Goal: Task Accomplishment & Management: Manage account settings

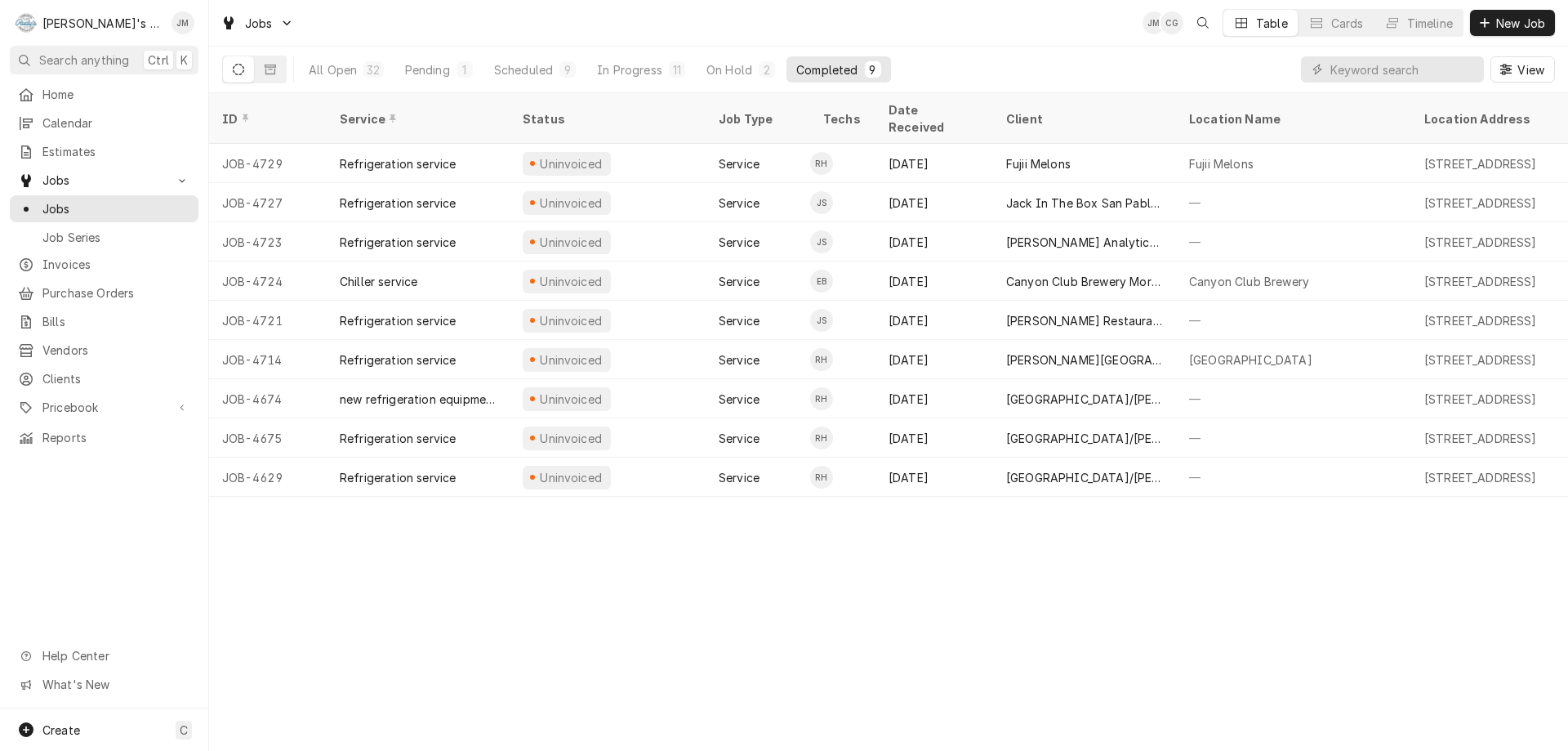
click at [588, 583] on div "ID Service Status Job Type Techs Date Received Client Location Name Location Ad…" at bounding box center [889, 421] width 1359 height 657
click at [504, 653] on div "ID Service Status Job Type Techs Date Received Client Location Name Location Ad…" at bounding box center [889, 421] width 1359 height 657
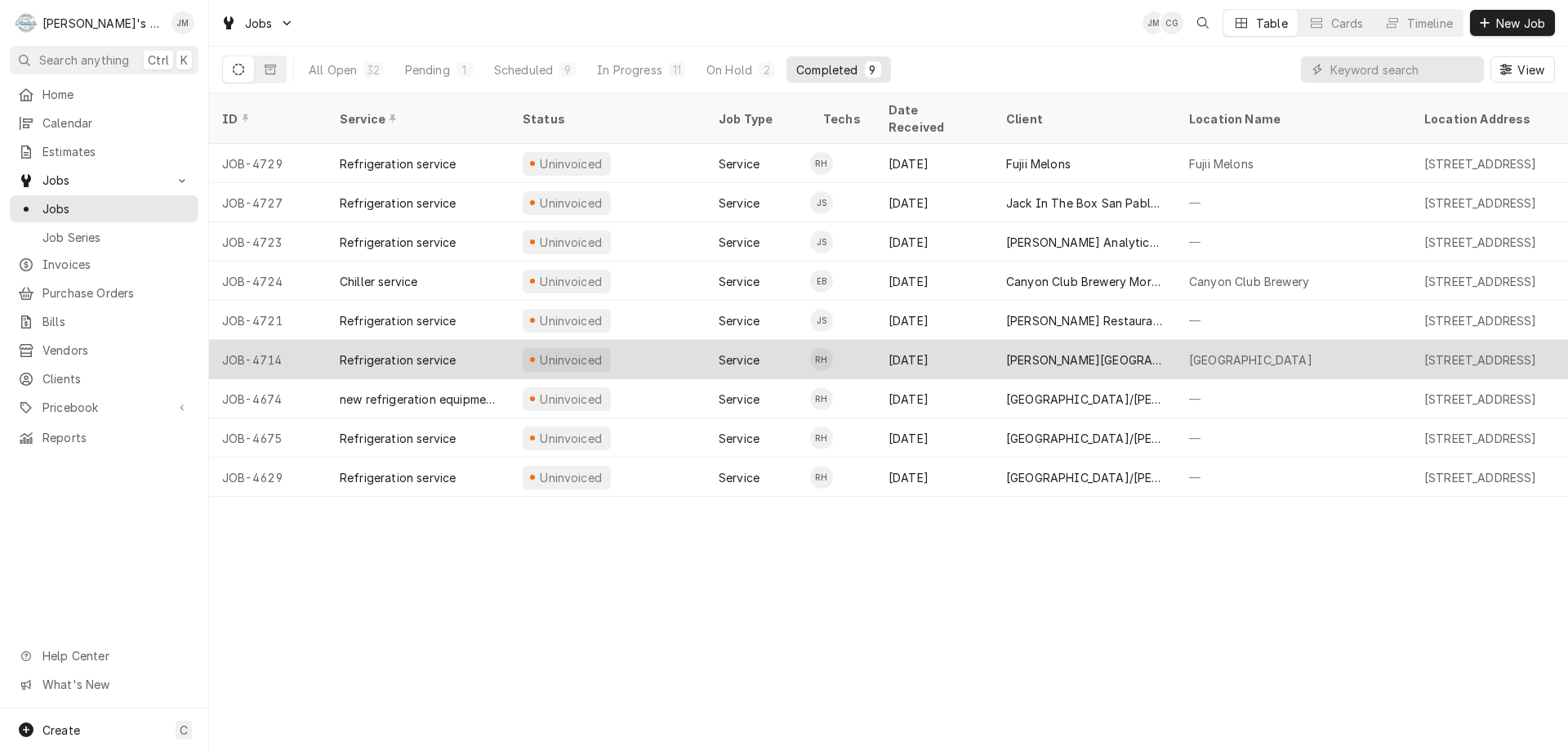
click at [1120, 351] on div "[PERSON_NAME][GEOGRAPHIC_DATA]" at bounding box center [1084, 359] width 156 height 17
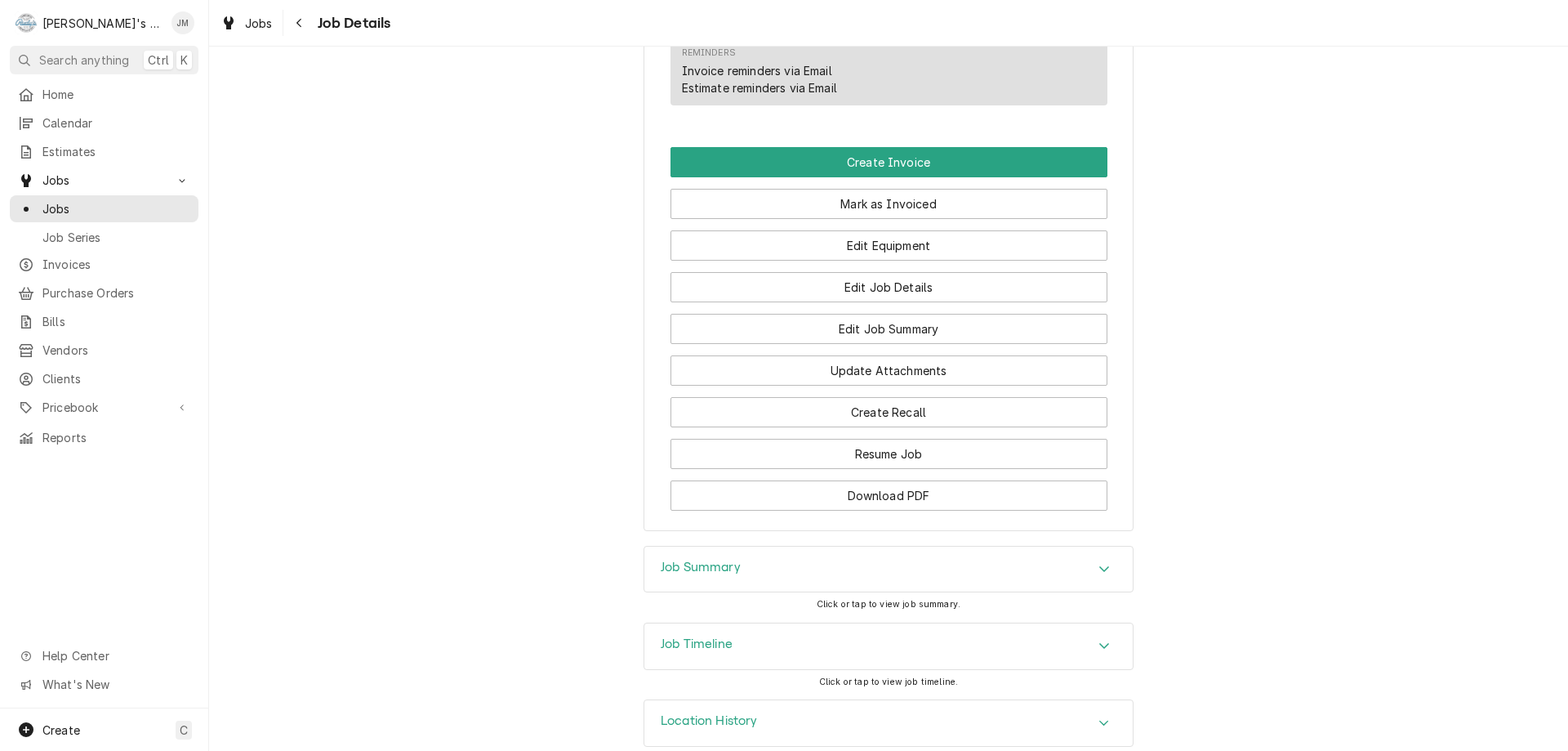
scroll to position [1063, 0]
click at [722, 558] on h3 "Job Summary" at bounding box center [701, 566] width 80 height 16
click at [698, 558] on h3 "Job Summary" at bounding box center [701, 566] width 80 height 16
click at [718, 558] on h3 "Job Summary" at bounding box center [701, 566] width 80 height 16
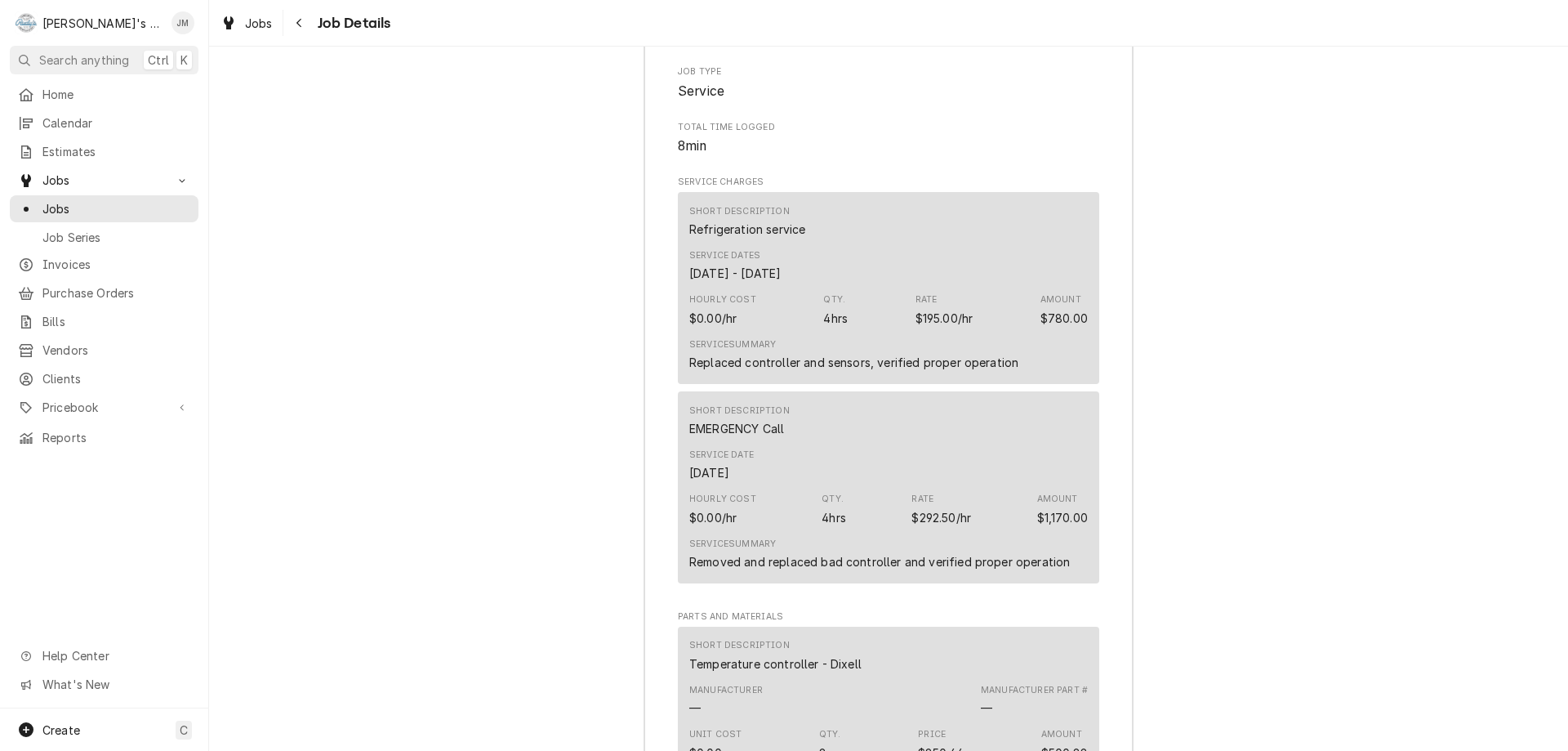
scroll to position [1798, 0]
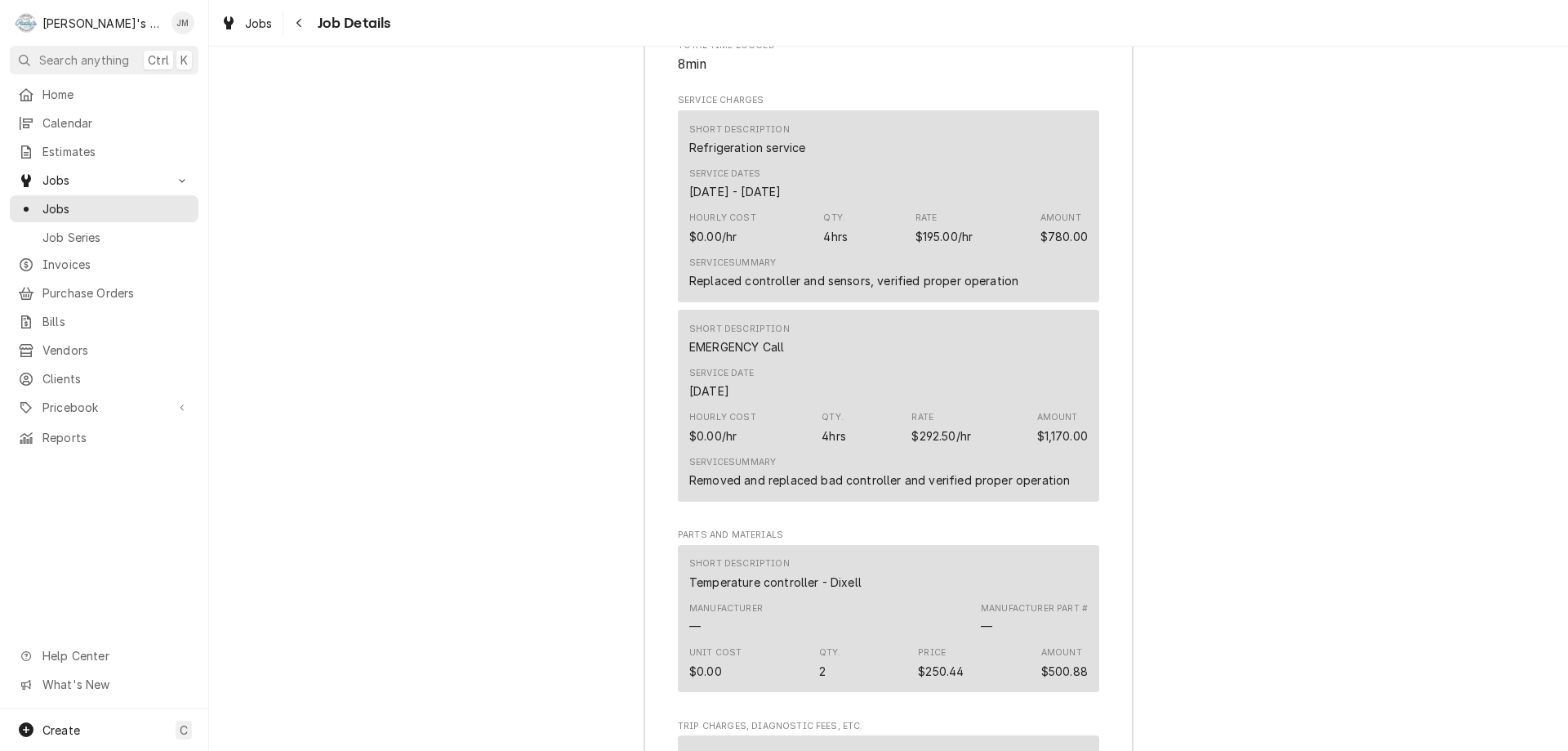
click at [875, 371] on div "Service Date Sep 21, 2025" at bounding box center [888, 383] width 398 height 44
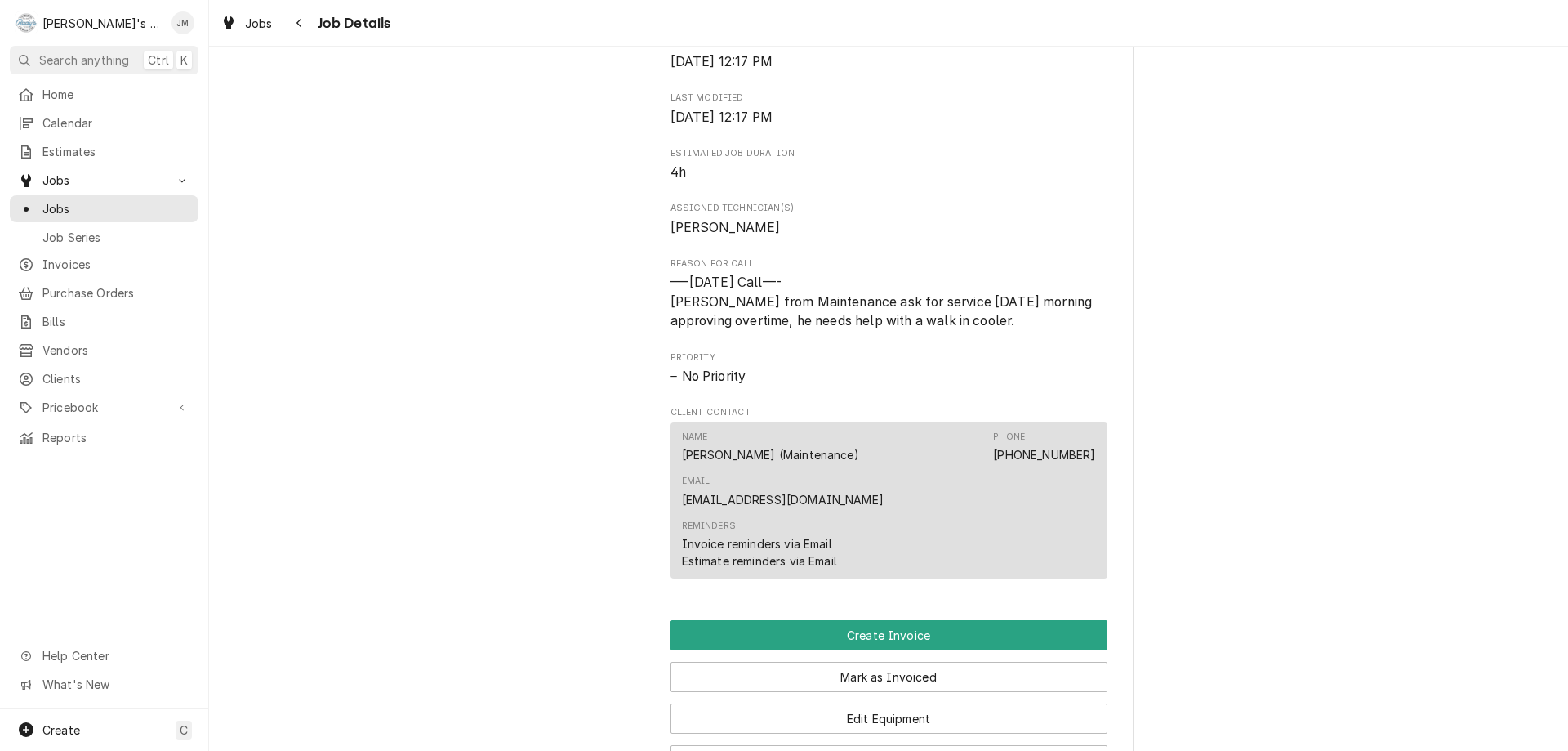
scroll to position [573, 0]
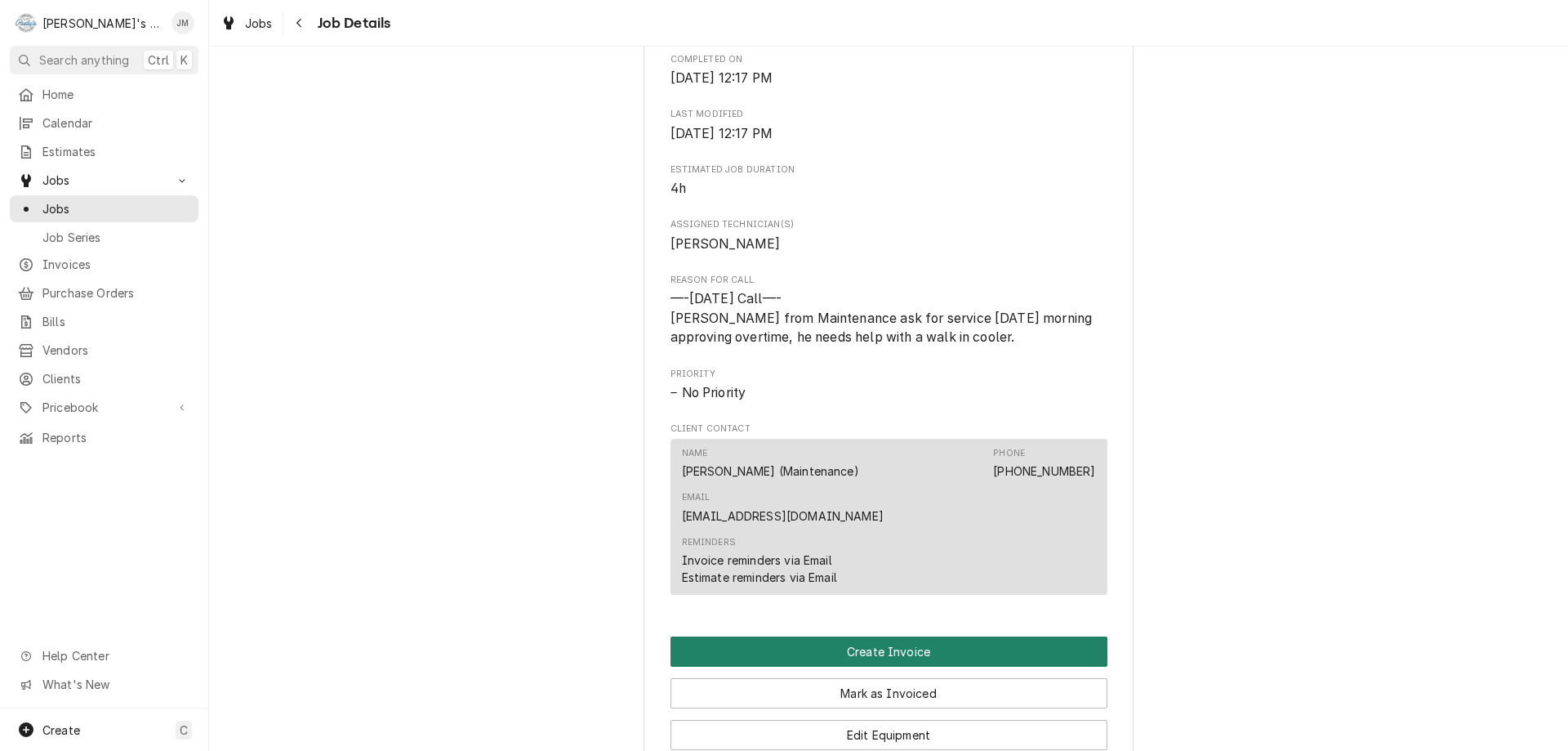
click at [890, 636] on button "Create Invoice" at bounding box center [889, 651] width 437 height 30
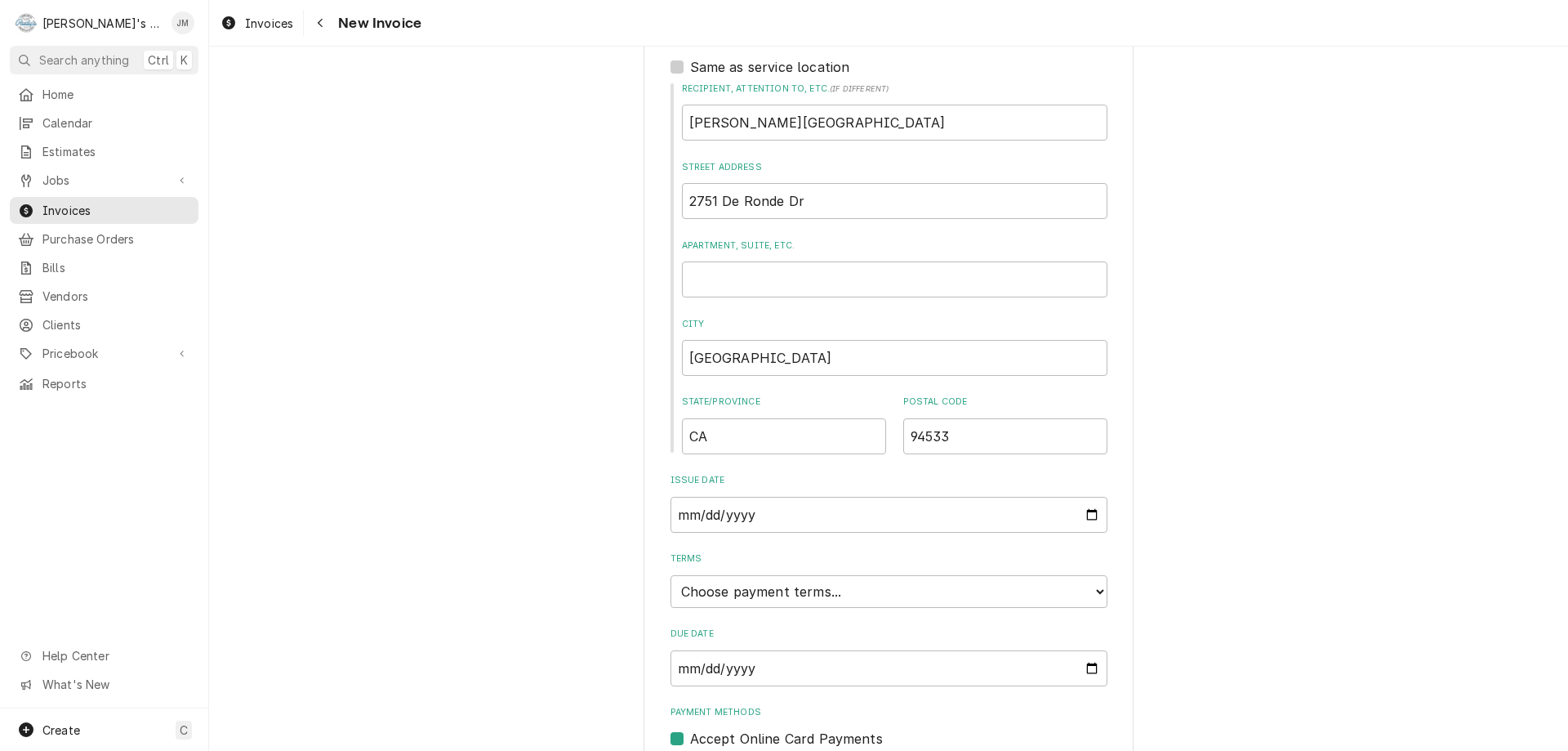
scroll to position [621, 0]
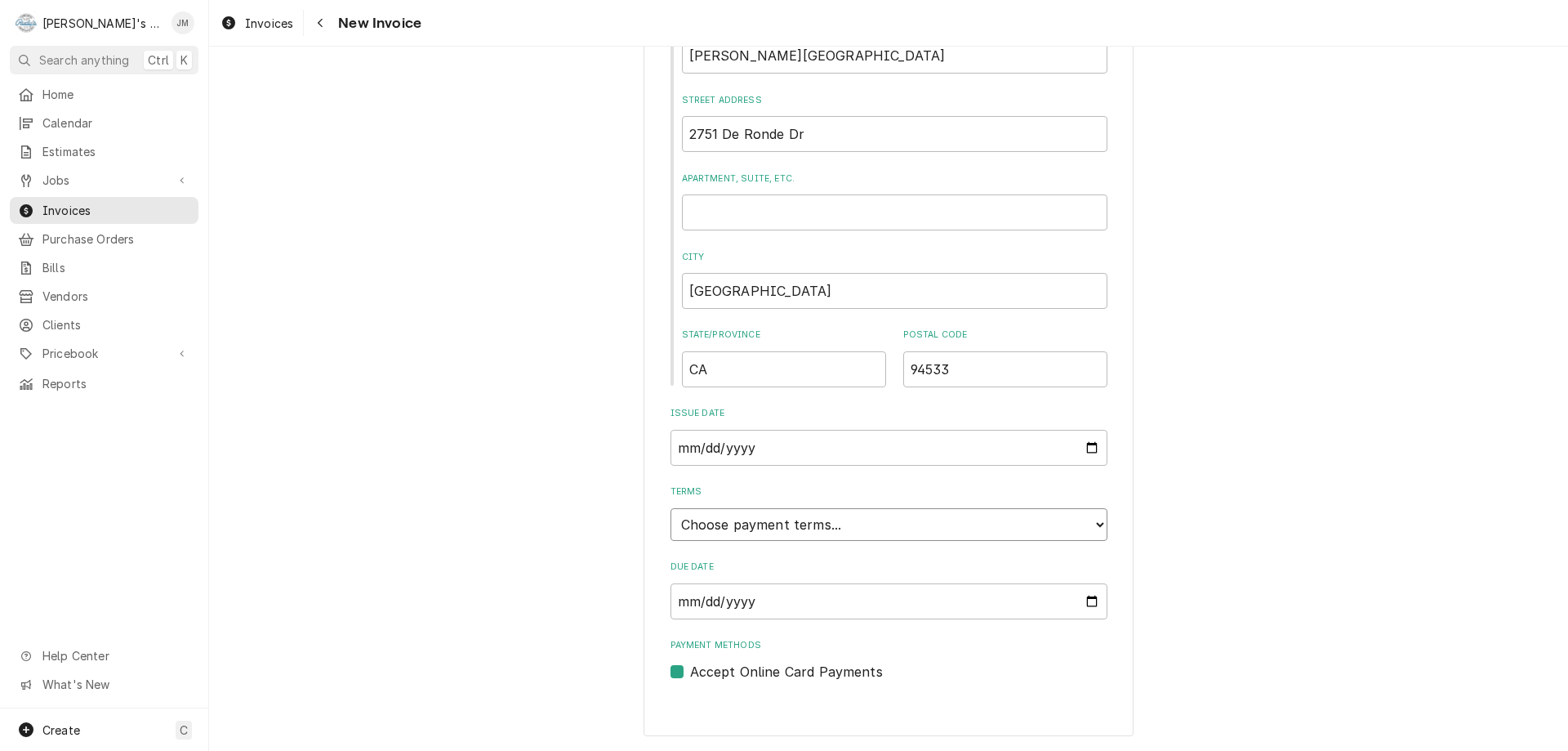
click at [898, 526] on select "Choose payment terms... Same Day Net 7 Net 14 Net 21 Net 30 Net 45 Net 60 Net 90" at bounding box center [889, 524] width 437 height 33
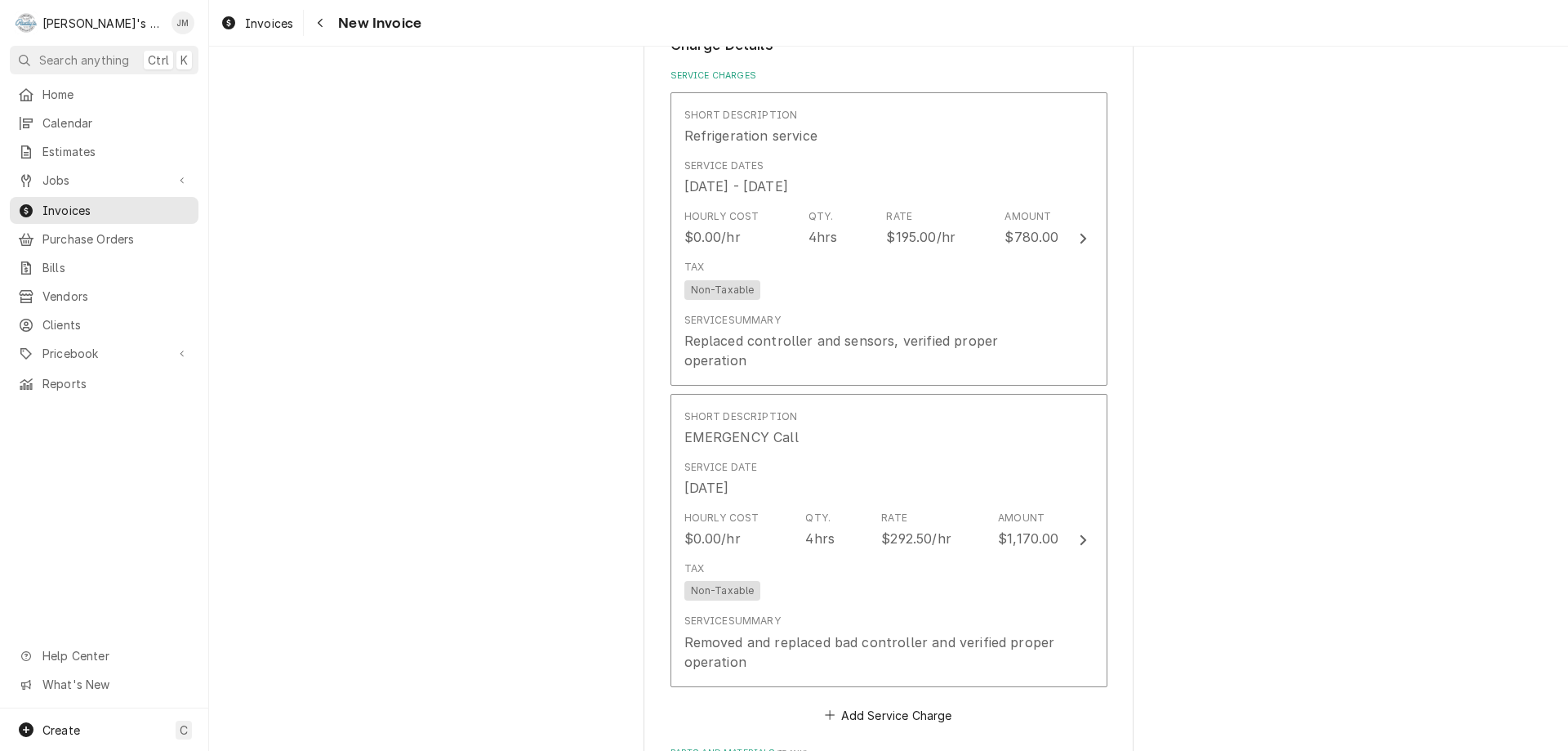
scroll to position [1438, 0]
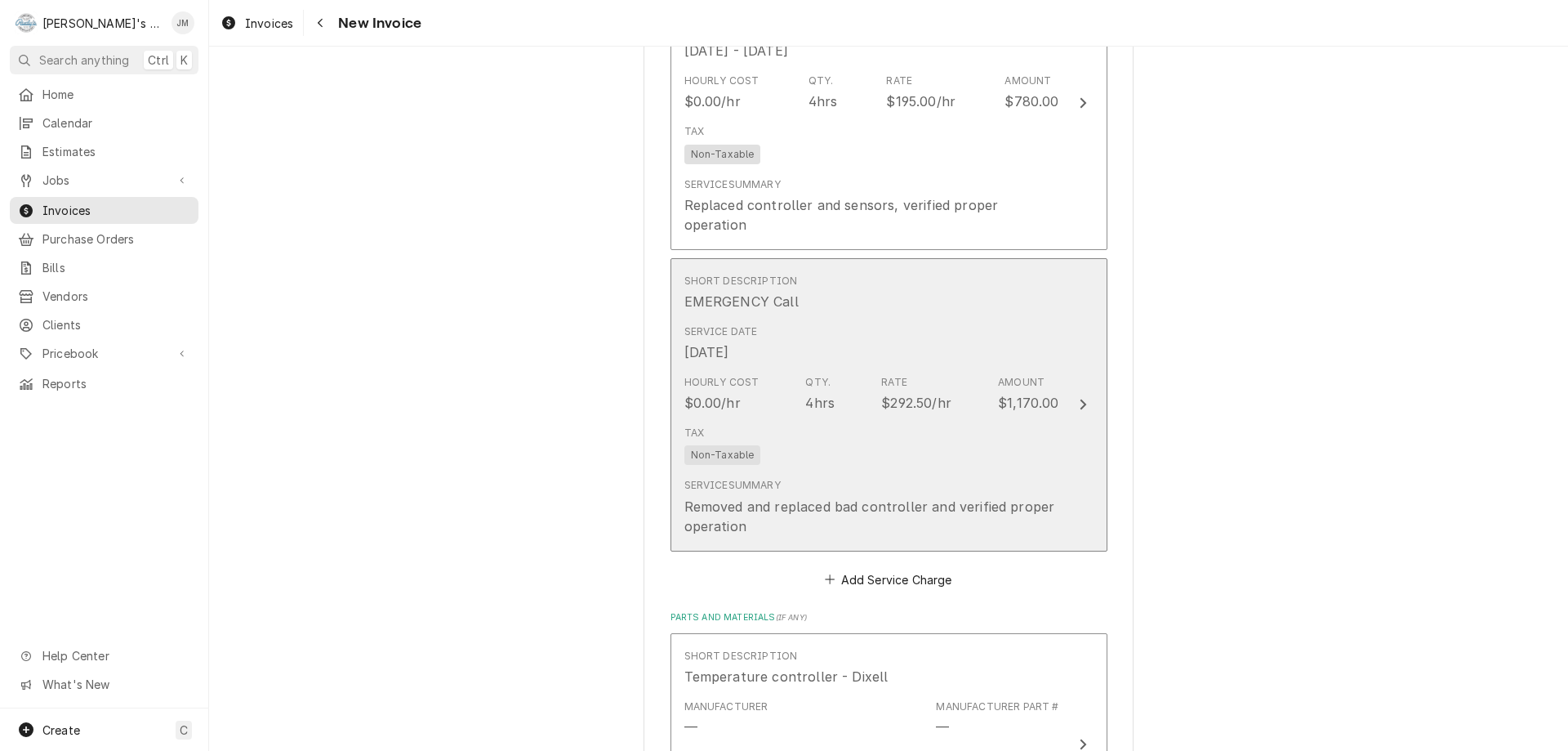
click at [1079, 399] on icon "Update Line Item" at bounding box center [1082, 405] width 6 height 11
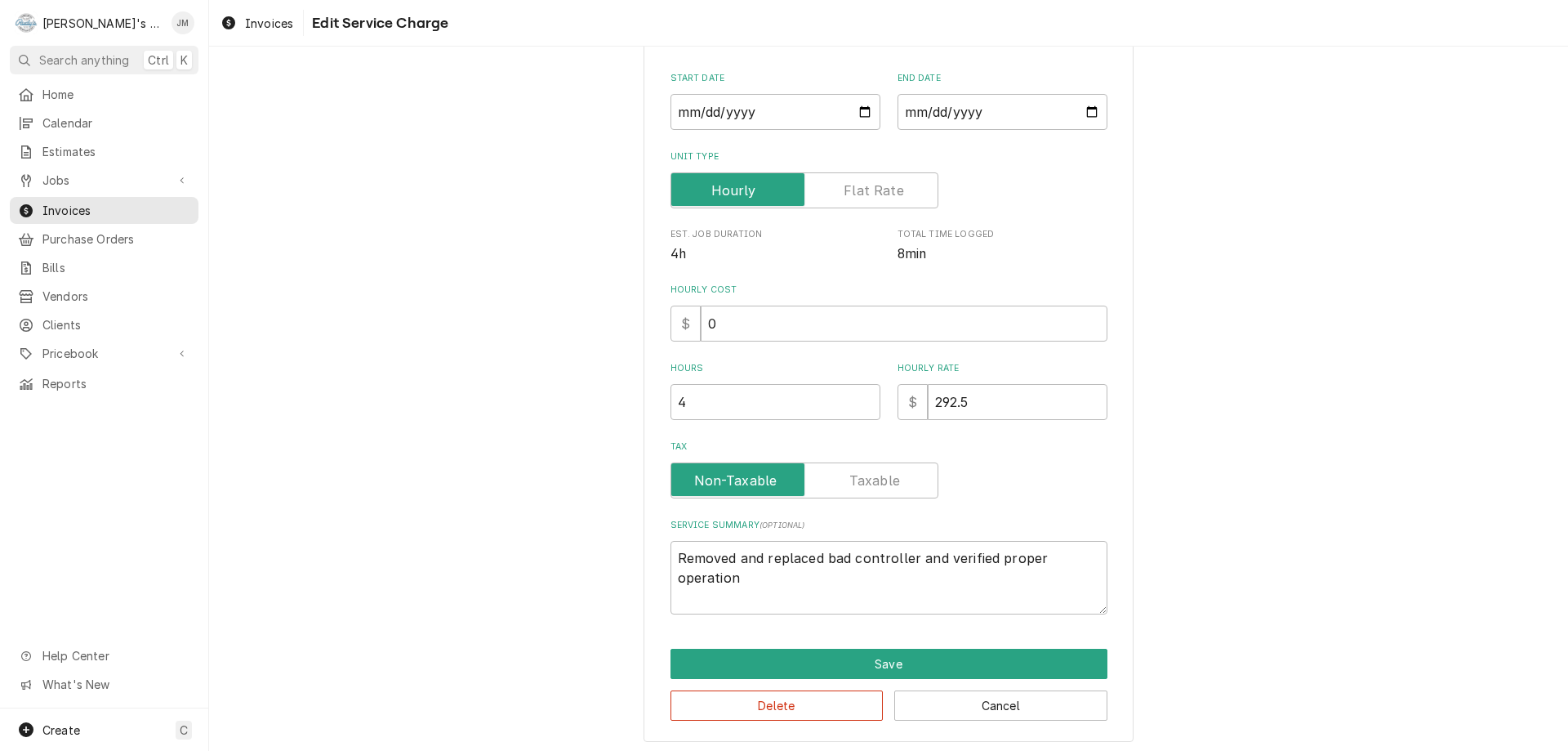
scroll to position [173, 0]
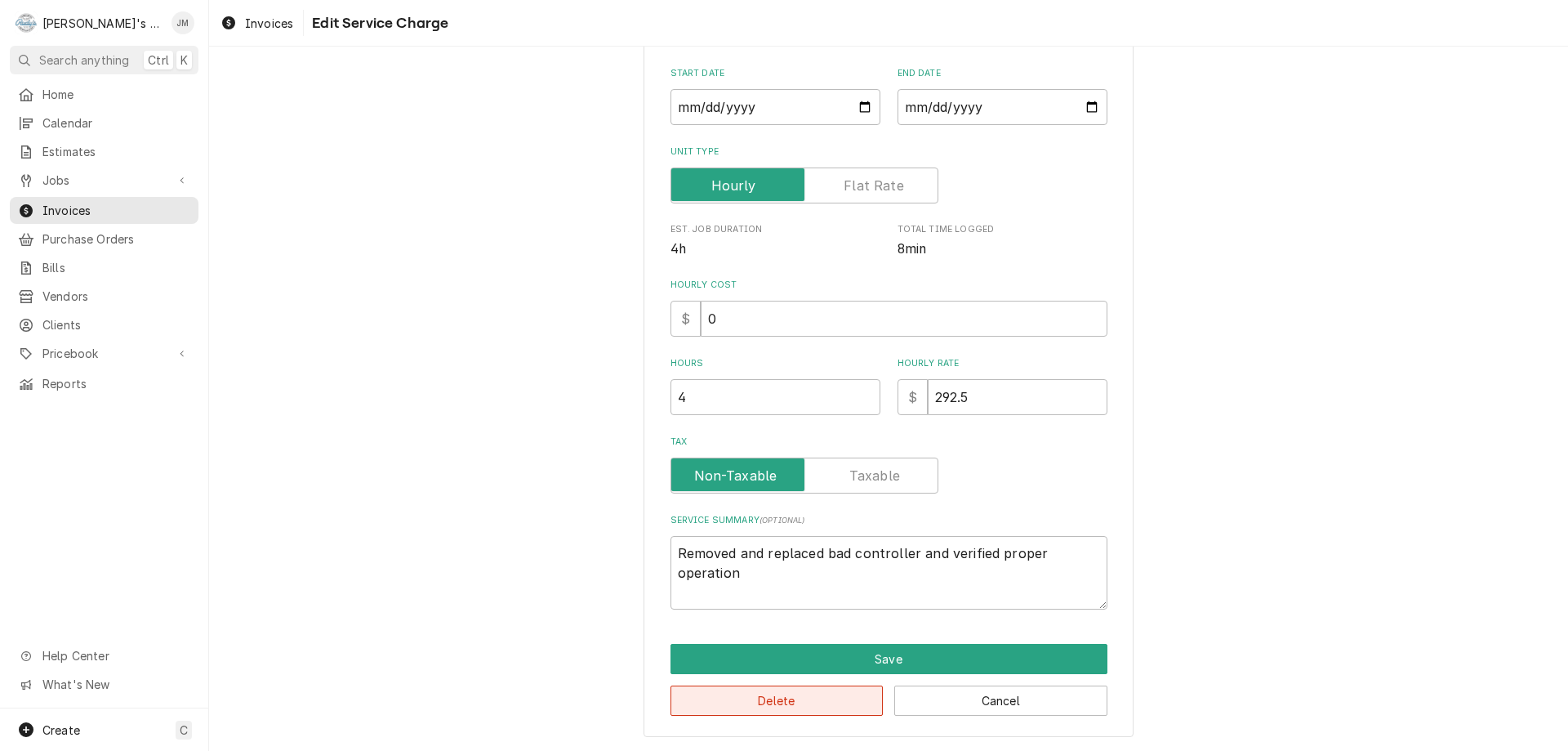
click at [787, 694] on button "Delete" at bounding box center [776, 701] width 213 height 30
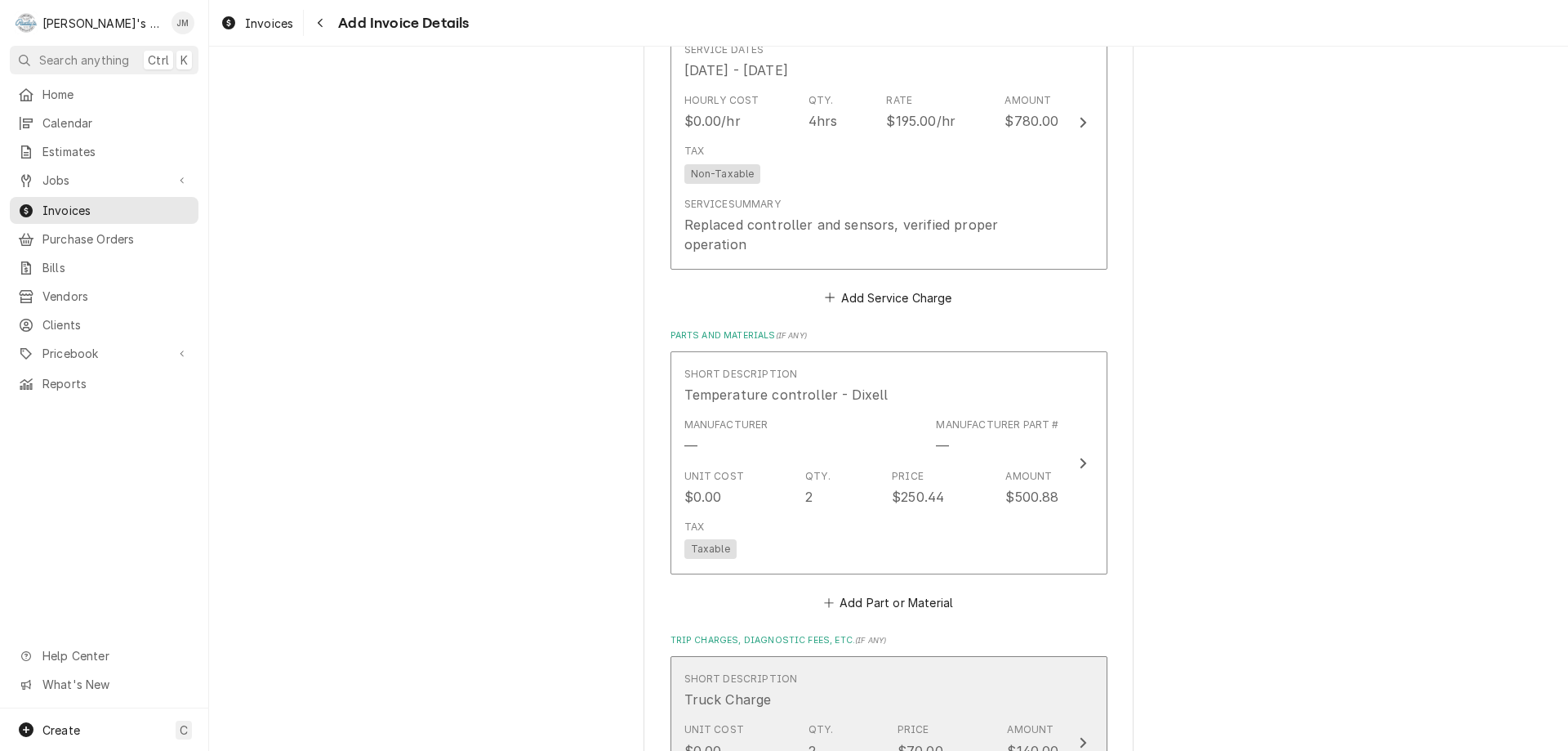
scroll to position [1419, 0]
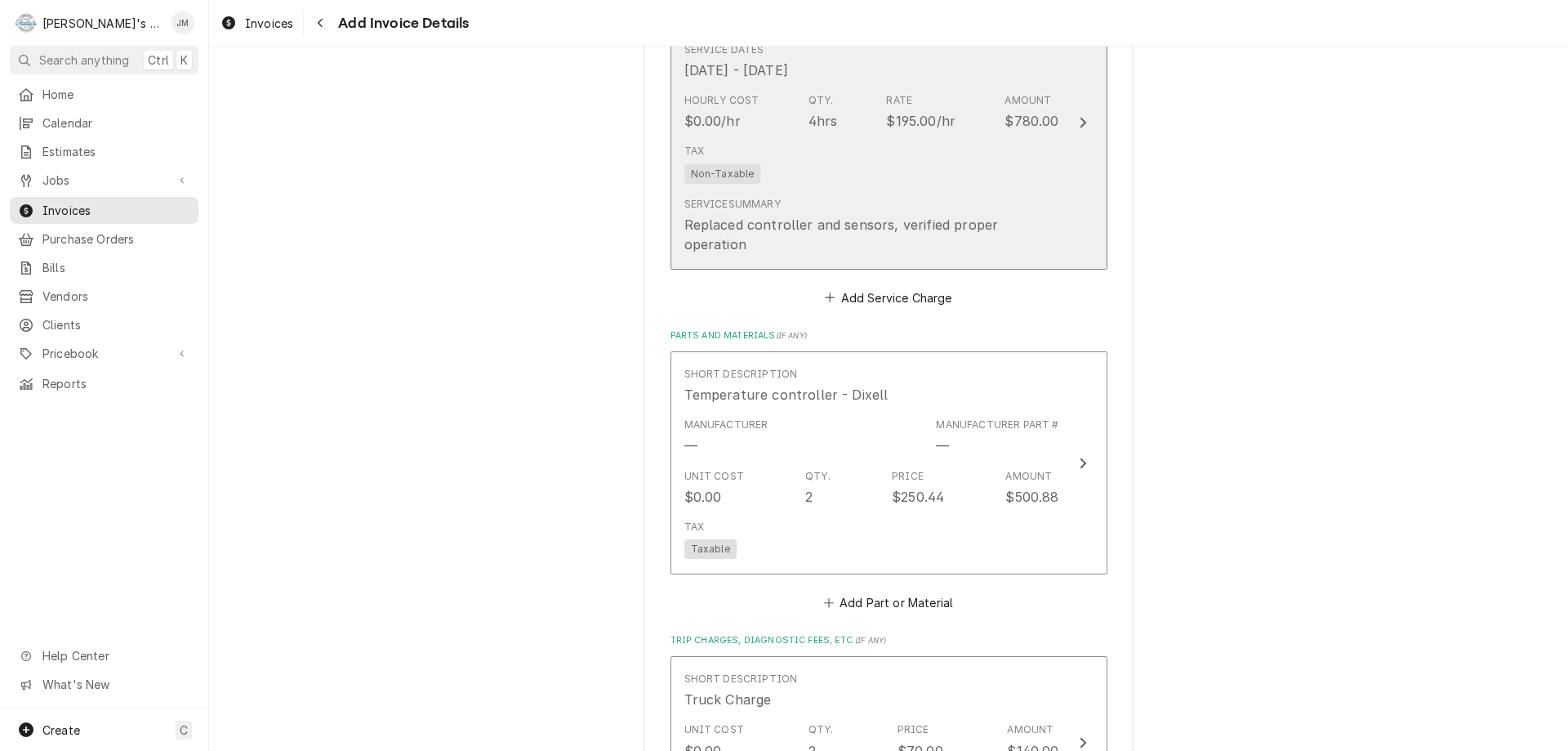
click at [1079, 119] on icon "Update Line Item" at bounding box center [1082, 122] width 8 height 13
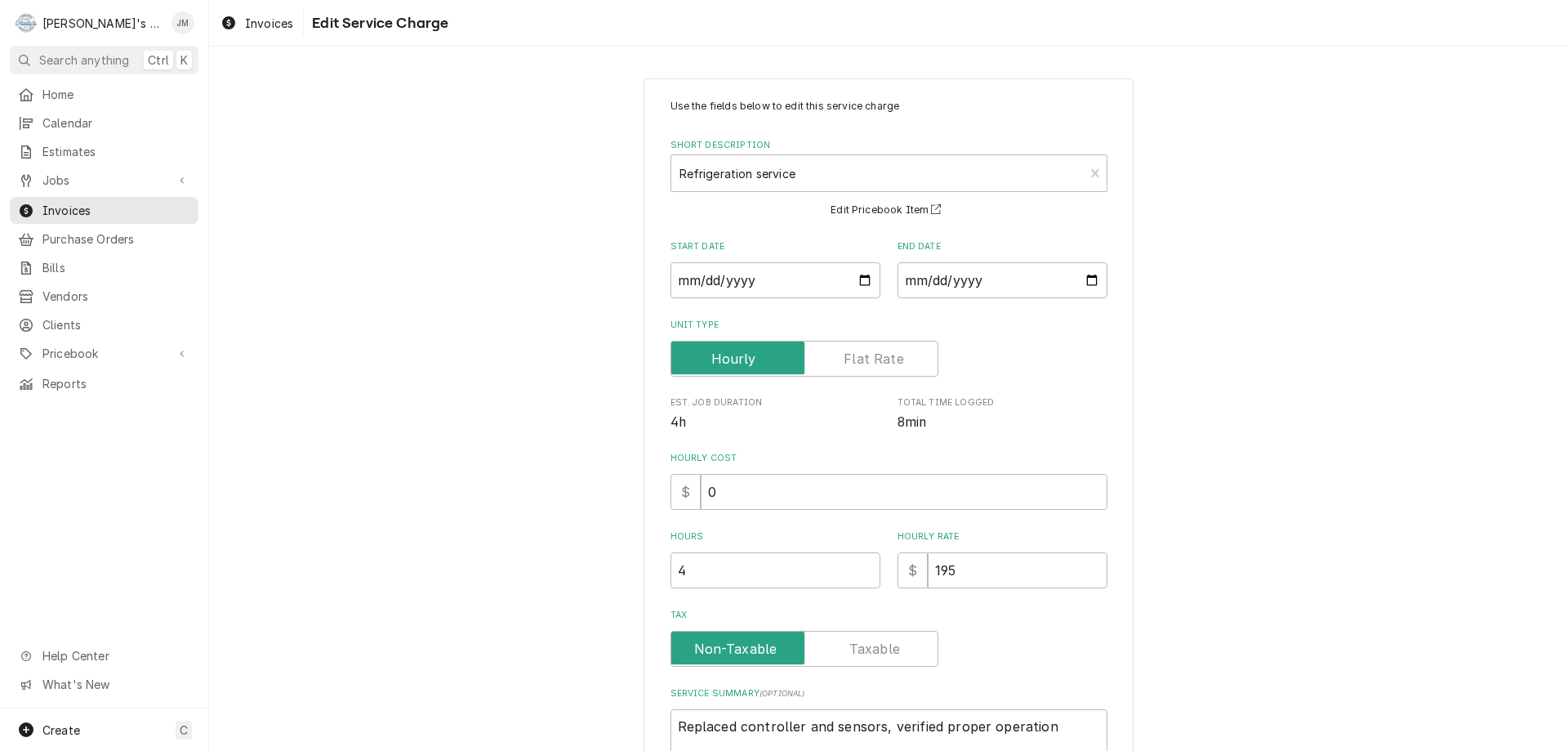
scroll to position [173, 0]
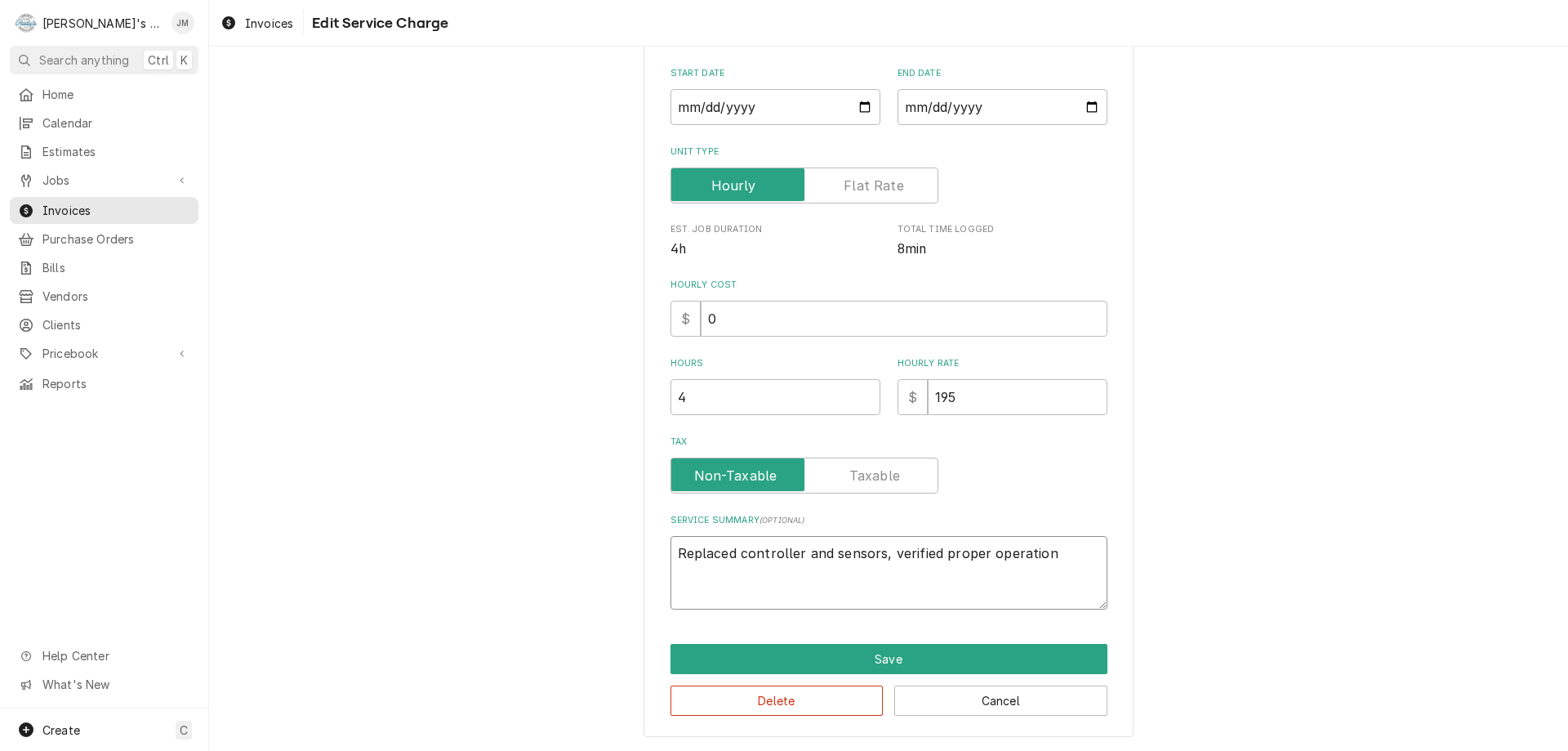
click at [877, 559] on textarea "Replaced controller and sensors, verified proper operation" at bounding box center [889, 572] width 437 height 73
type textarea "x"
type textarea "Replaced controller and sensors verified proper operation"
type textarea "x"
type textarea "Replaced controller and sensors. verified proper operation"
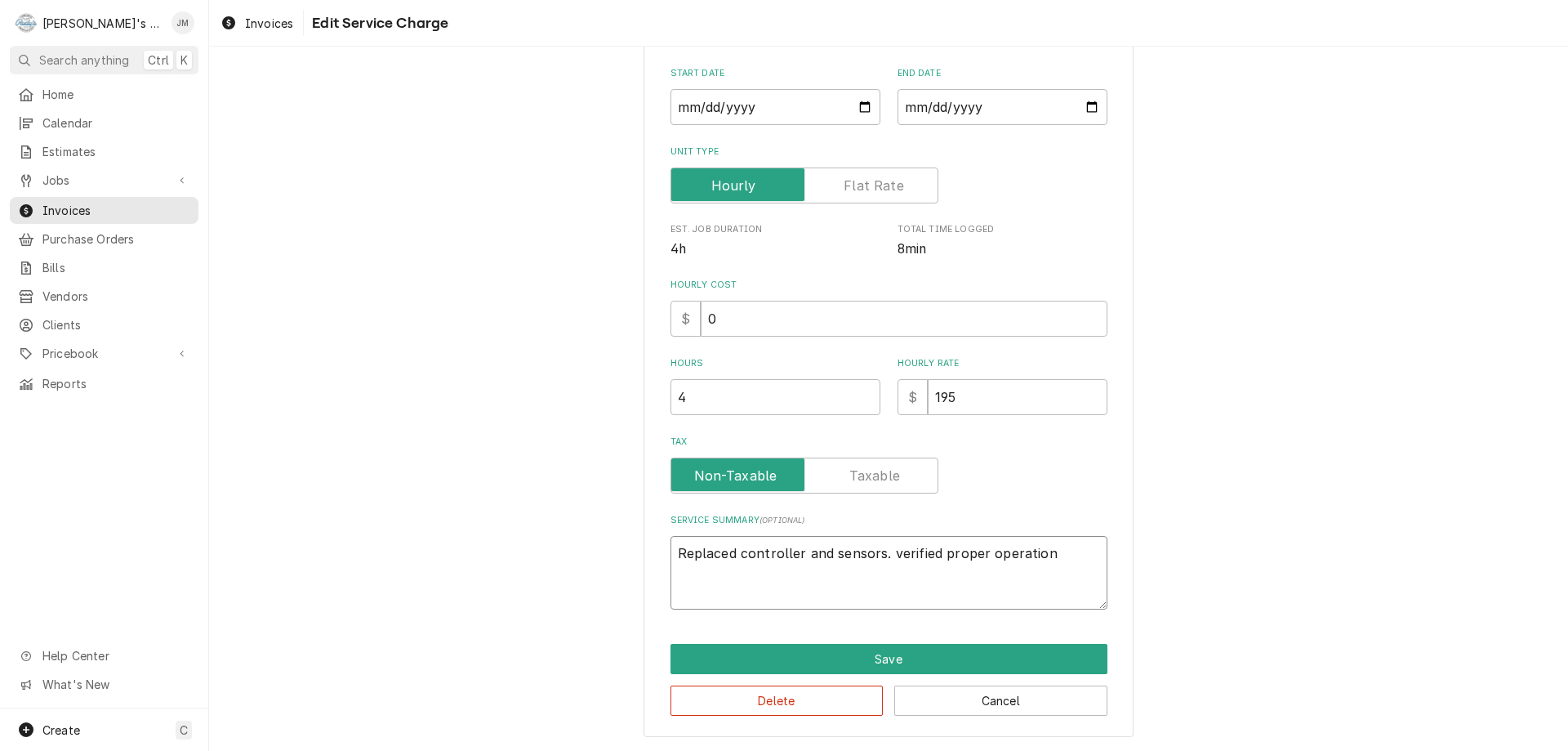
click at [890, 555] on textarea "Replaced controller and sensors. verified proper operation" at bounding box center [889, 572] width 437 height 73
type textarea "x"
type textarea "Replaced controller and sensors. erified proper operation"
type textarea "x"
type textarea "Replaced controller and sensors. Verified proper operation"
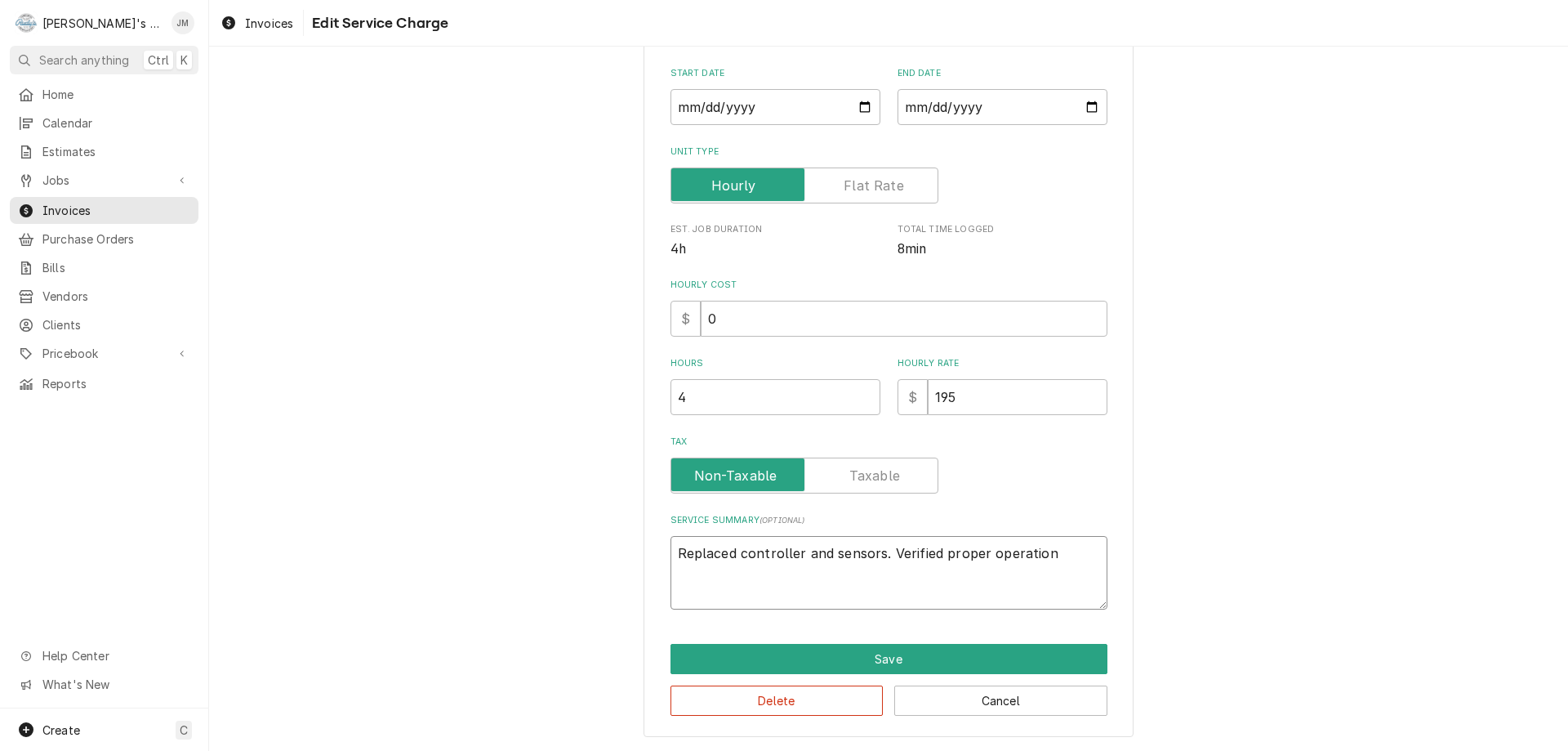
click at [1046, 554] on textarea "Replaced controller and sensors. Verified proper operation" at bounding box center [889, 572] width 437 height 73
type textarea "x"
type textarea "Replaced controller and sensors. Verified proper operation."
type textarea "x"
type textarea "Replaced controller and sensors. Verified proper operation."
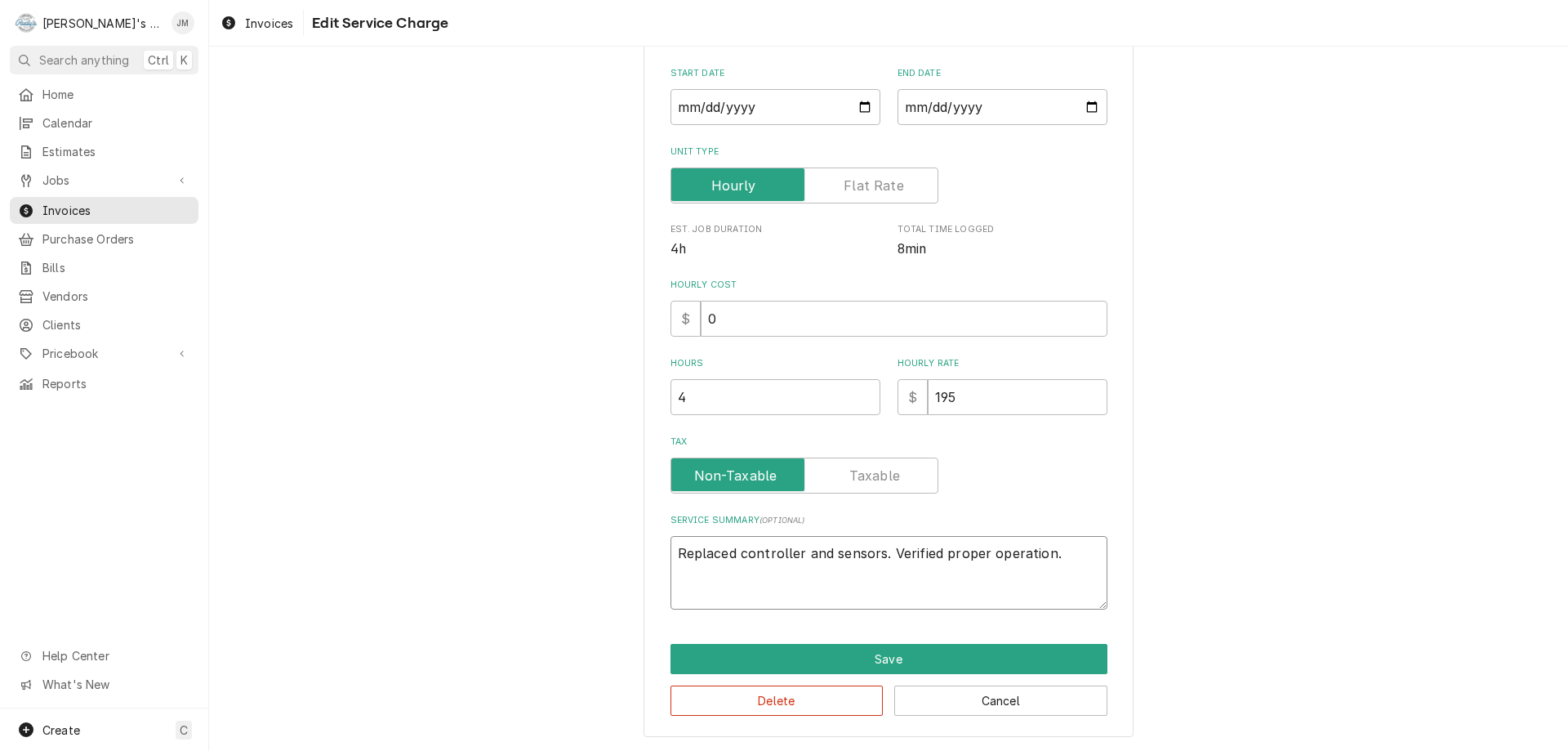
type textarea "x"
type textarea "Replaced controller and sensors. Verified proper operation. S"
type textarea "x"
type textarea "Replaced controller and sensors. Verified proper operation. Su"
type textarea "x"
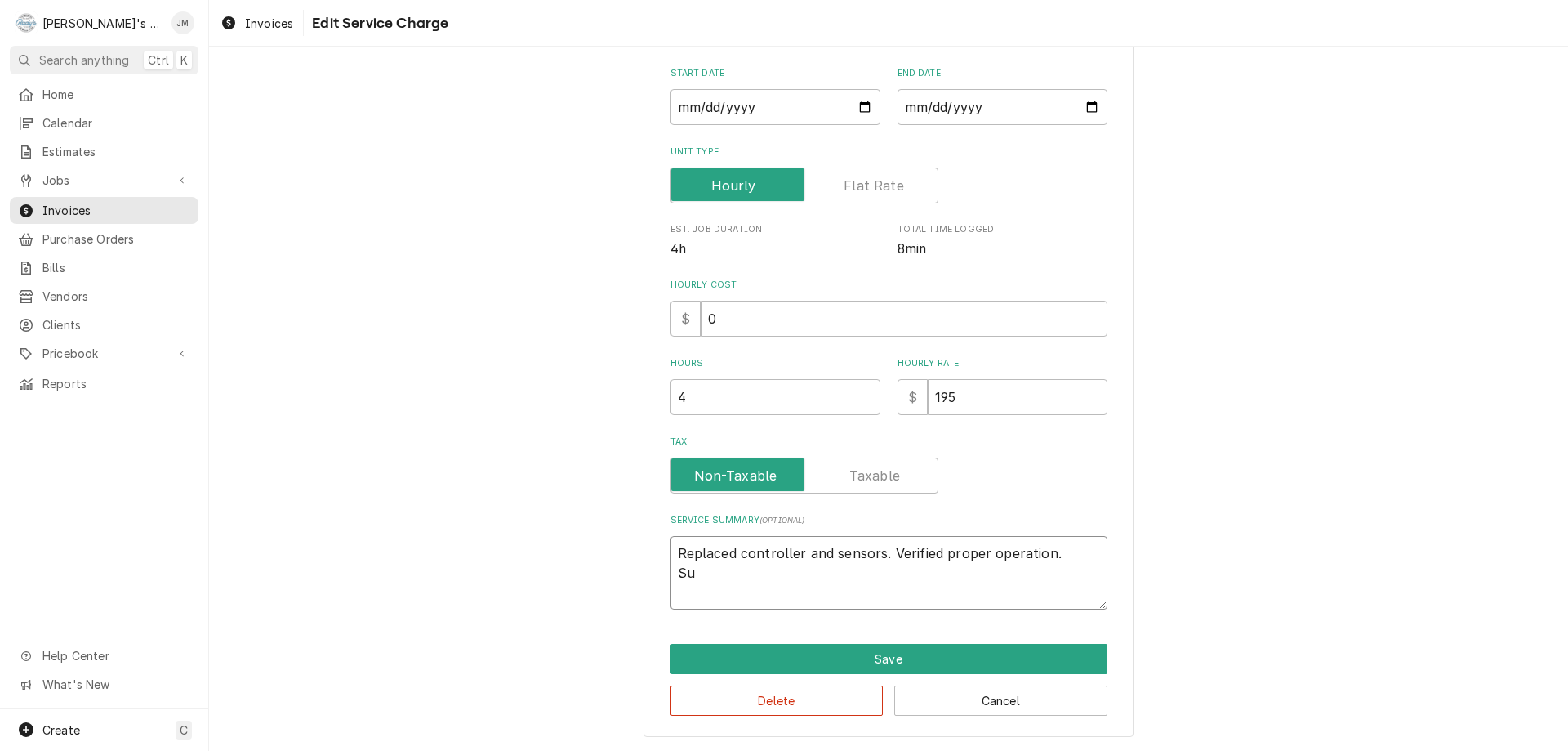
type textarea "Replaced controller and sensors. Verified proper operation. Sun"
type textarea "x"
type textarea "Replaced controller and sensors. Verified proper operation. Sund"
type textarea "x"
type textarea "Replaced controller and sensors. Verified proper operation. Sunda"
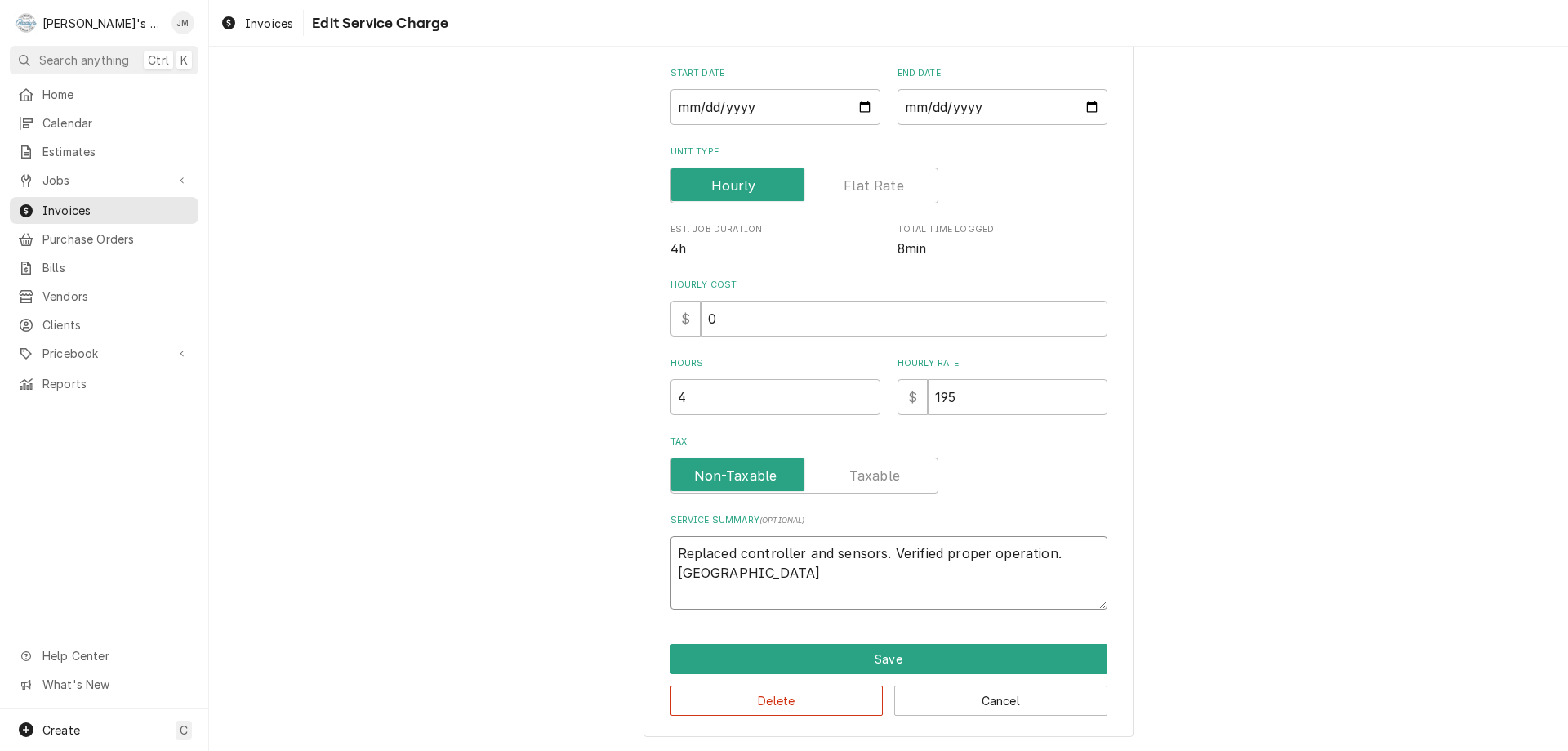
type textarea "x"
type textarea "Replaced controller and sensors. Verified proper operation. Sunday"
type textarea "x"
type textarea "Replaced controller and sensors. Verified proper operation. Sunday"
type textarea "x"
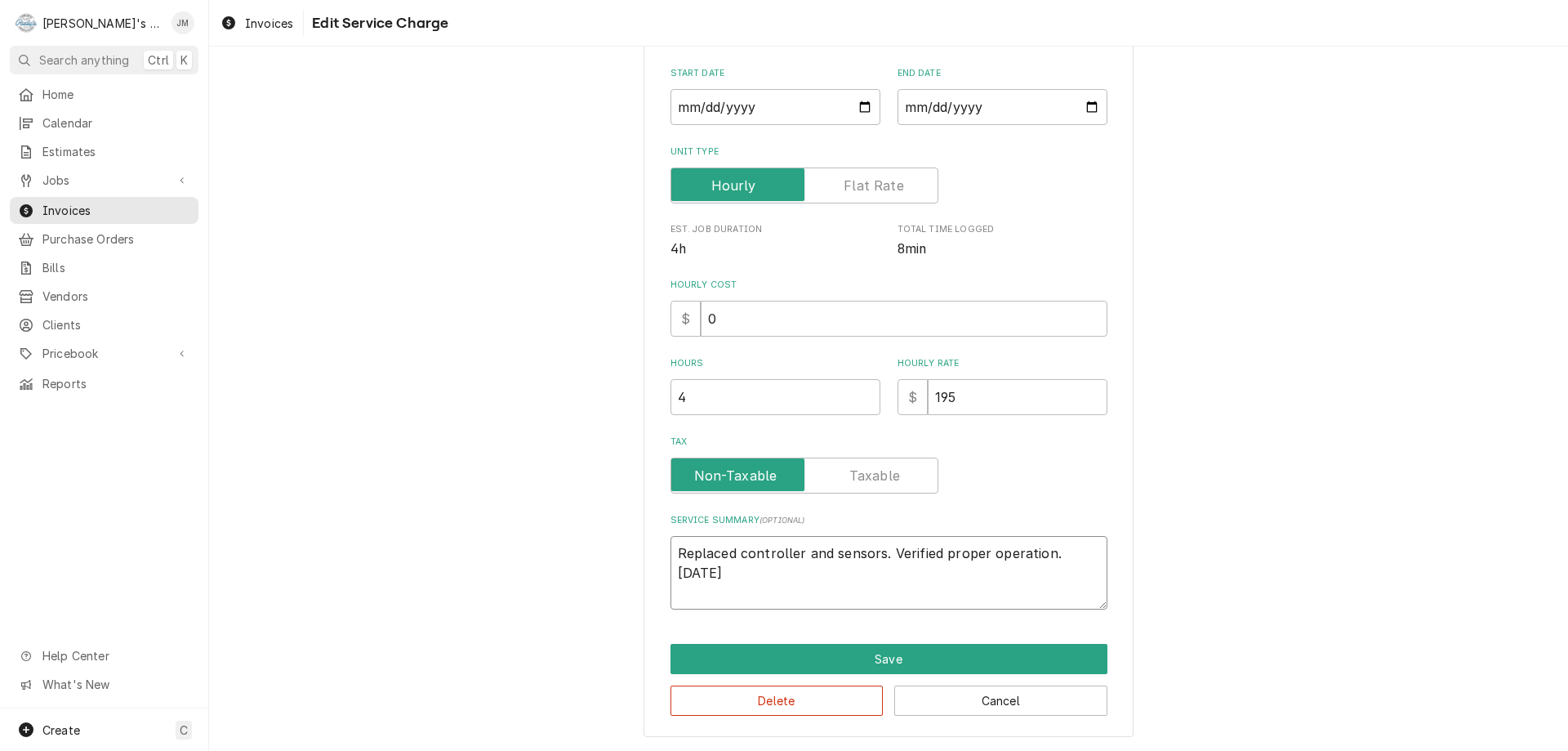
type textarea "Replaced controller and sensors. Verified proper operation. Sunday e"
type textarea "x"
type textarea "Replaced controller and sensors. Verified proper operation. Sunday em"
type textarea "x"
type textarea "Replaced controller and sensors. Verified proper operation. Sunday eme"
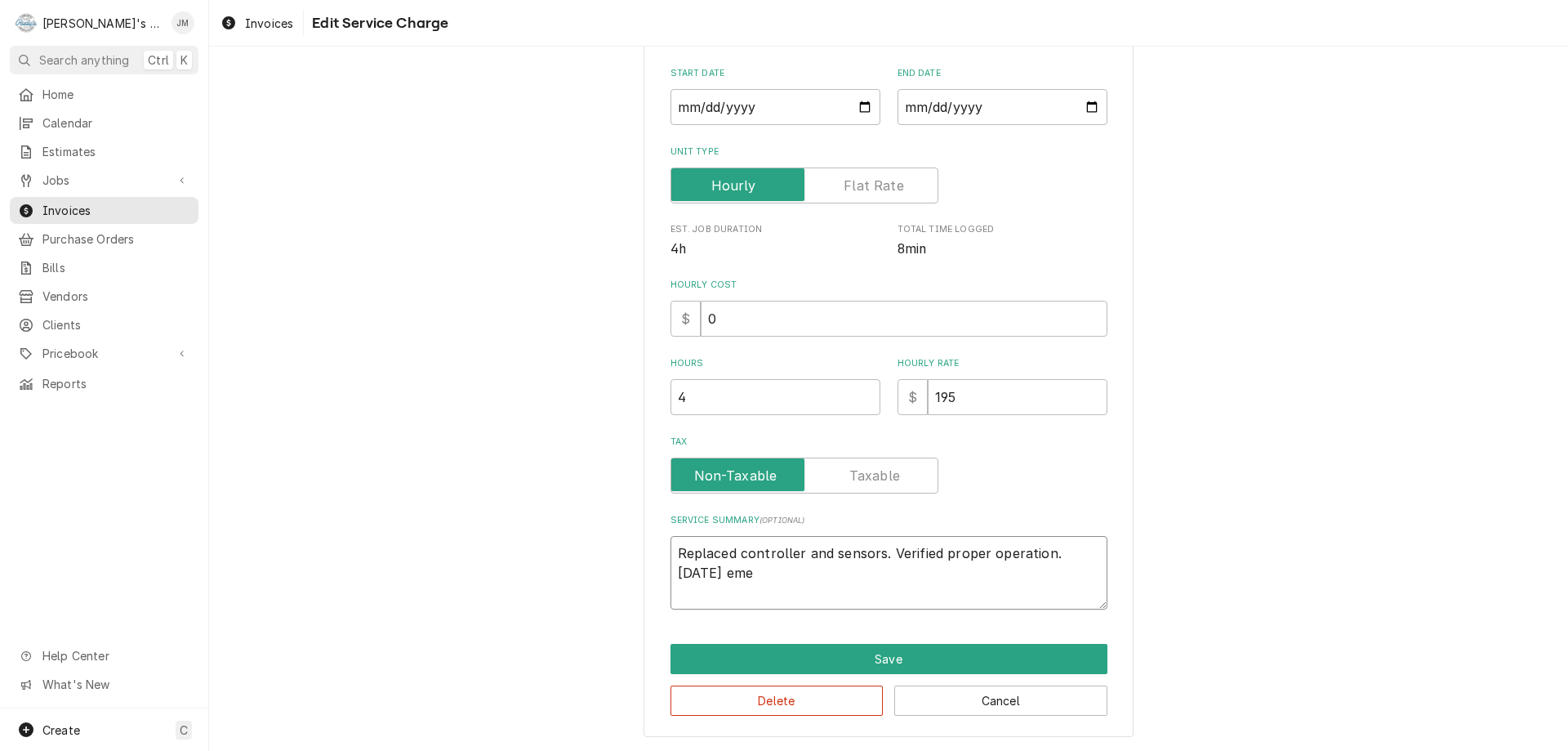
type textarea "x"
type textarea "Replaced controller and sensors. Verified proper operation. Sunday emer"
type textarea "x"
type textarea "Replaced controller and sensors. Verified proper operation. Sunday emerg"
type textarea "x"
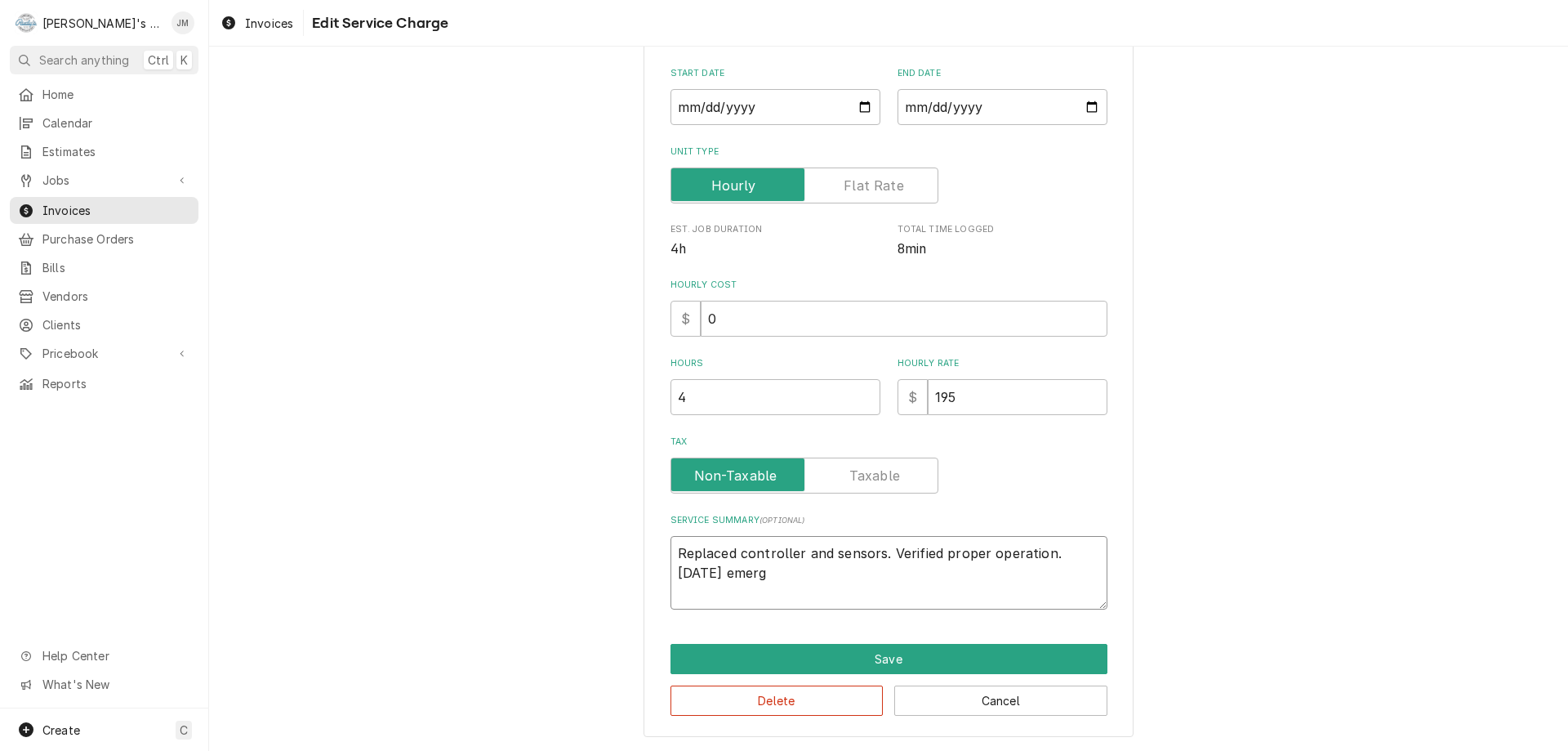
type textarea "Replaced controller and sensors. Verified proper operation. Sunday emerge"
type textarea "x"
type textarea "Replaced controller and sensors. Verified proper operation. Sunday emergen"
type textarea "x"
type textarea "Replaced controller and sensors. Verified proper operation. Sunday emergenc"
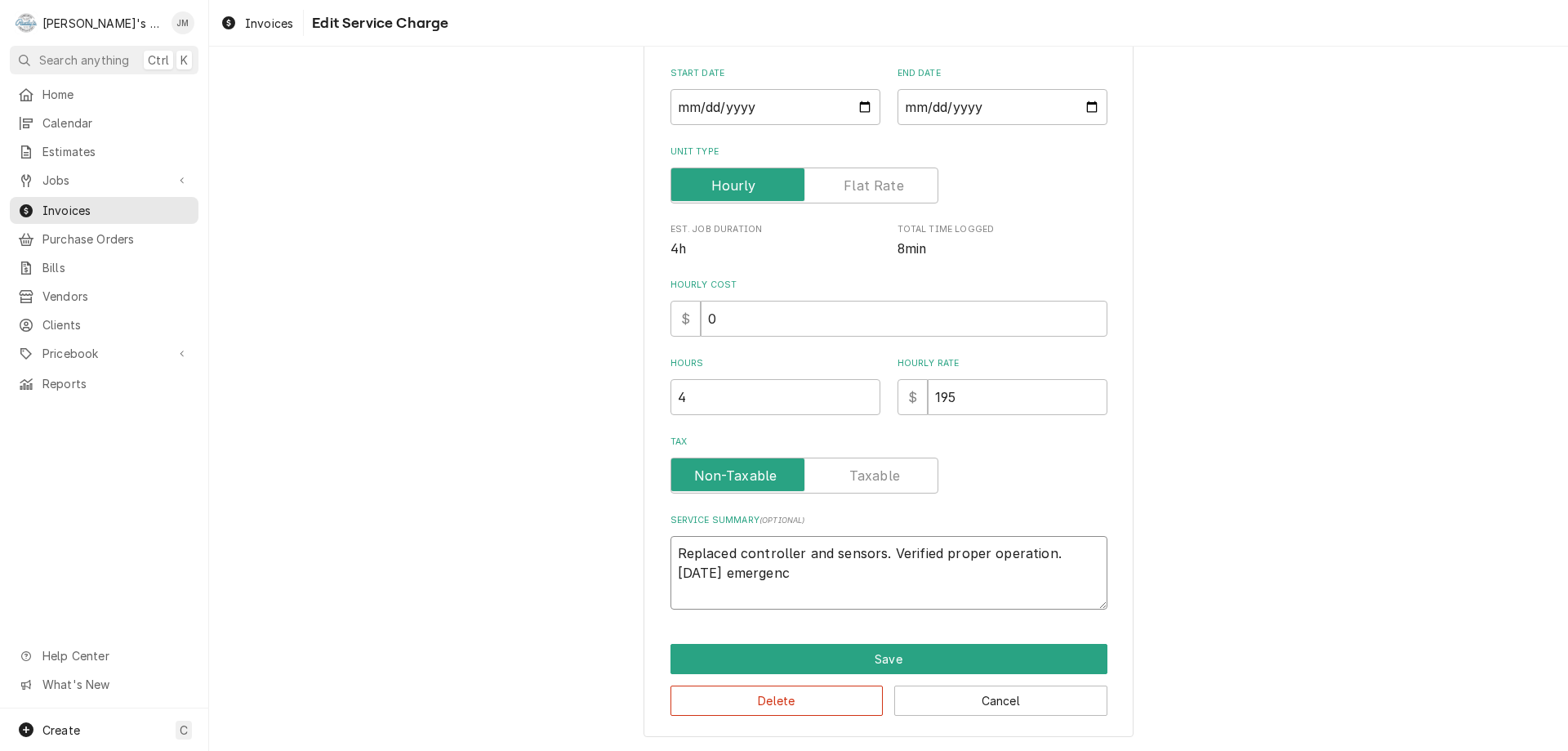
type textarea "x"
type textarea "Replaced controller and sensors. Verified proper operation. Sunday emergency"
type textarea "x"
type textarea "Replaced controller and sensors. Verified proper operation. Sunday emergency"
type textarea "x"
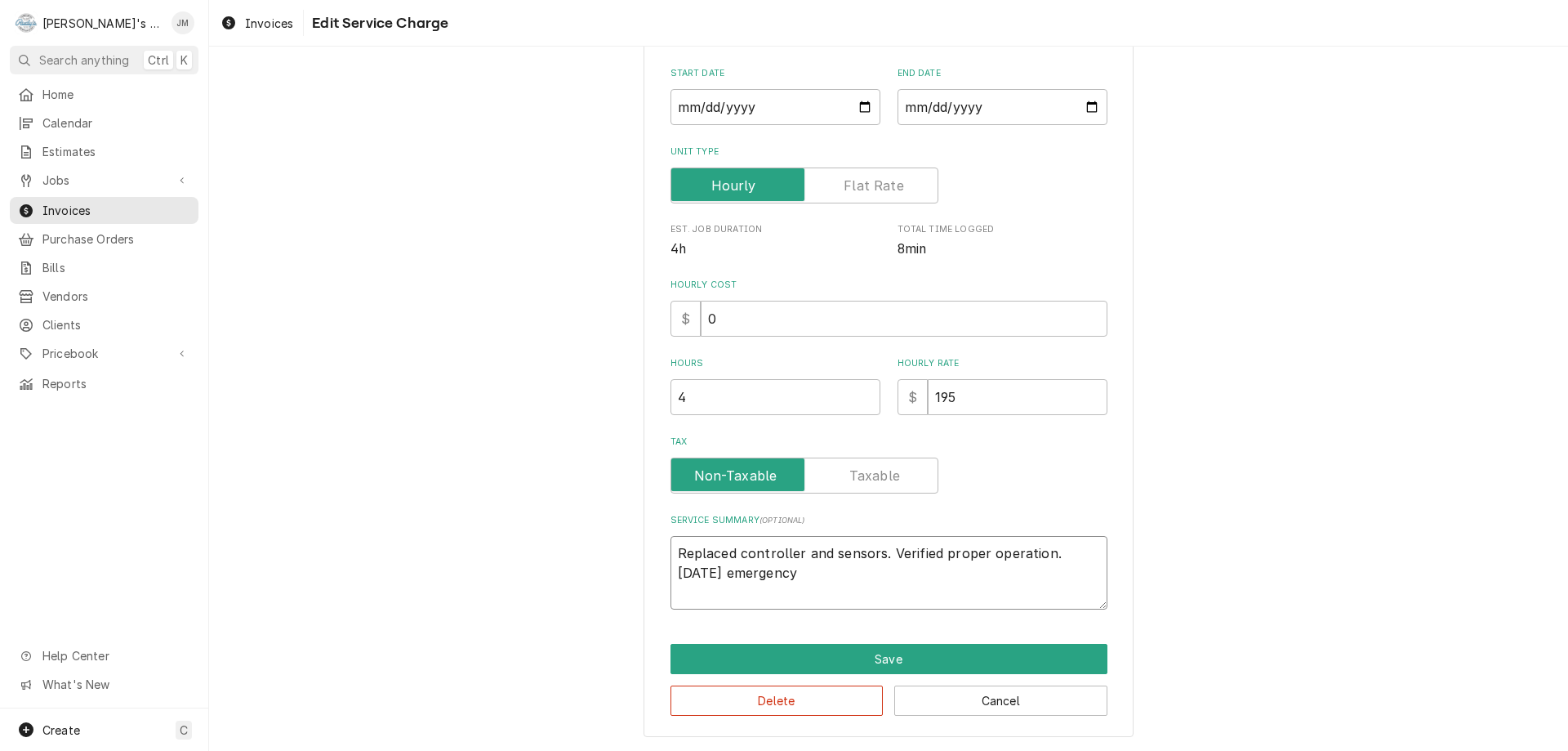
type textarea "Replaced controller and sensors. Verified proper operation. Sunday emergency c"
type textarea "x"
type textarea "Replaced controller and sensors. Verified proper operation. Sunday emergency ca"
type textarea "x"
type textarea "Replaced controller and sensors. Verified proper operation. Sunday emergency cal"
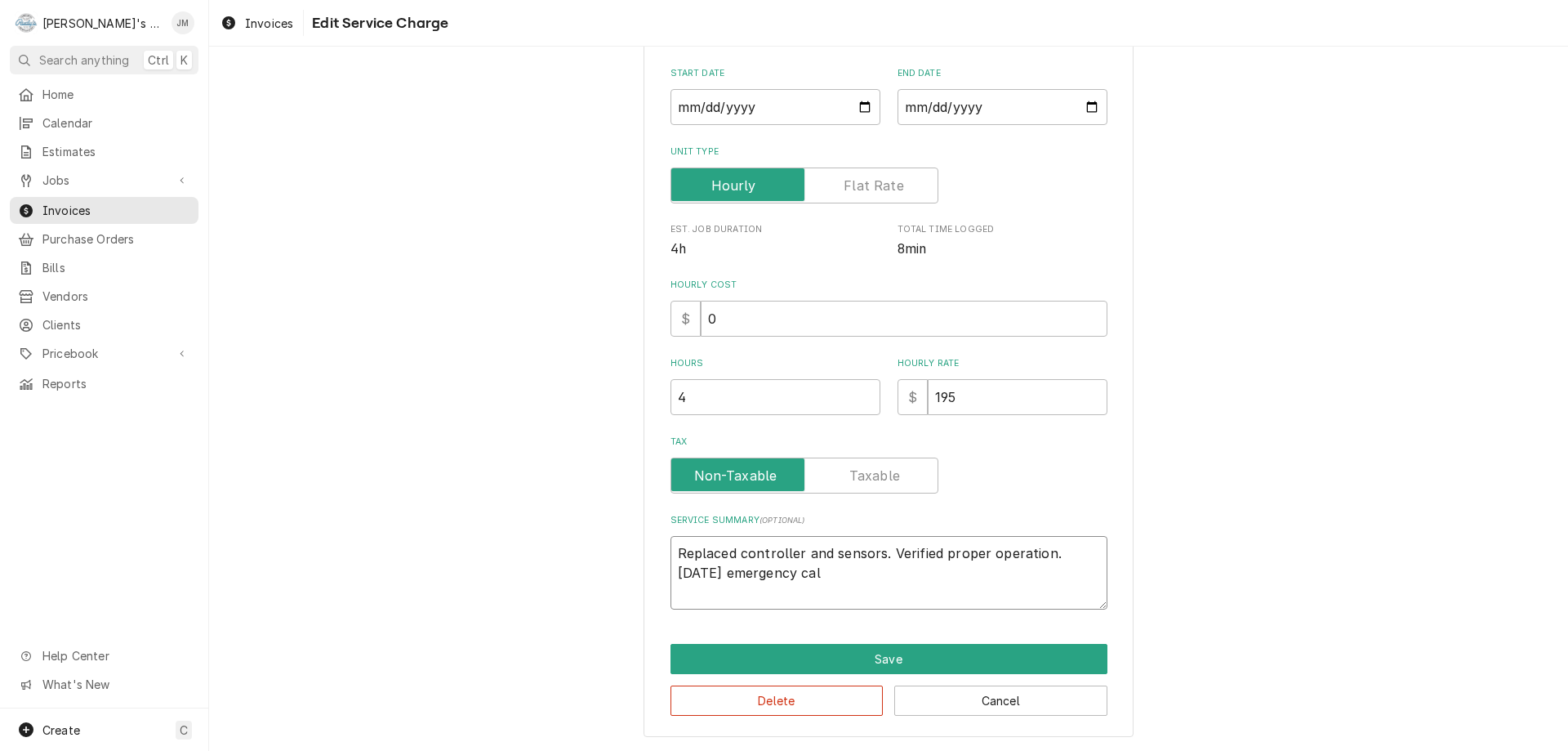
type textarea "x"
type textarea "Replaced controller and sensors. Verified proper operation. Sunday emergency ca…"
type textarea "x"
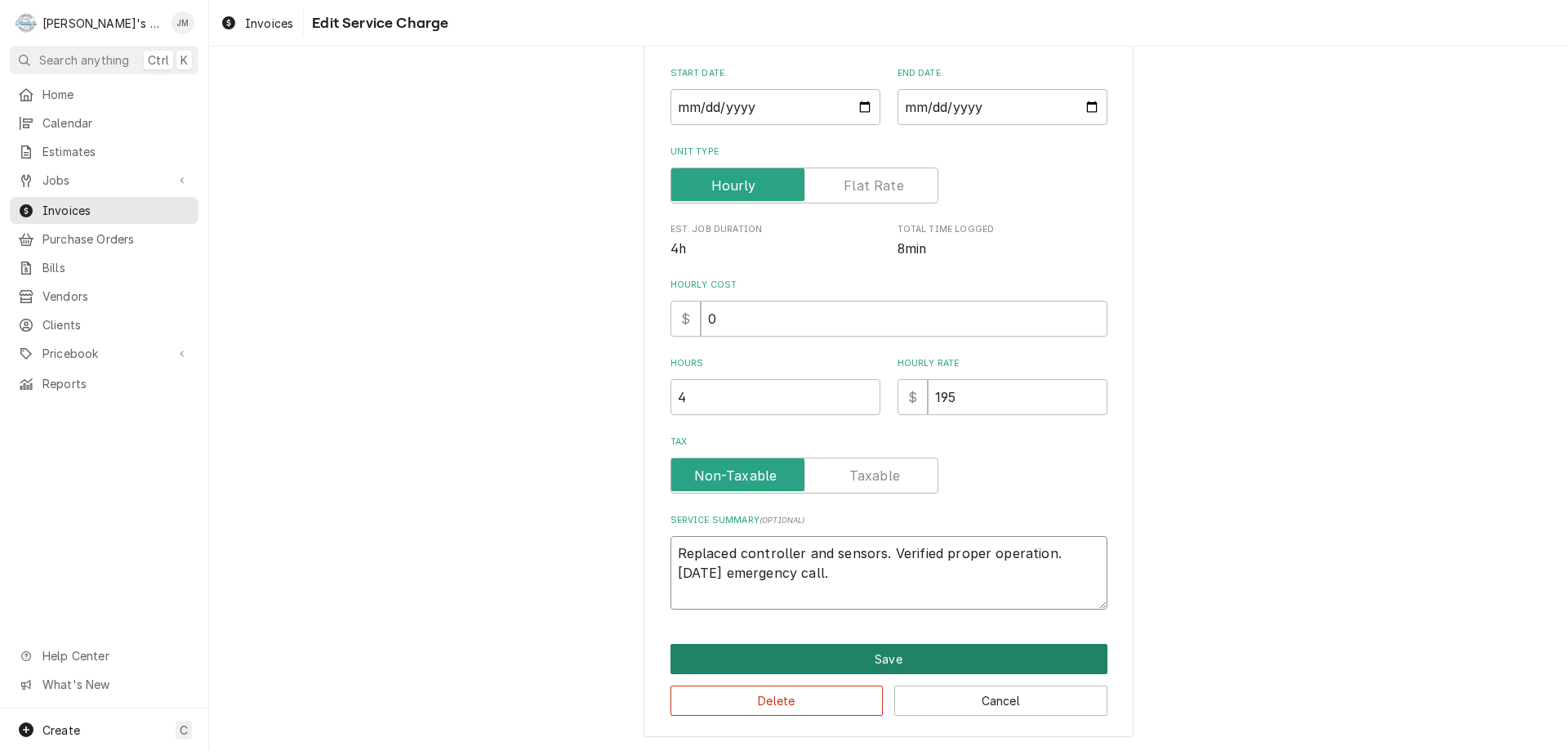
type textarea "Replaced controller and sensors. Verified proper operation. Sunday emergency ca…"
click at [869, 651] on button "Save" at bounding box center [889, 658] width 437 height 30
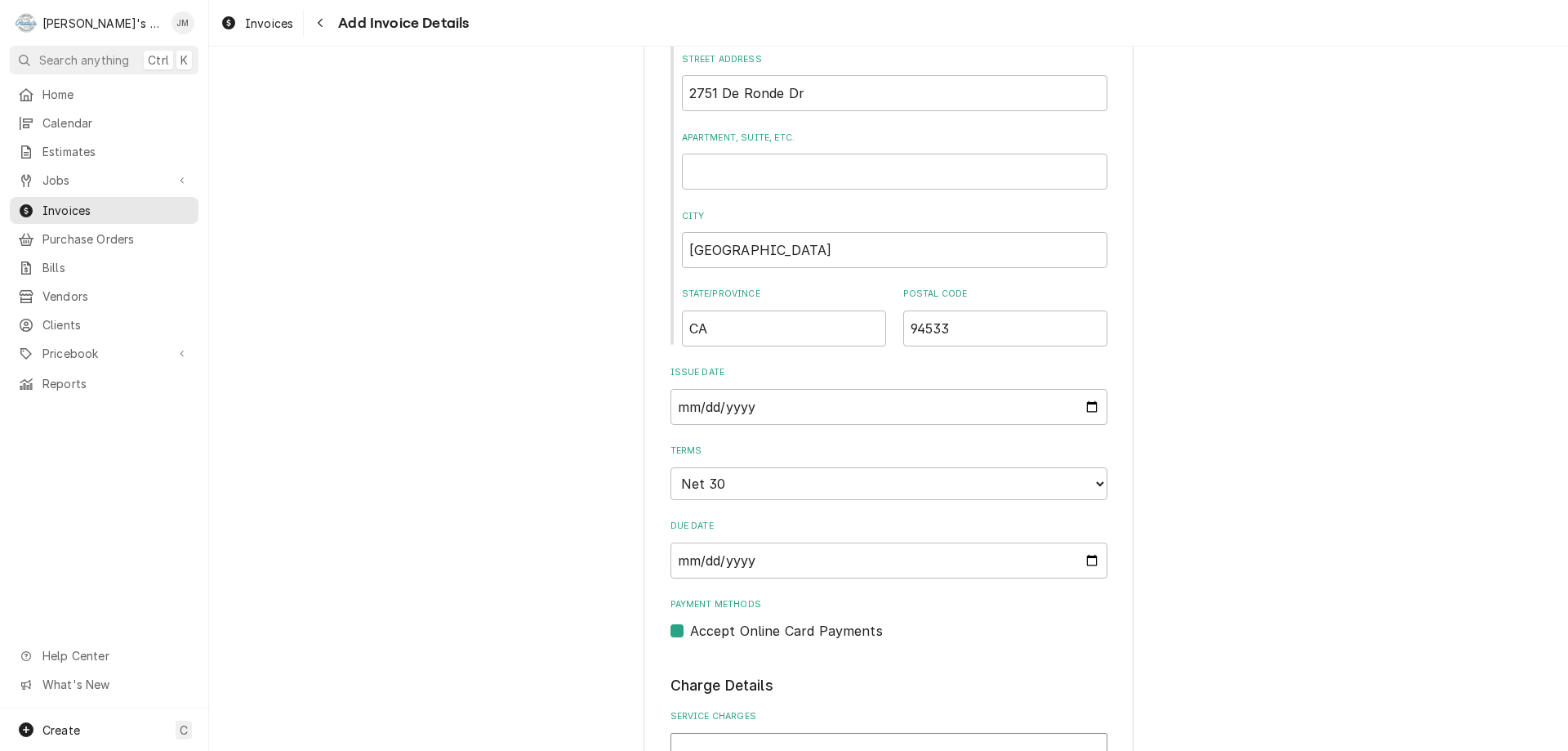
scroll to position [980, 0]
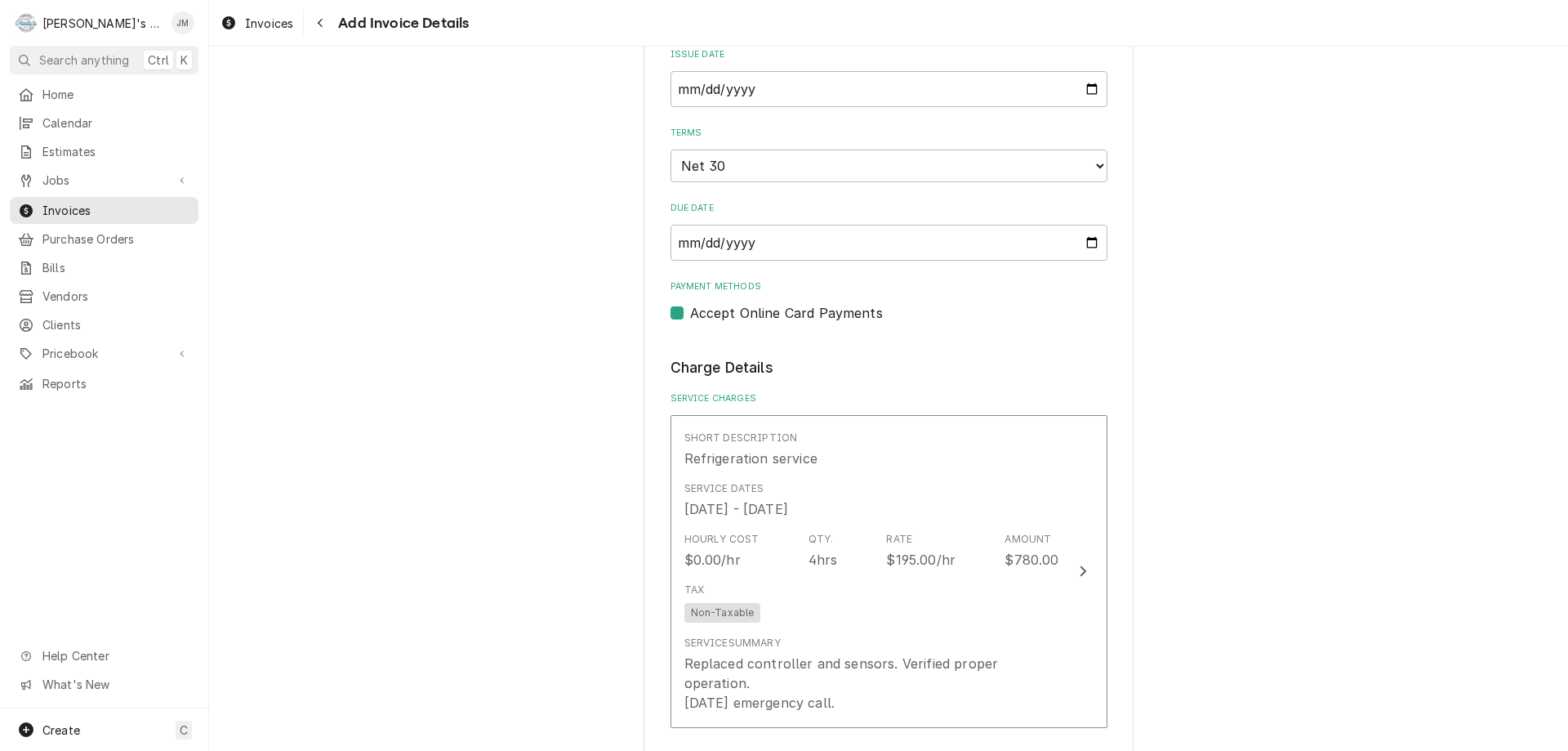
scroll to position [124, 0]
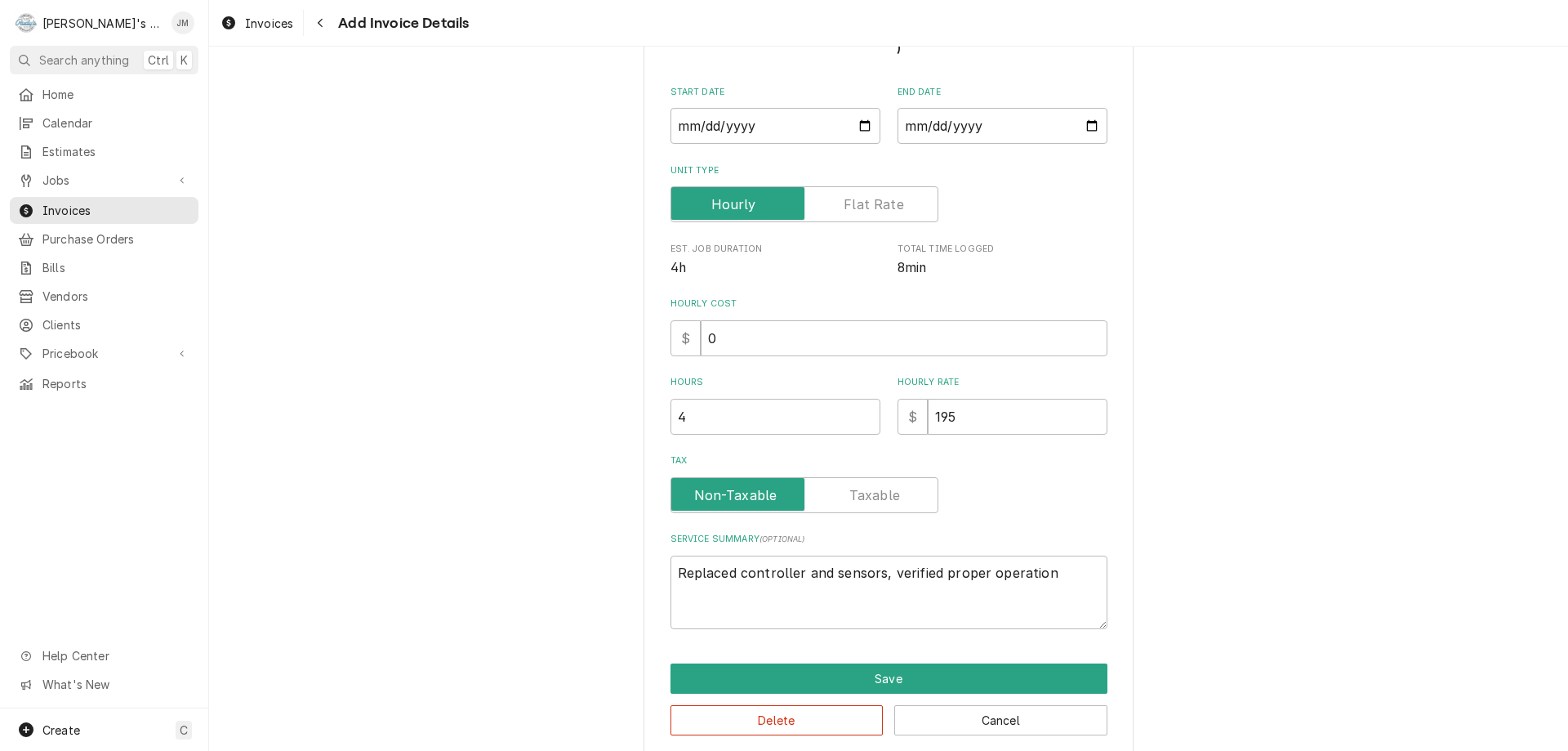
type textarea "x"
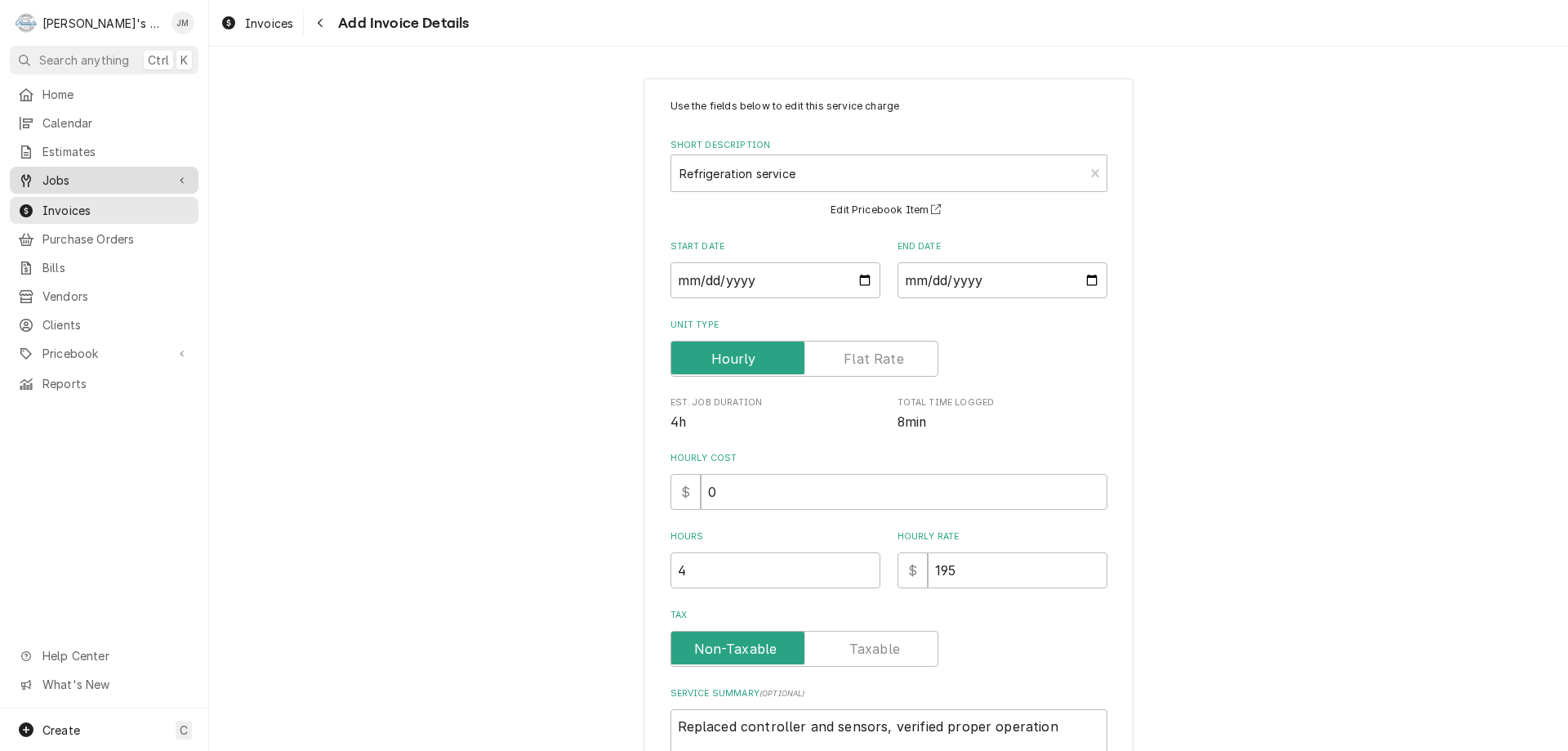
click at [59, 177] on span "Jobs" at bounding box center [104, 179] width 124 height 17
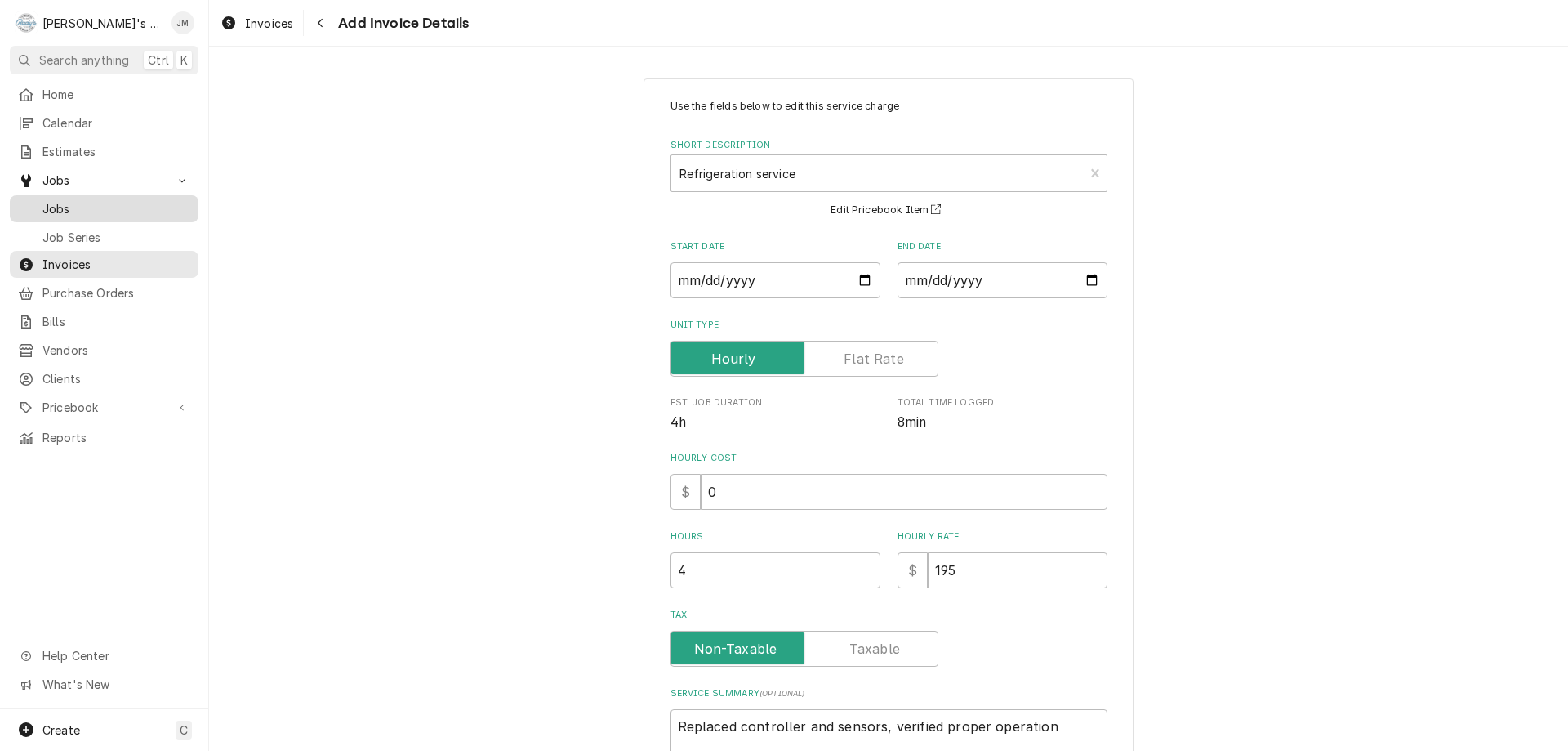
click at [64, 210] on span "Jobs" at bounding box center [116, 208] width 148 height 17
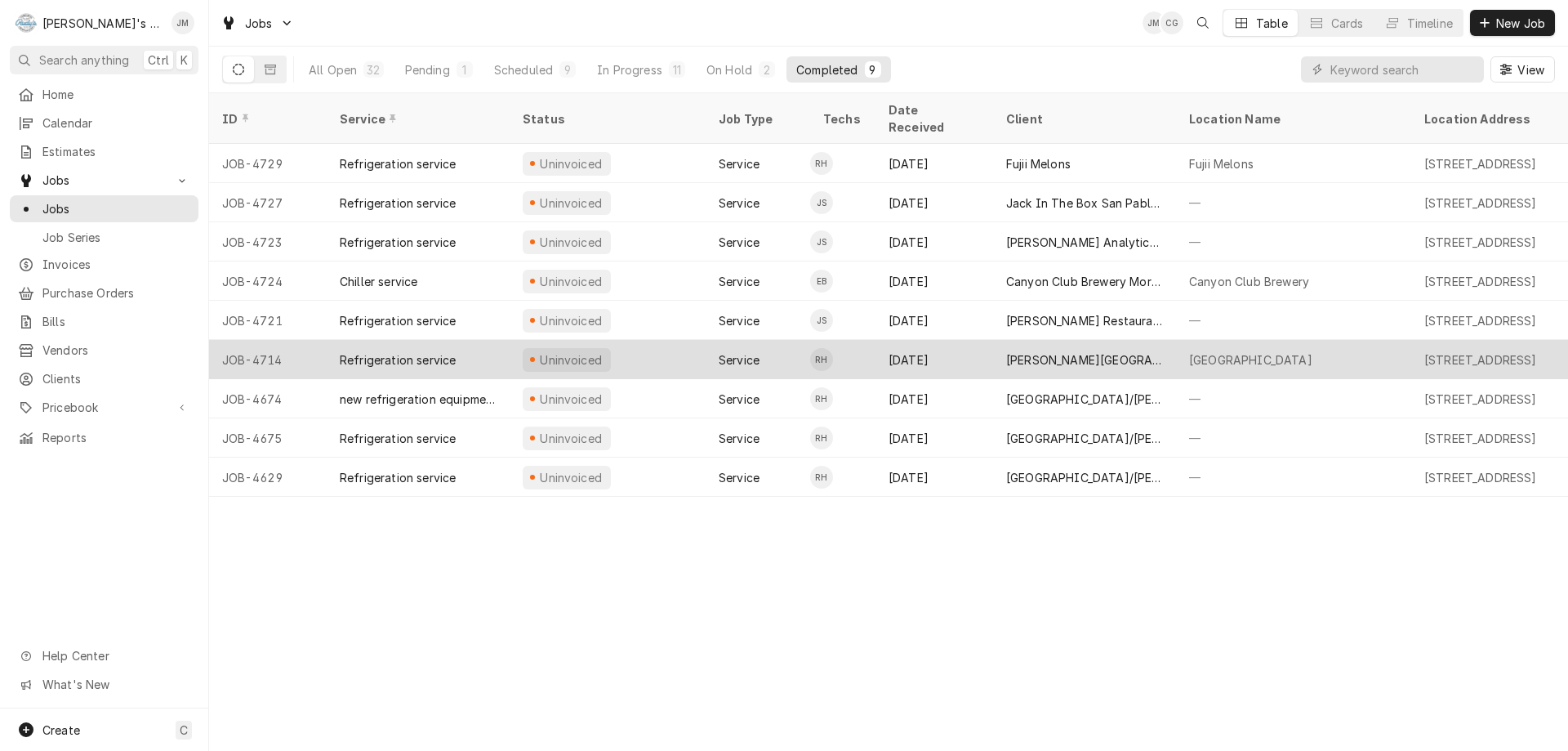
click at [1067, 351] on div "[PERSON_NAME][GEOGRAPHIC_DATA]" at bounding box center [1084, 359] width 156 height 17
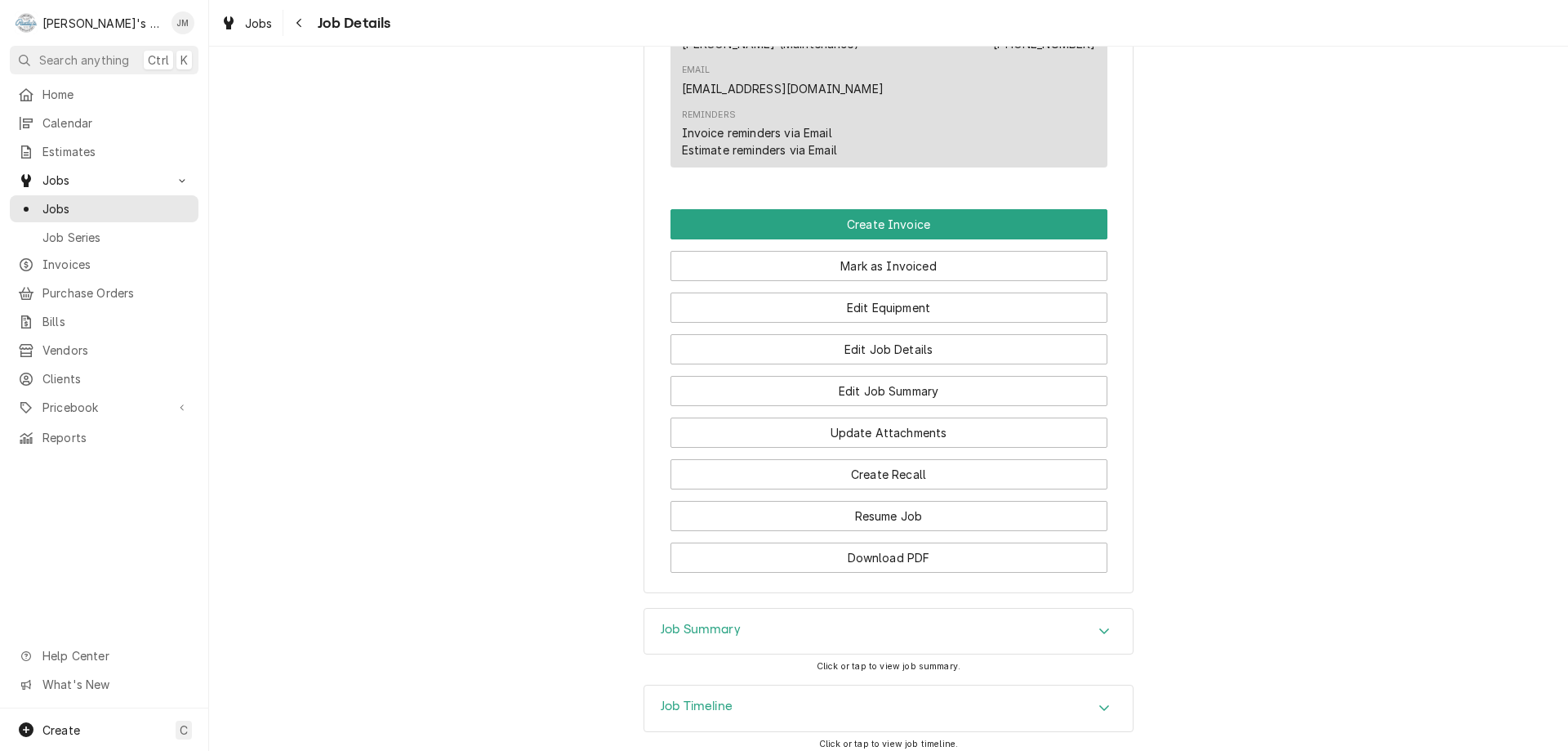
scroll to position [1063, 0]
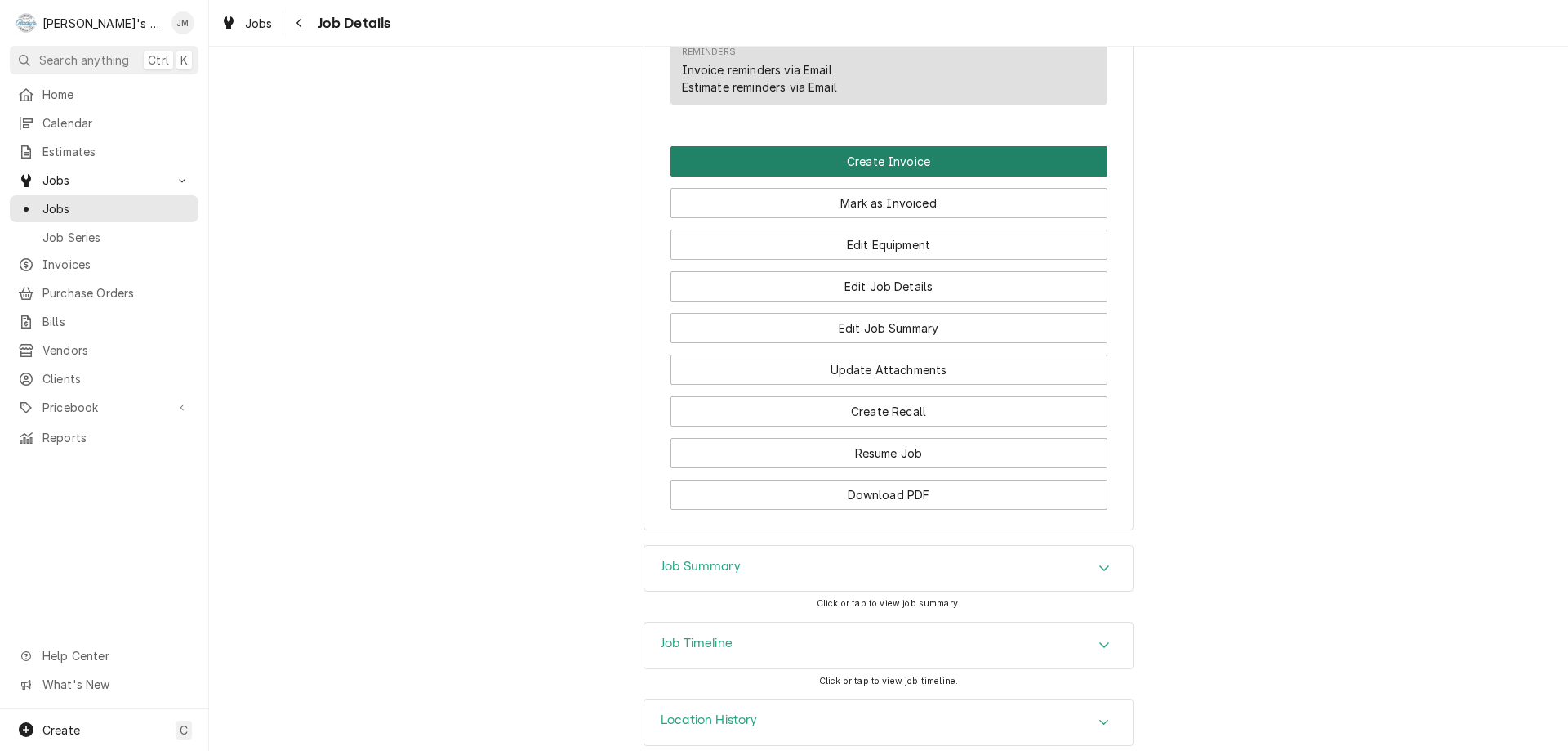
click at [848, 146] on button "Create Invoice" at bounding box center [889, 161] width 437 height 30
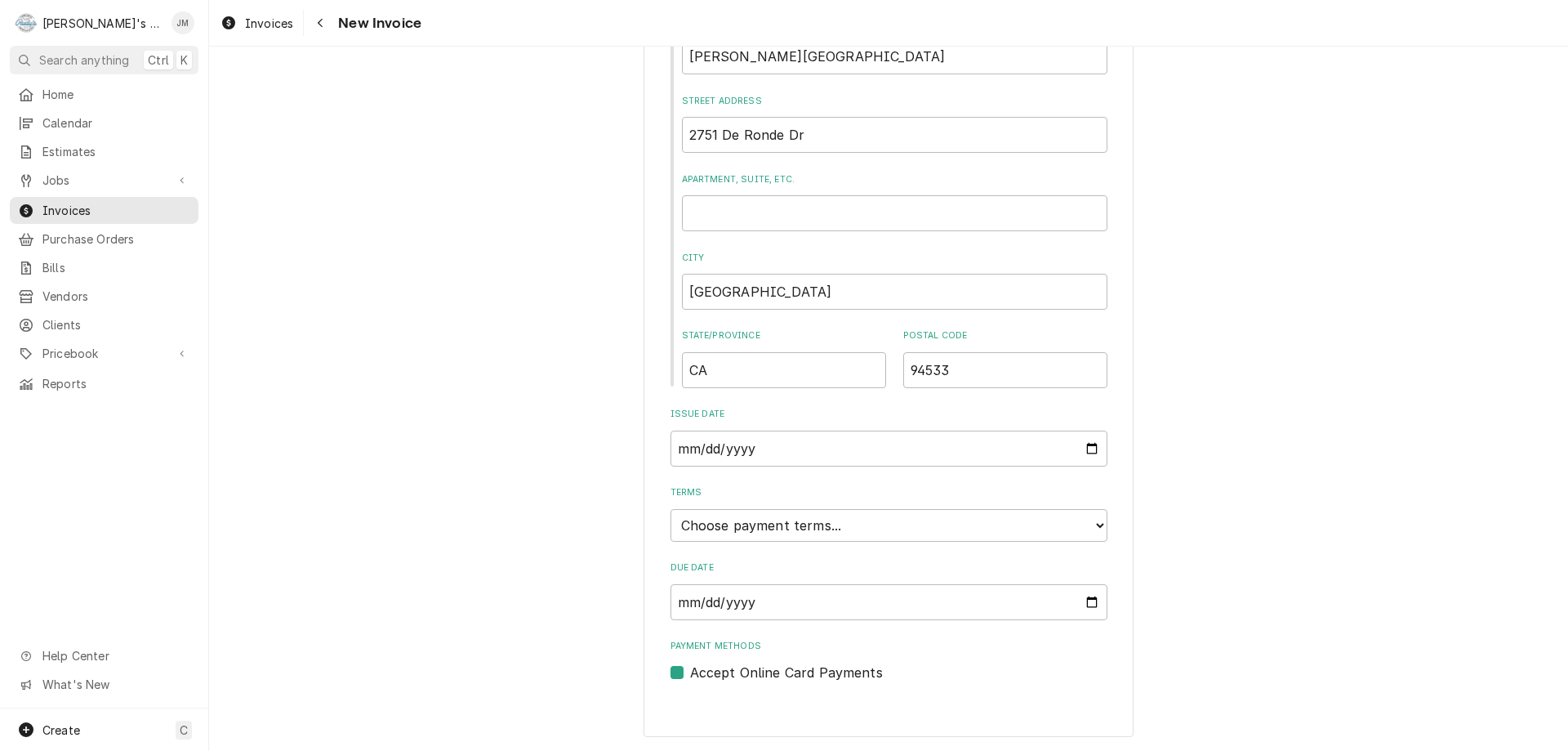
scroll to position [621, 0]
click at [838, 523] on select "Choose payment terms... Same Day Net 7 Net 14 Net 21 Net 30 Net 45 Net 60 Net 90" at bounding box center [889, 524] width 437 height 33
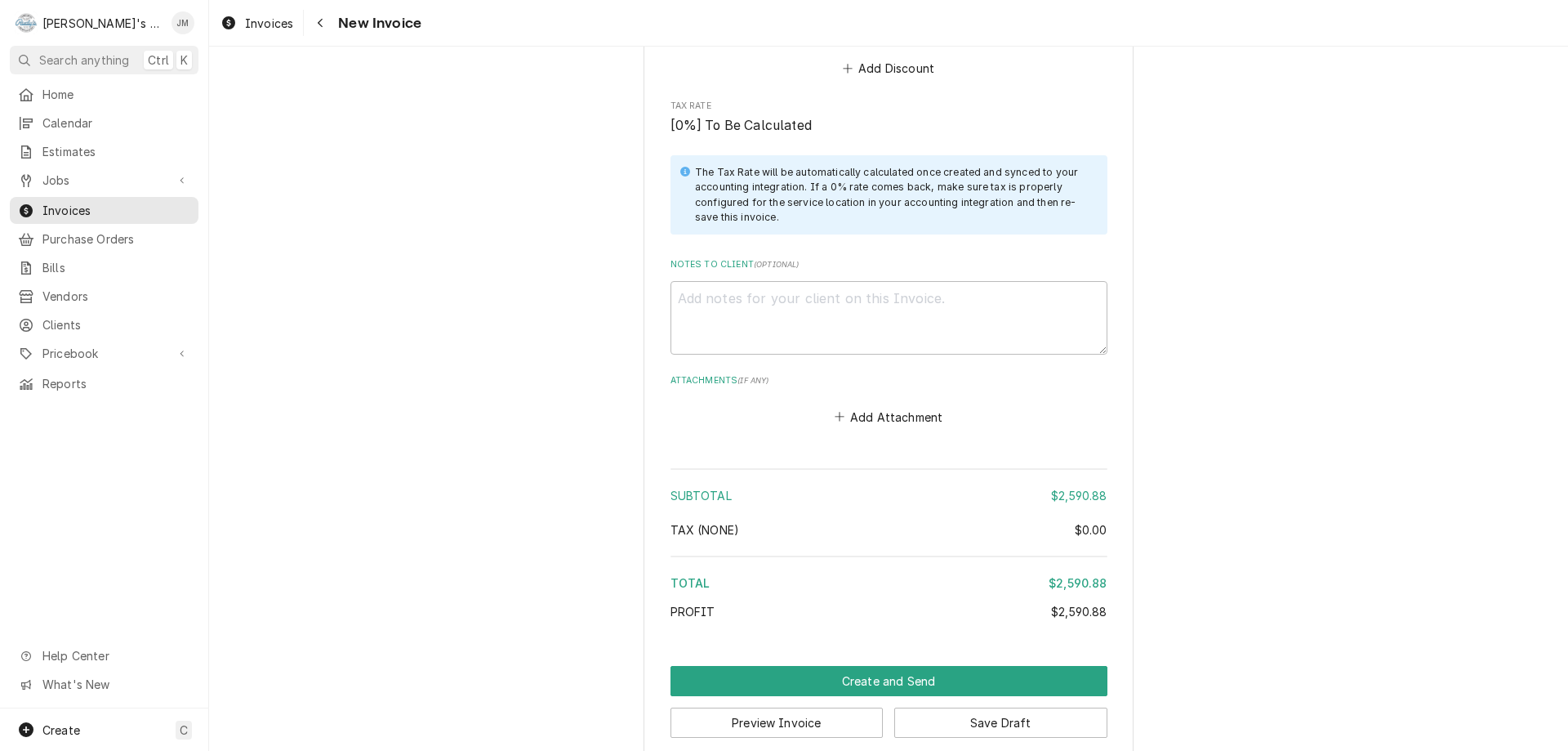
scroll to position [2584, 0]
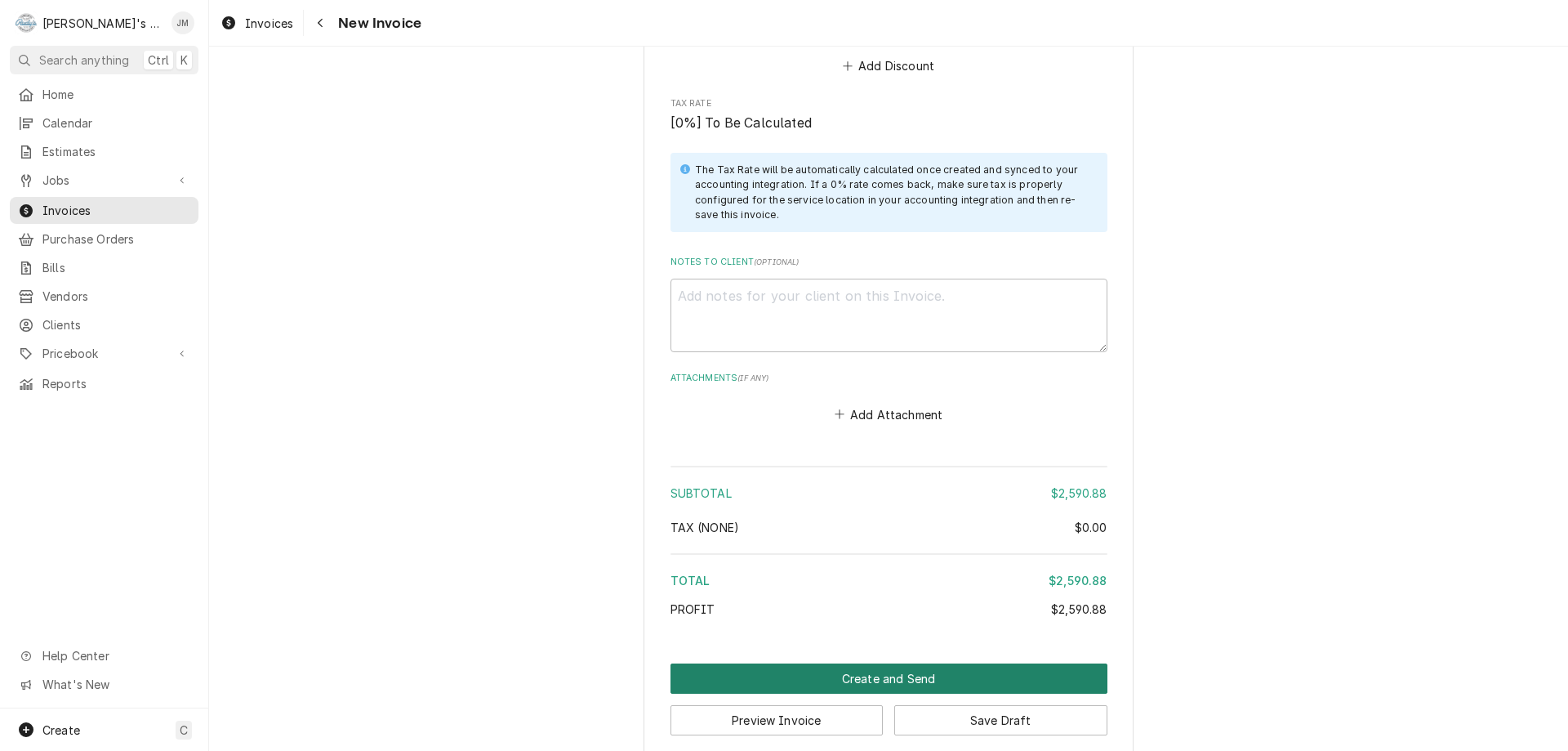
click at [884, 664] on button "Create and Send" at bounding box center [889, 679] width 437 height 30
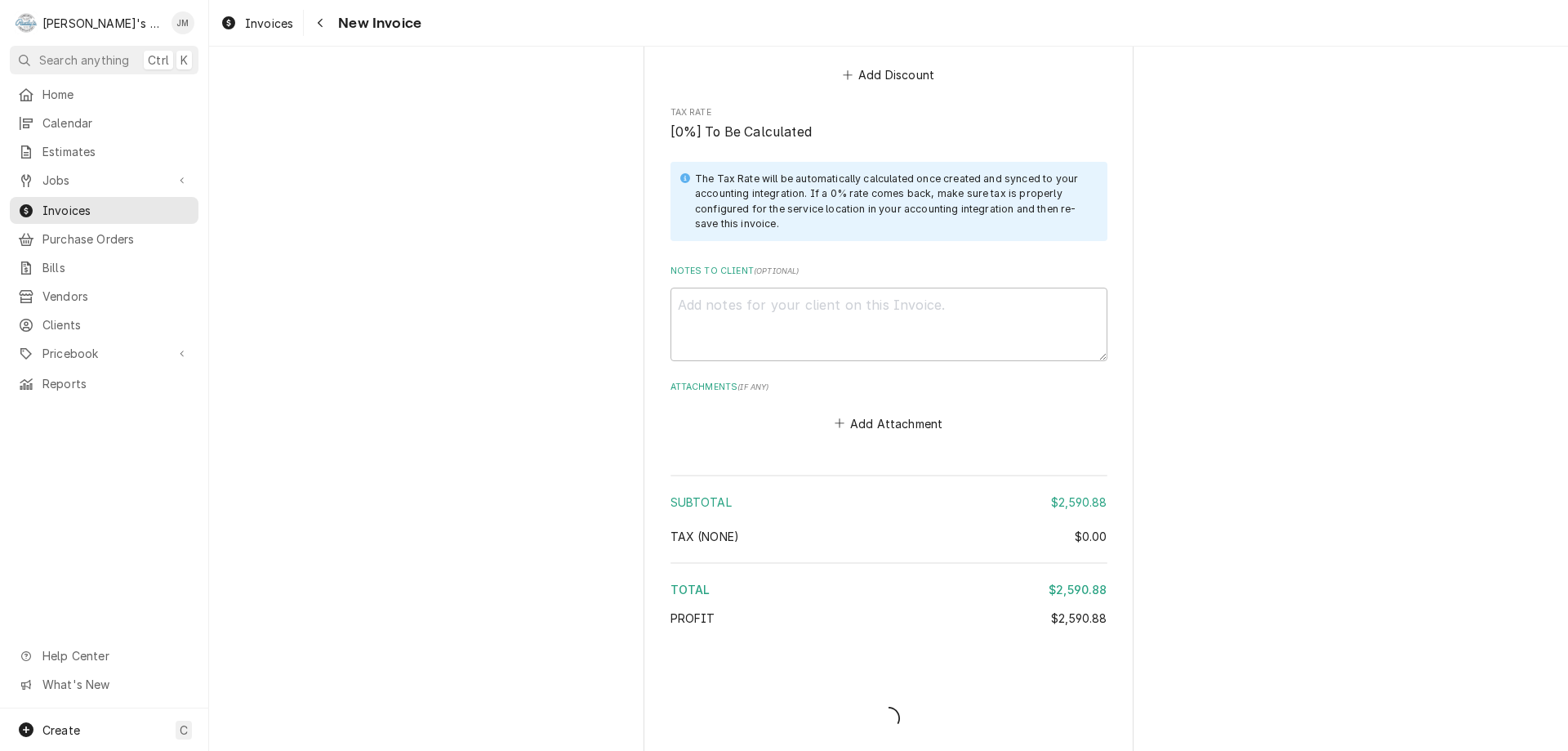
type textarea "x"
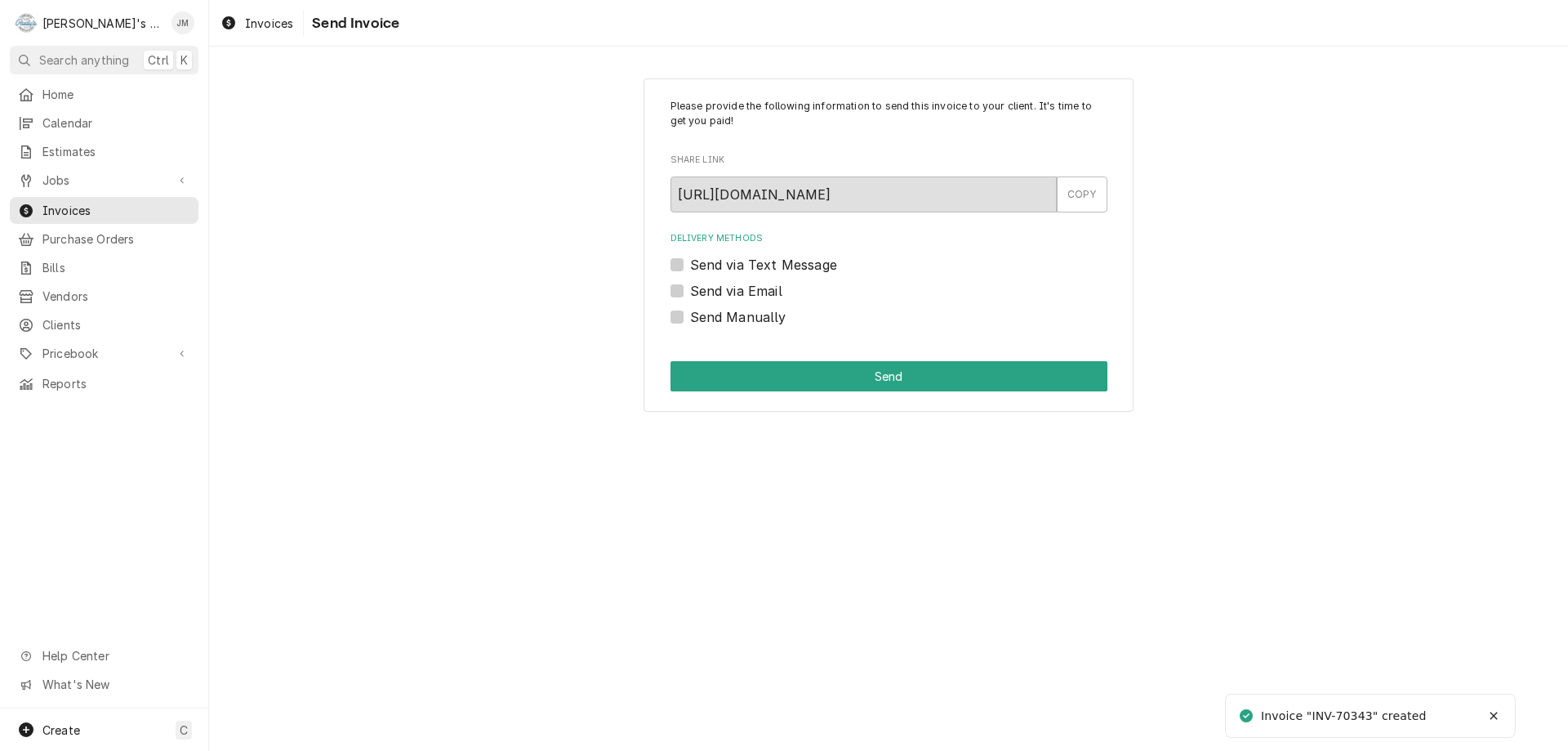
click at [730, 289] on label "Send via Email" at bounding box center [736, 291] width 92 height 19
click at [730, 289] on input "Send via Email" at bounding box center [908, 299] width 437 height 36
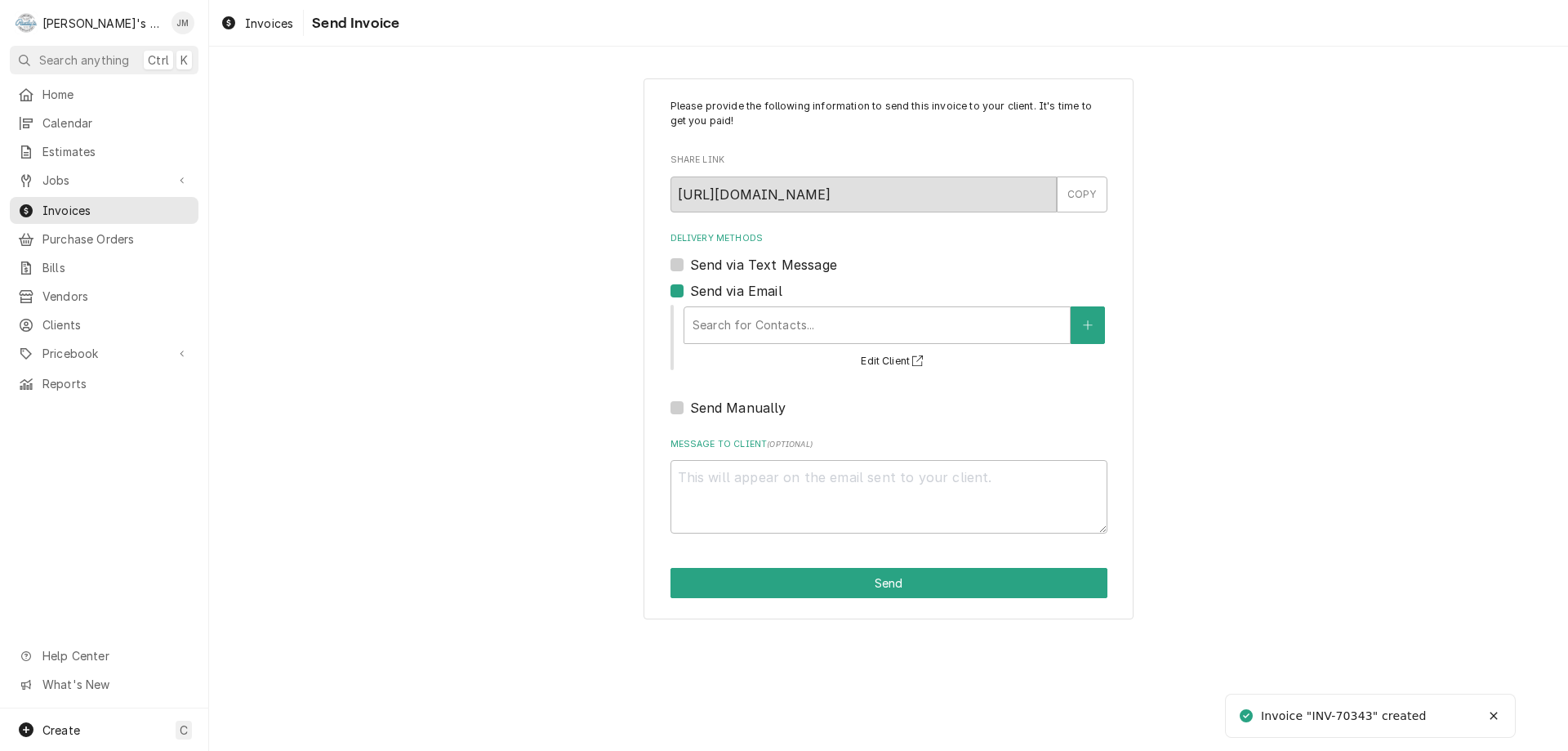
click at [690, 294] on label "Send via Email" at bounding box center [736, 291] width 92 height 19
click at [690, 294] on input "Send via Email" at bounding box center [908, 299] width 437 height 36
checkbox input "false"
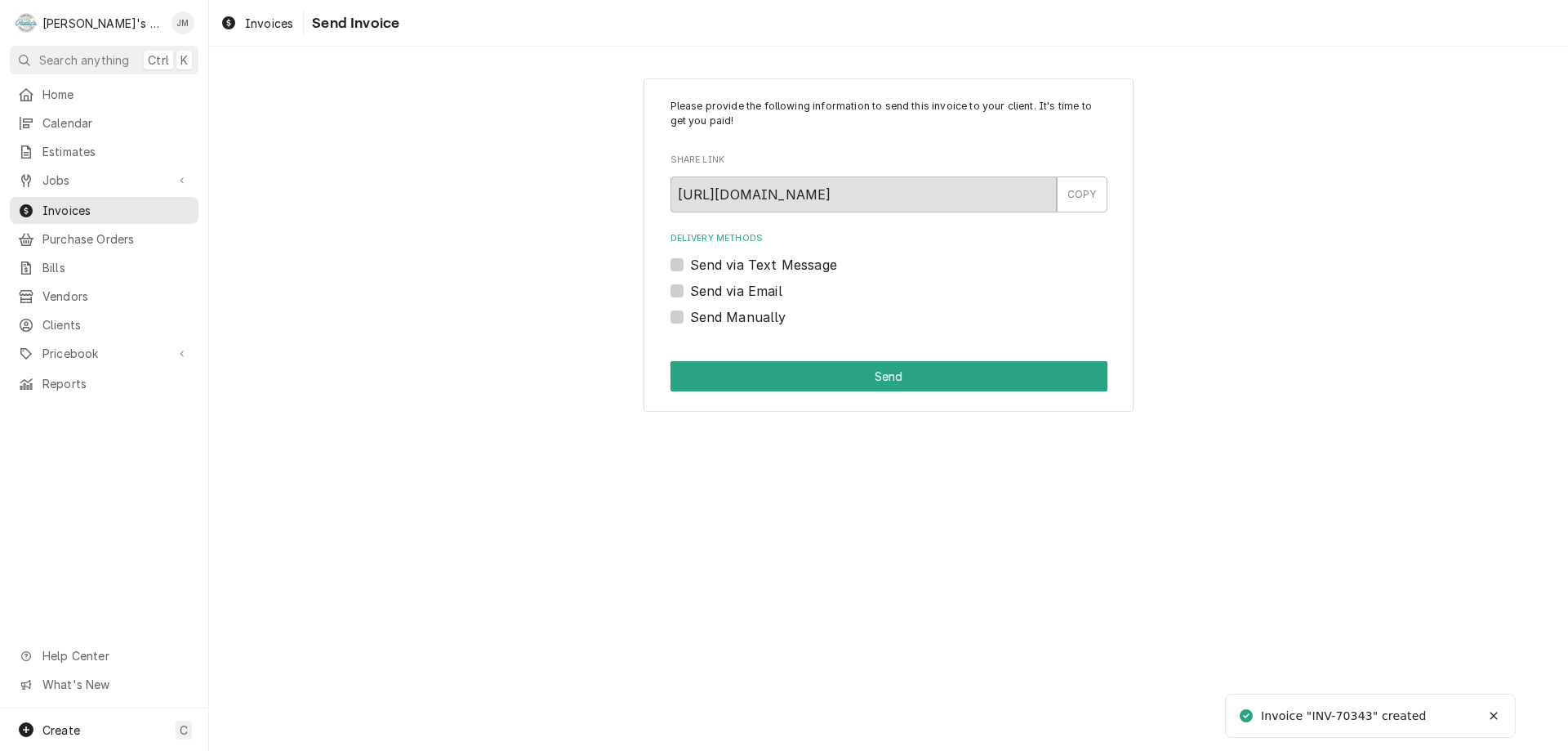
click at [690, 319] on label "Send Manually" at bounding box center [738, 317] width 96 height 19
click at [690, 319] on input "Send Manually" at bounding box center [908, 325] width 437 height 36
checkbox input "true"
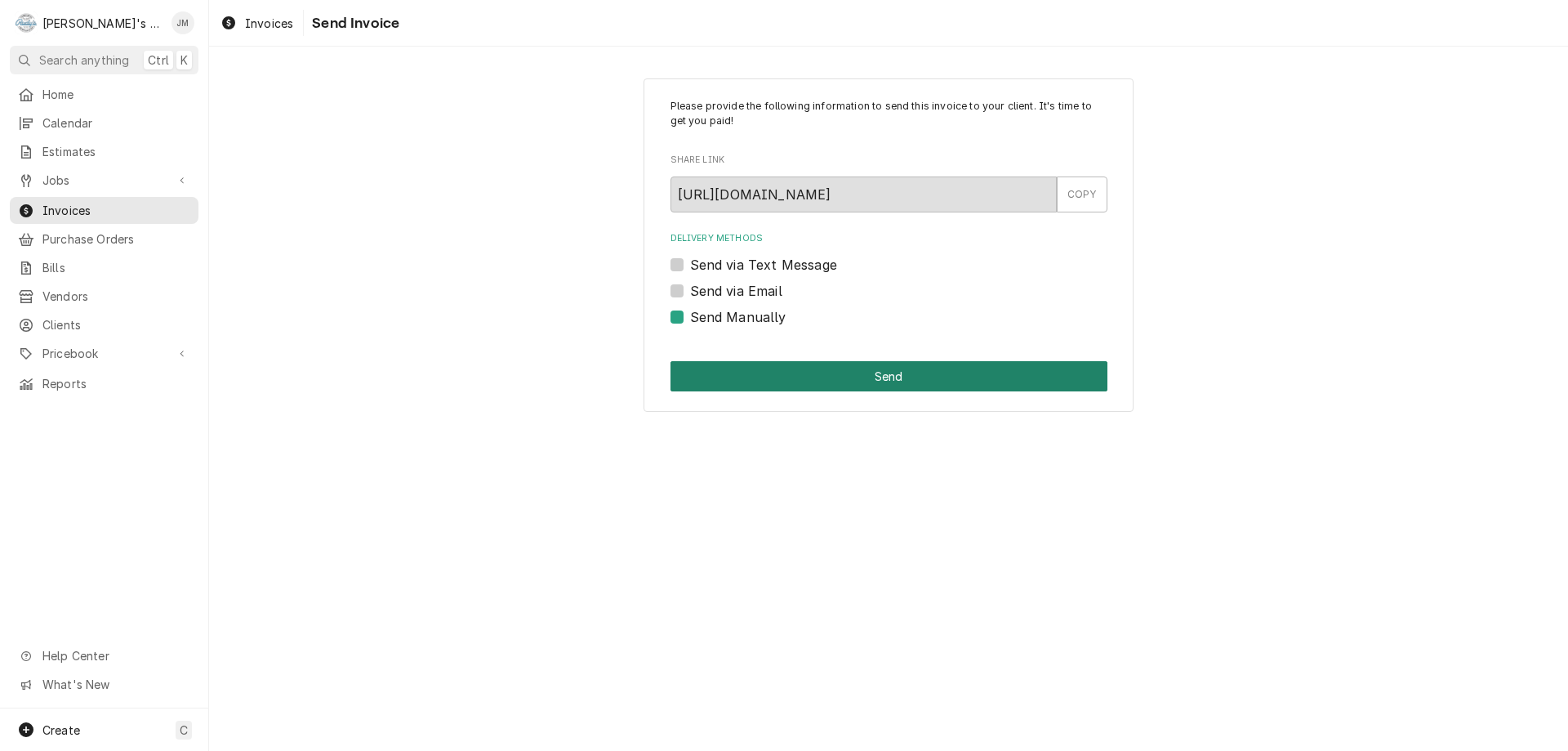
click at [818, 374] on button "Send" at bounding box center [889, 376] width 437 height 30
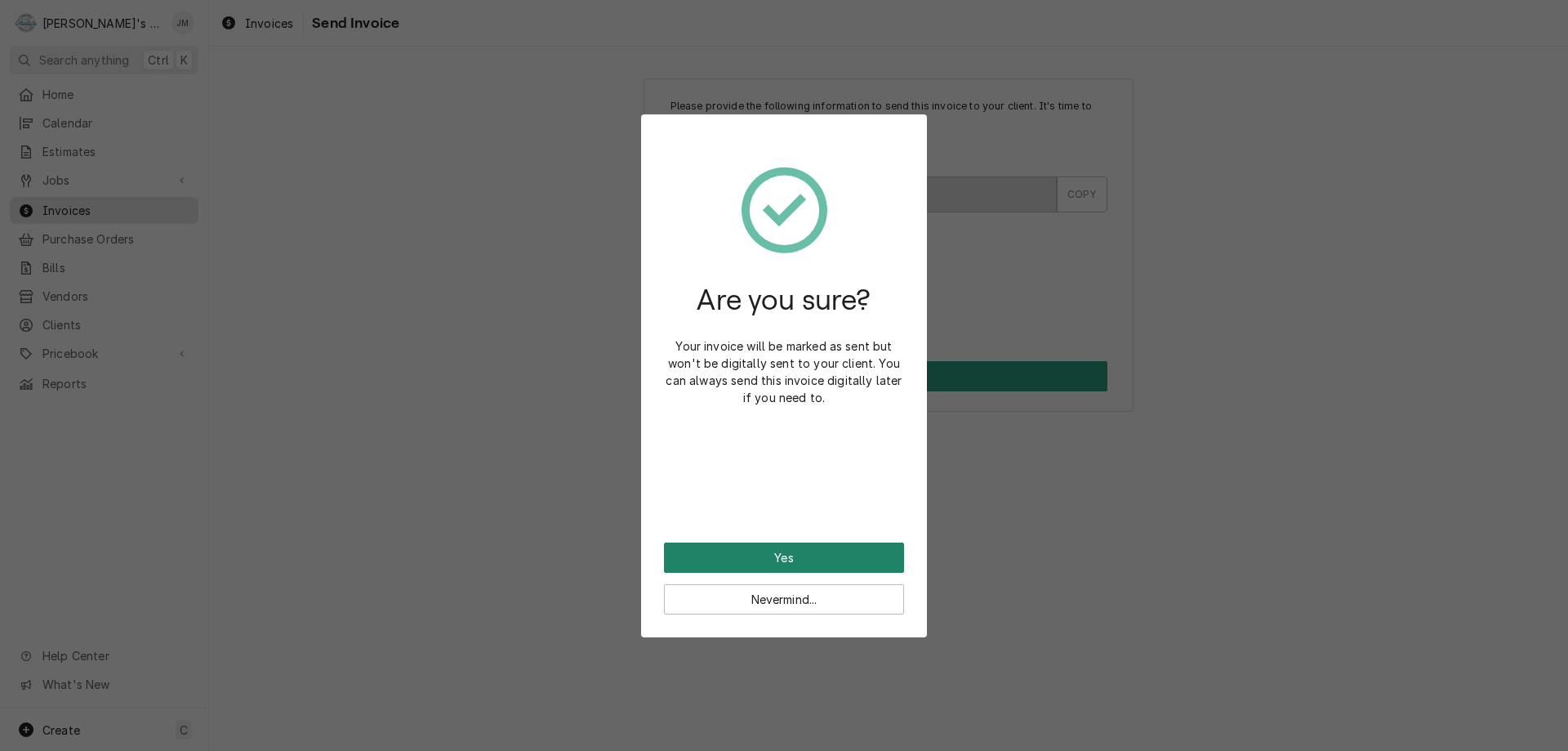
click at [799, 553] on button "Yes" at bounding box center [784, 558] width 240 height 30
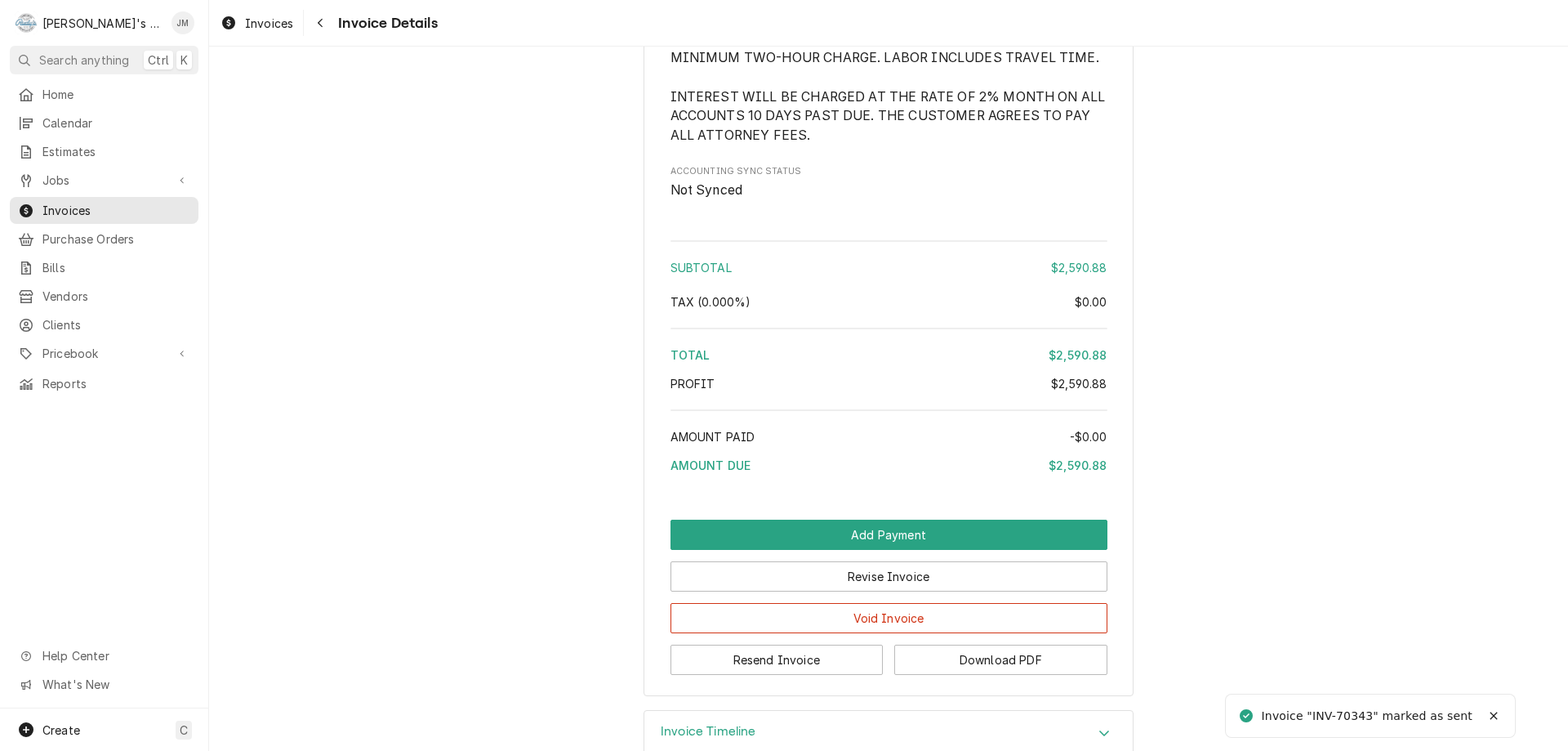
scroll to position [2258, 0]
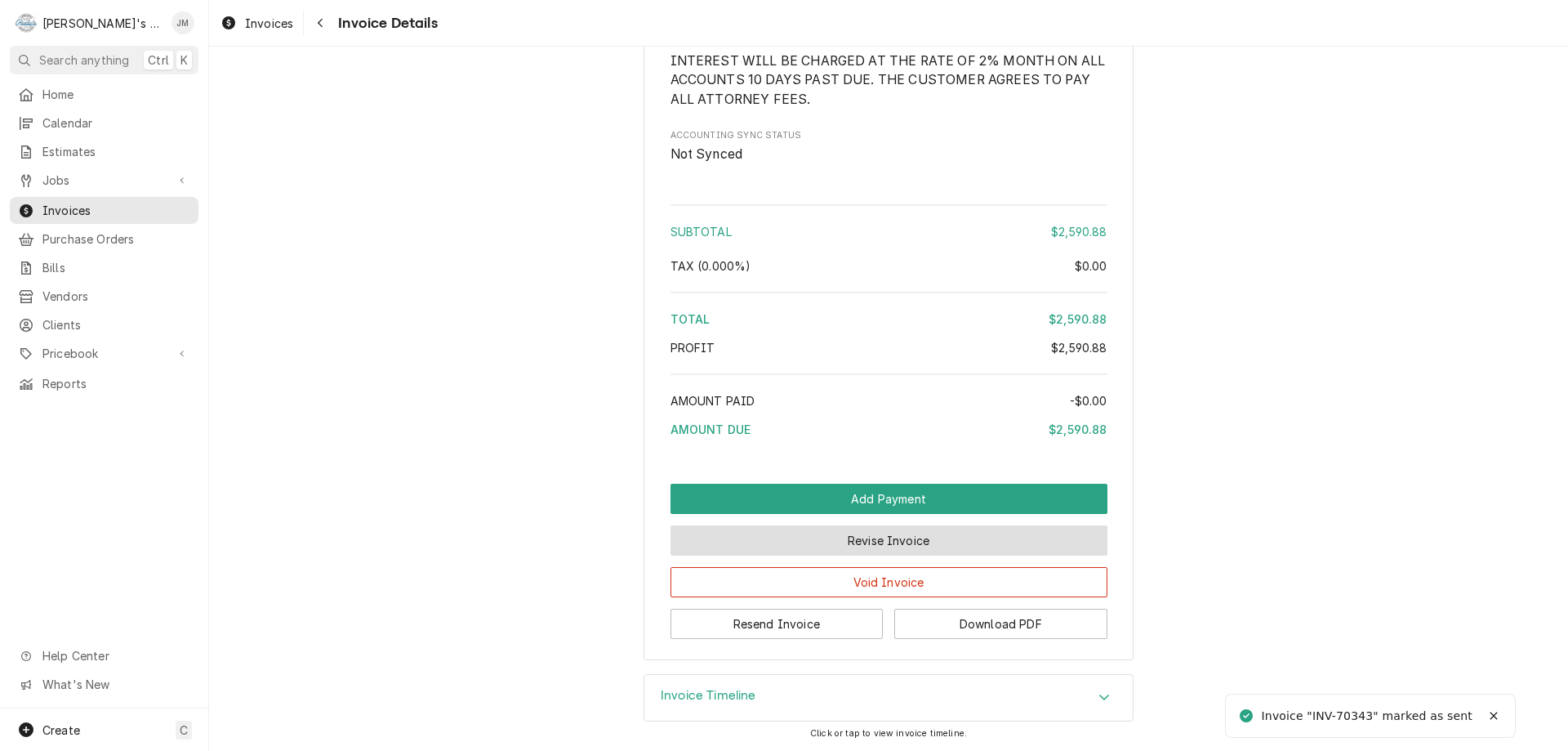
click at [845, 542] on button "Revise Invoice" at bounding box center [889, 540] width 437 height 30
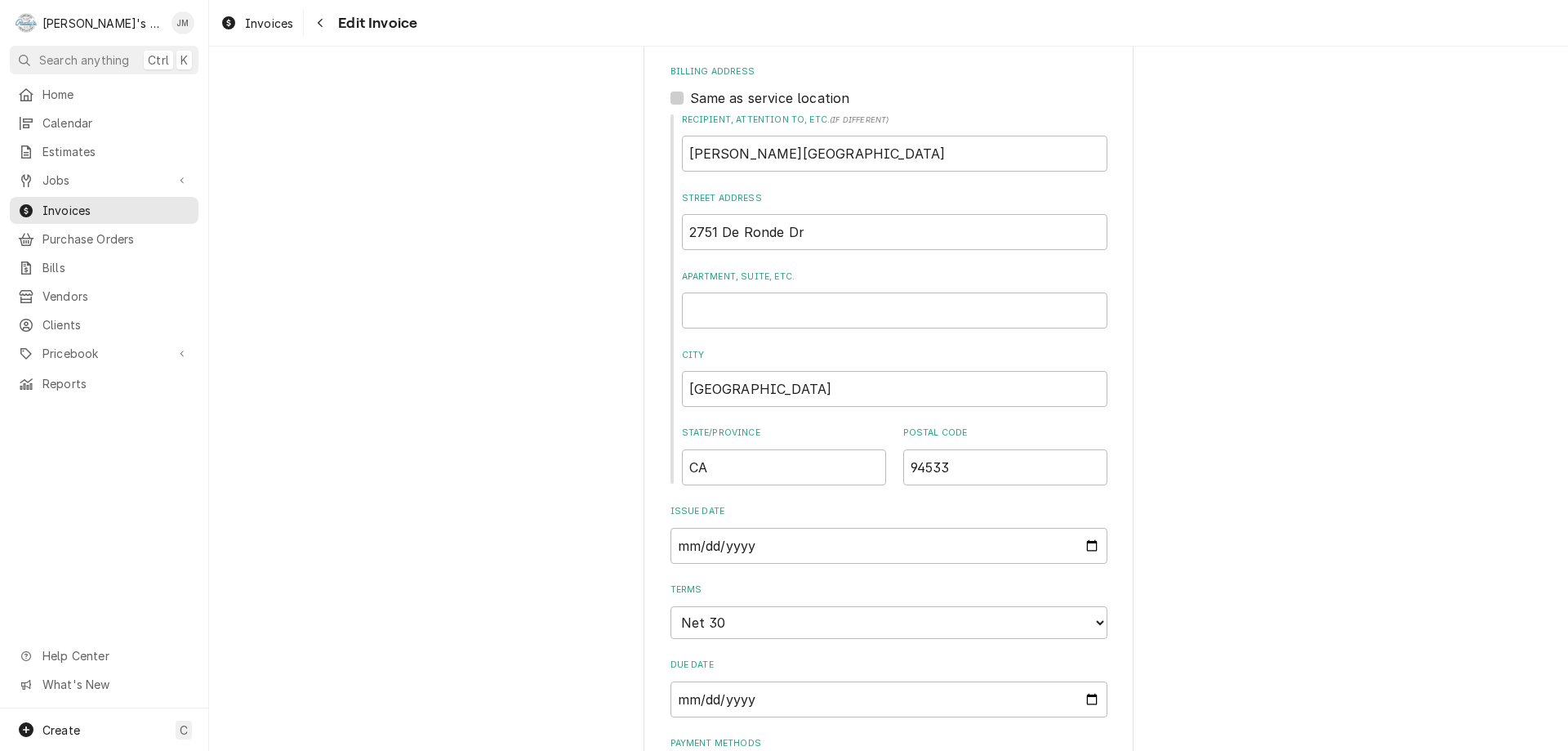
scroll to position [2620, 0]
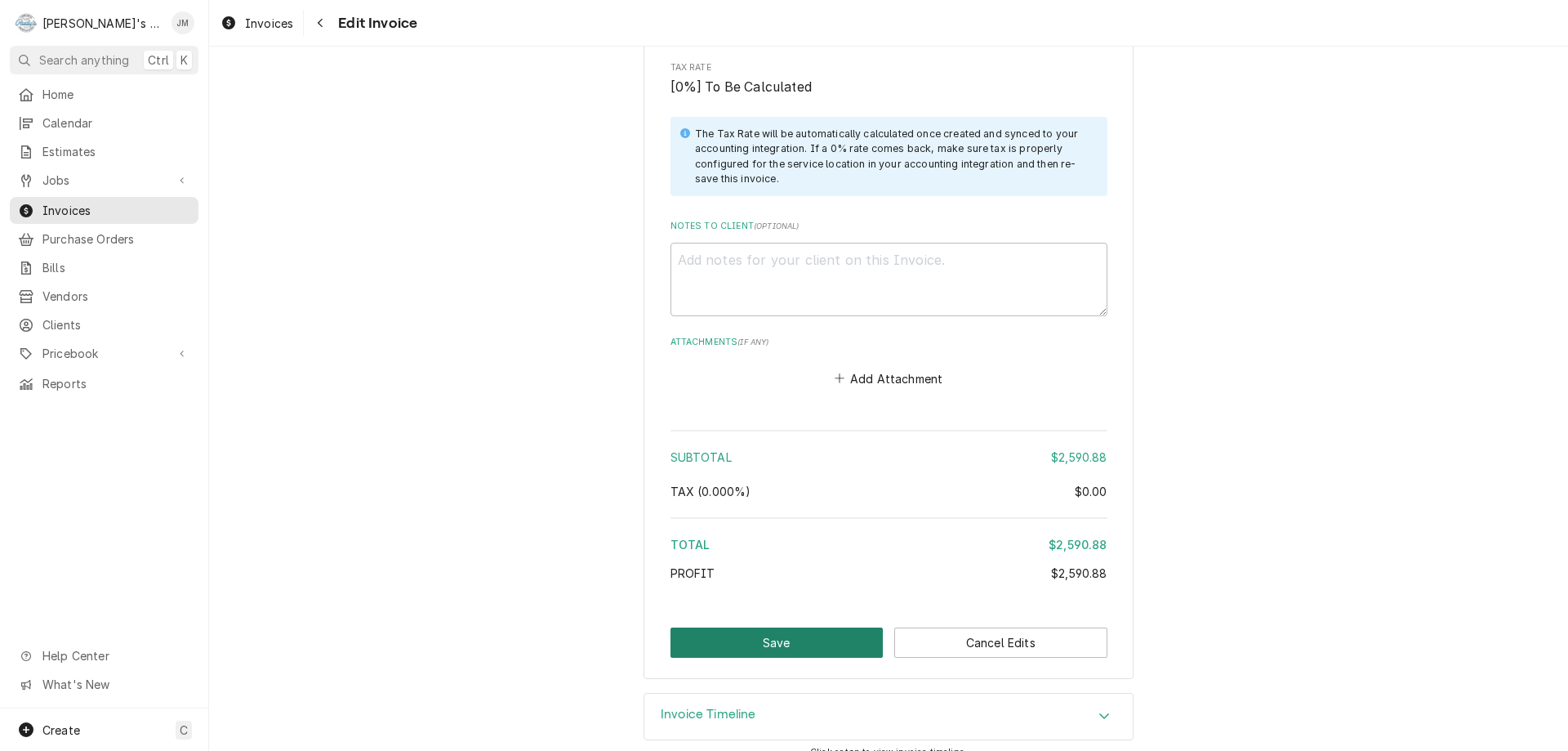
click at [778, 627] on button "Save" at bounding box center [776, 642] width 213 height 30
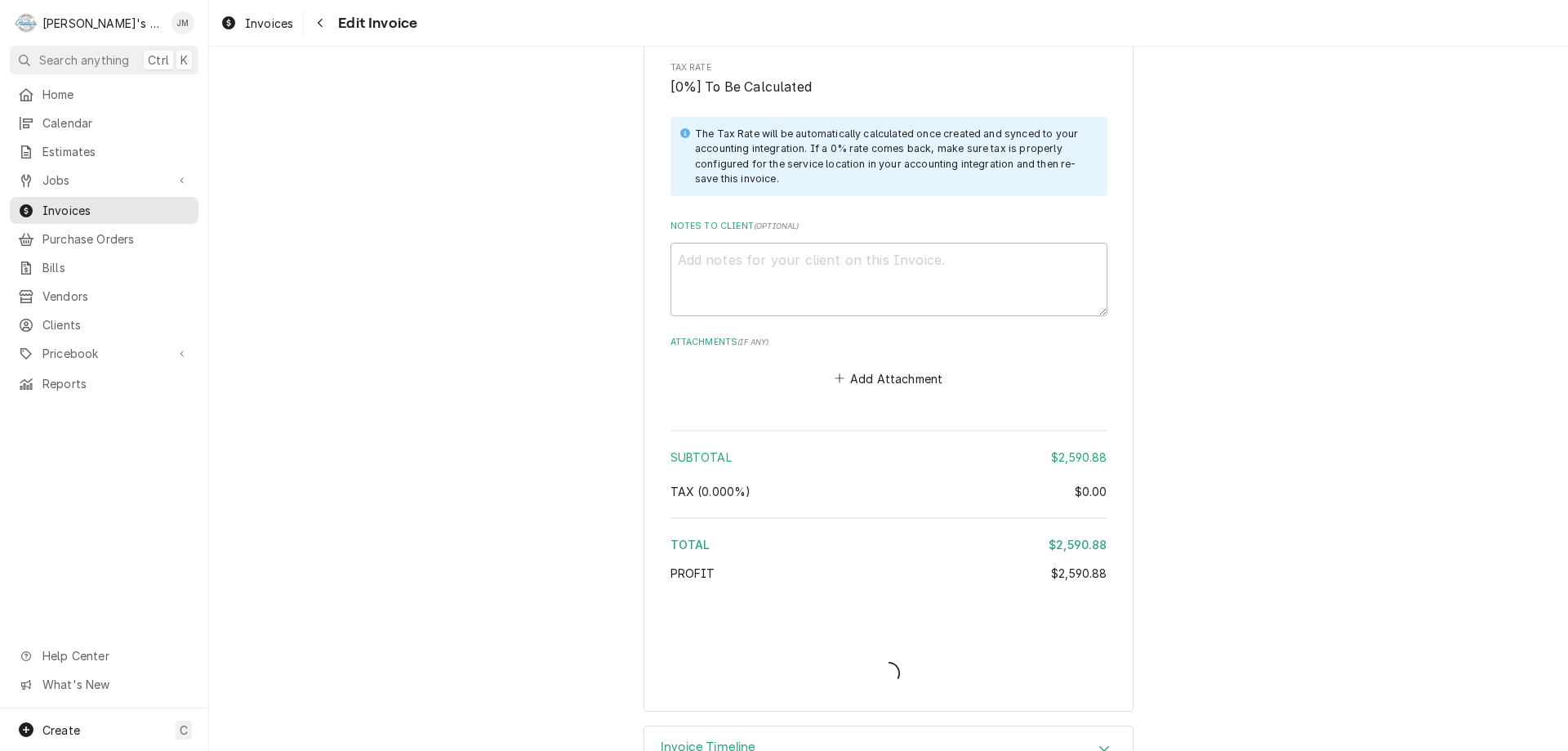
type textarea "x"
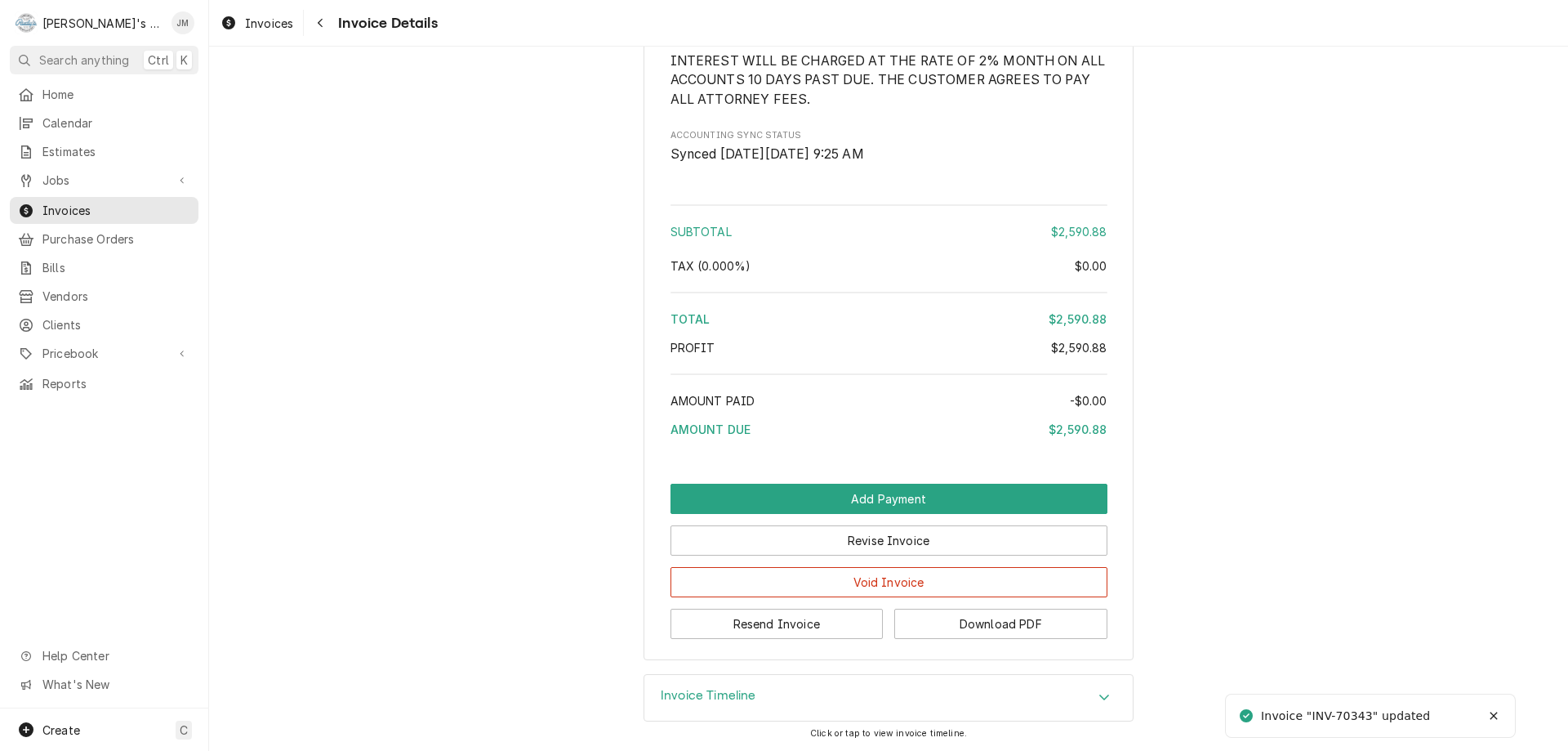
scroll to position [2258, 0]
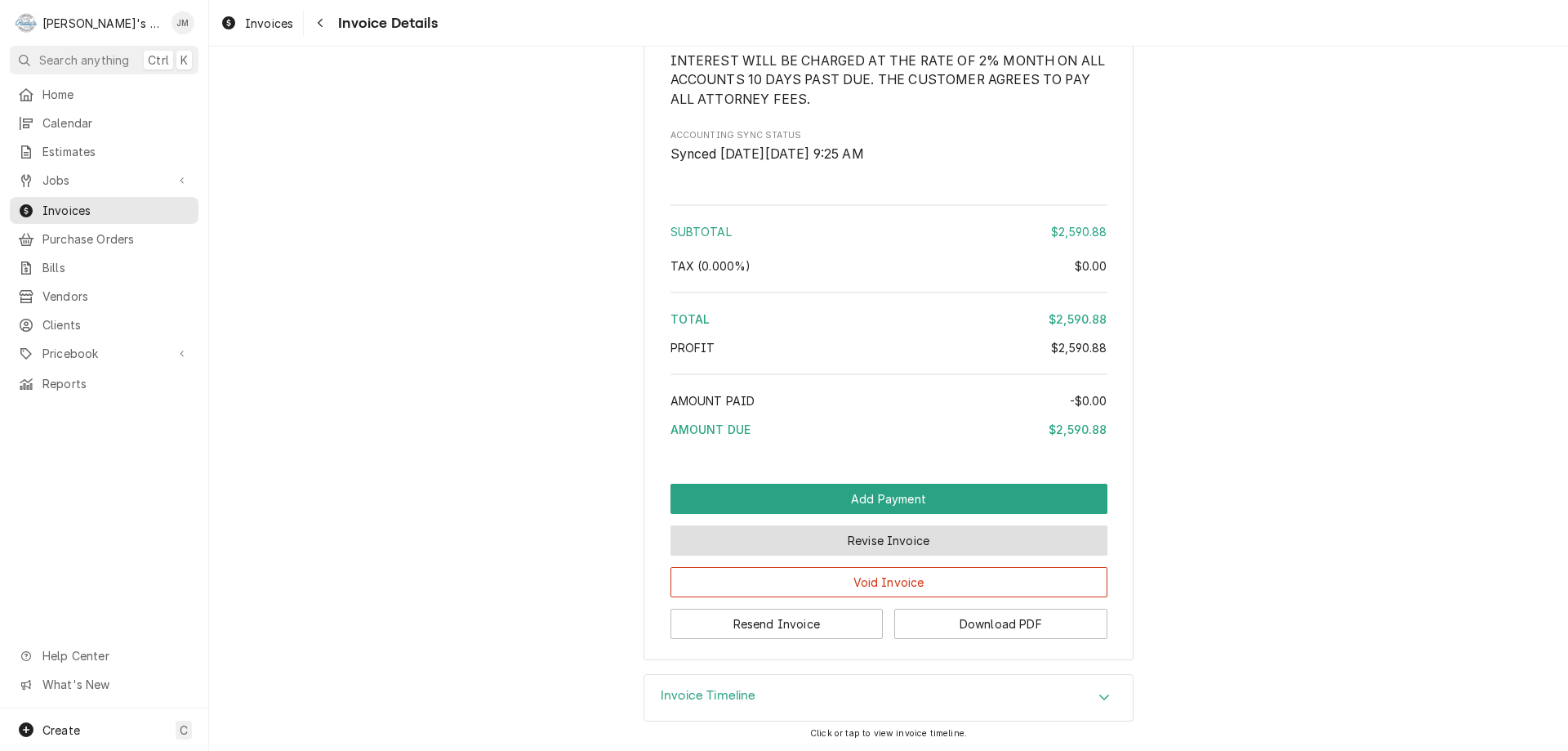
click at [842, 544] on button "Revise Invoice" at bounding box center [889, 540] width 437 height 30
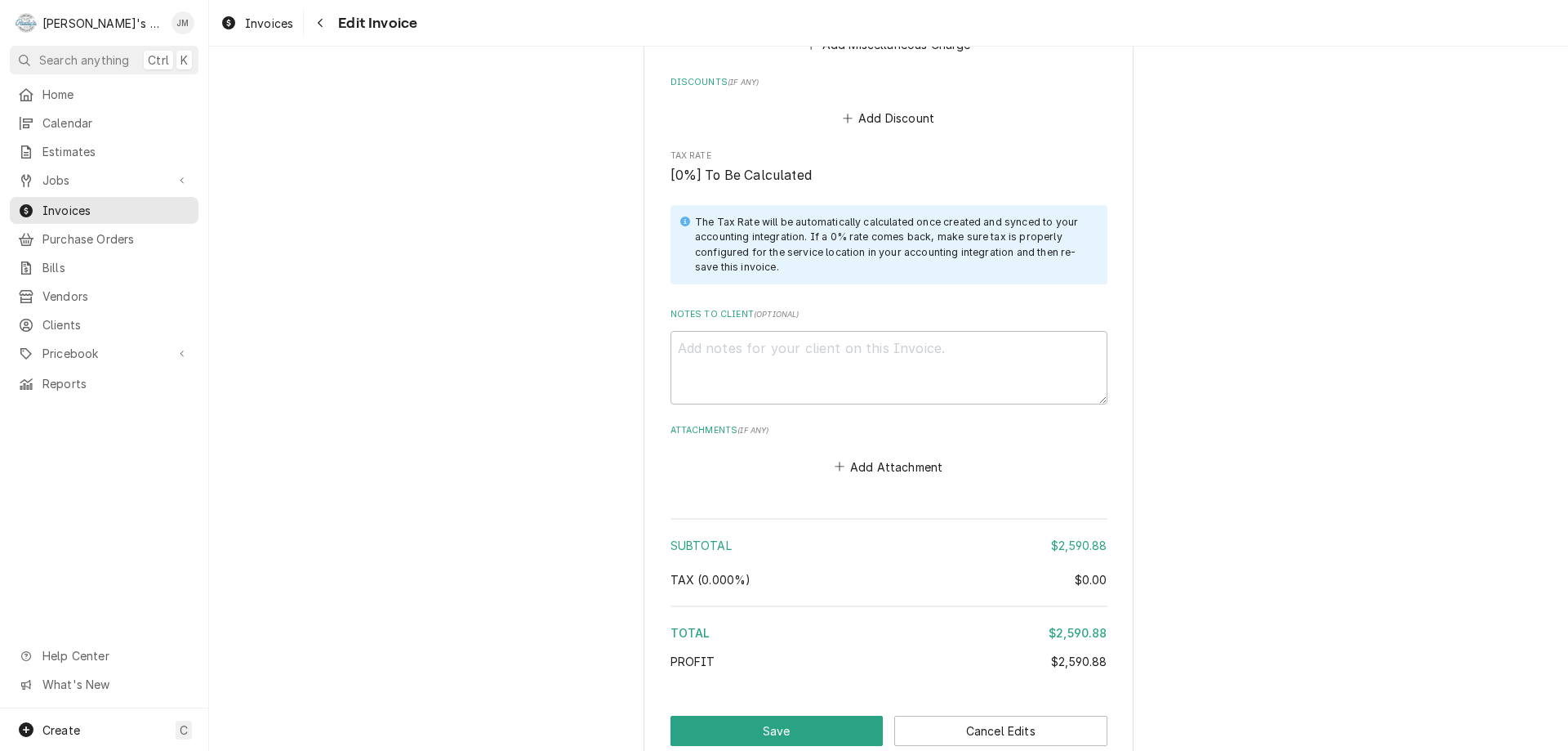
scroll to position [2620, 0]
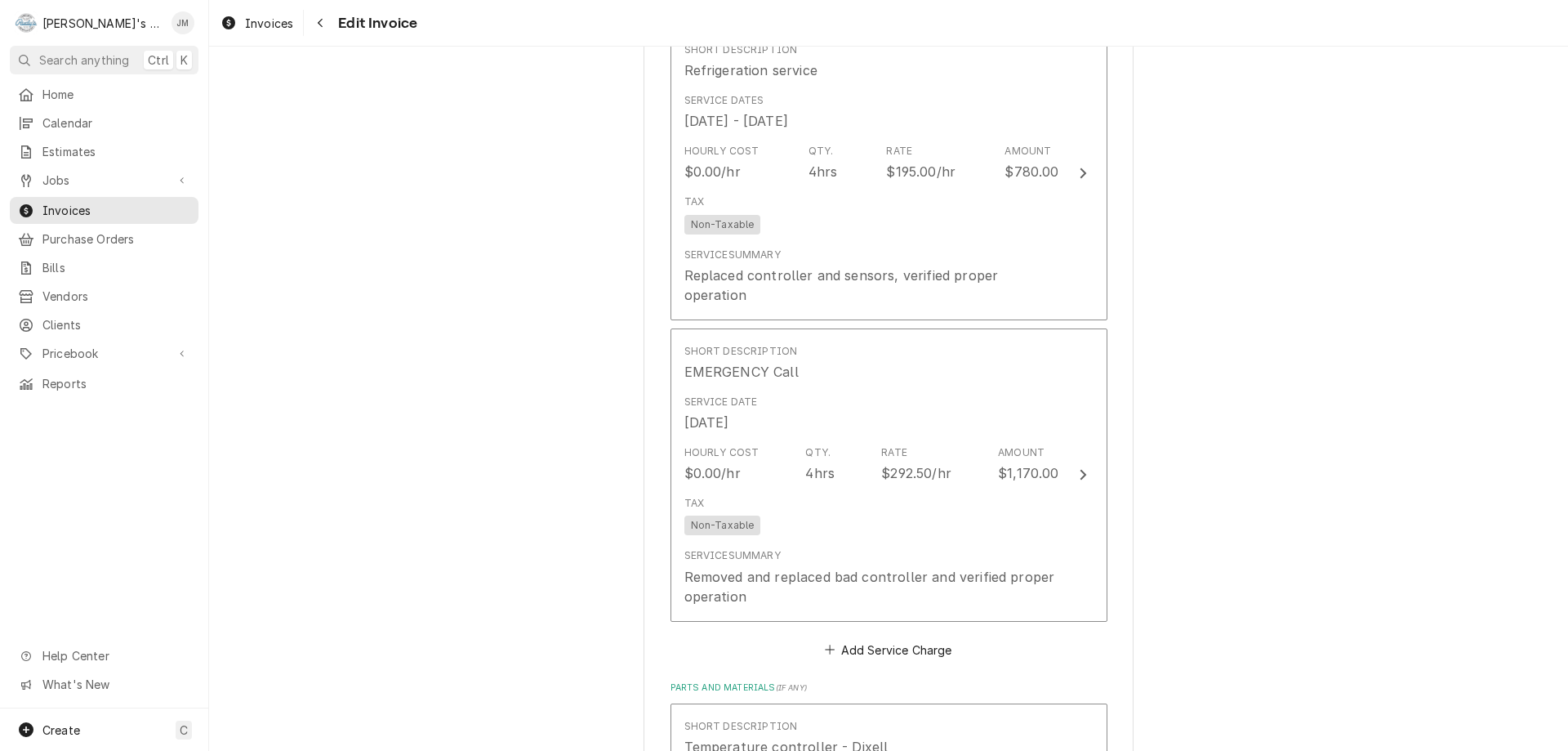
scroll to position [2620, 0]
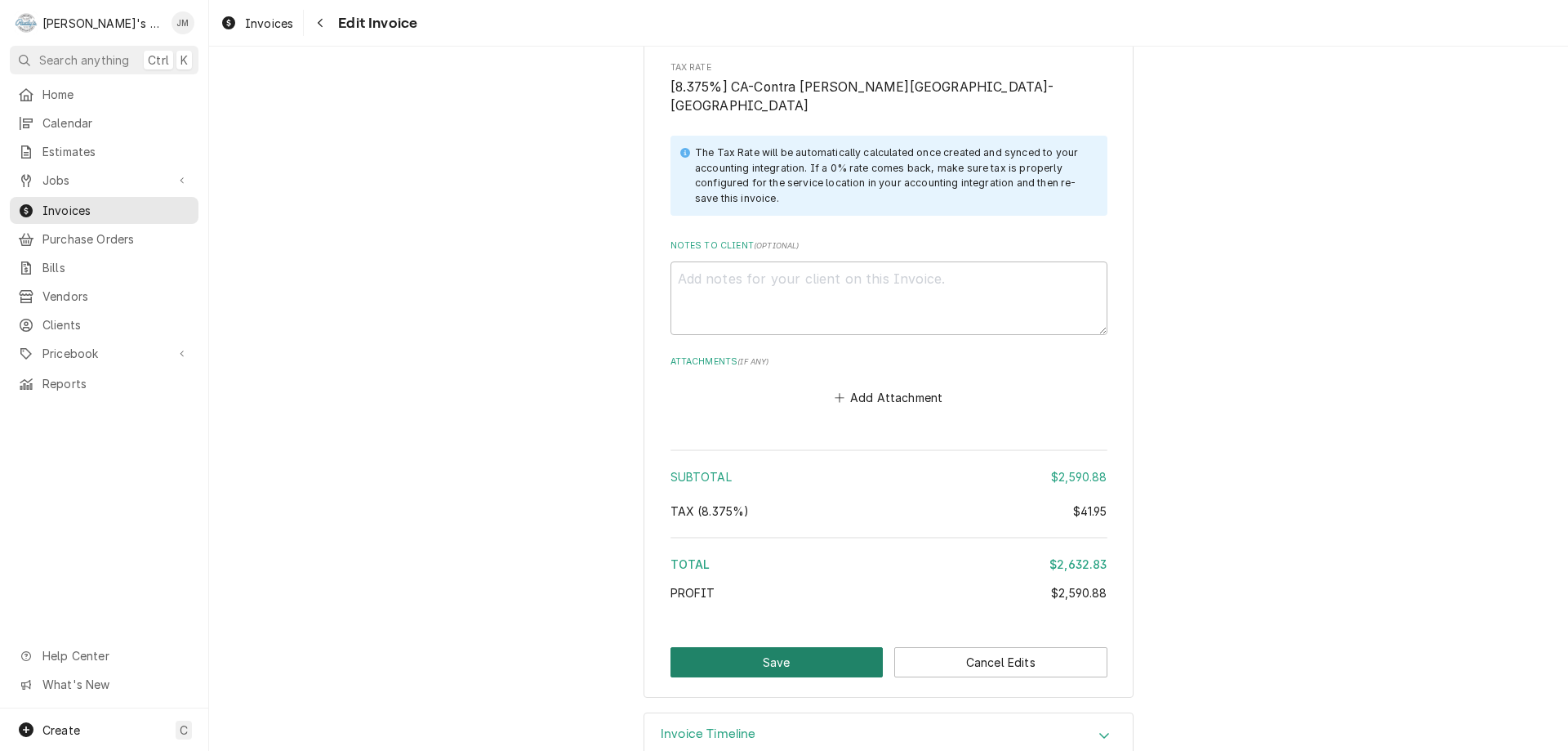
click at [769, 647] on button "Save" at bounding box center [776, 662] width 213 height 30
type textarea "x"
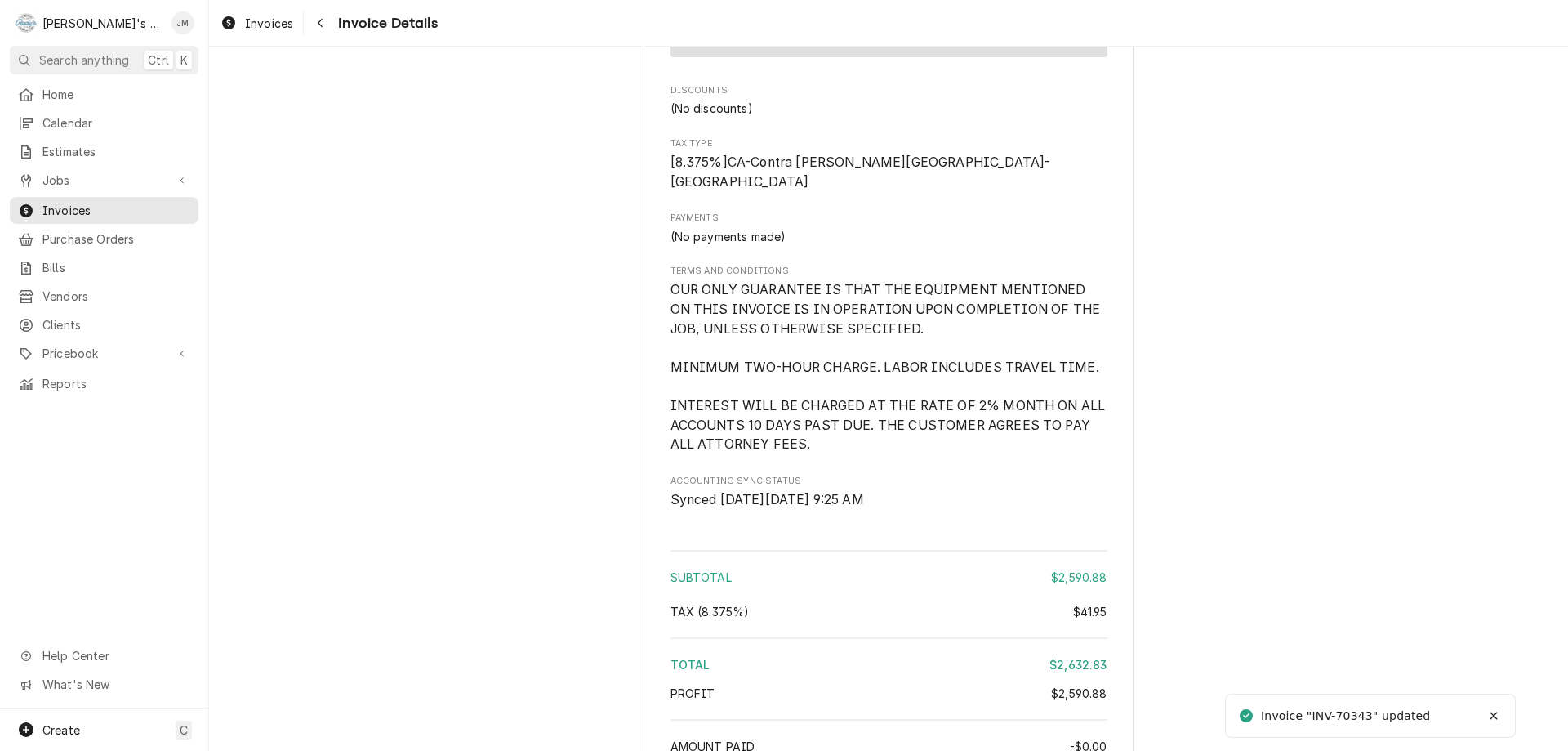
scroll to position [2258, 0]
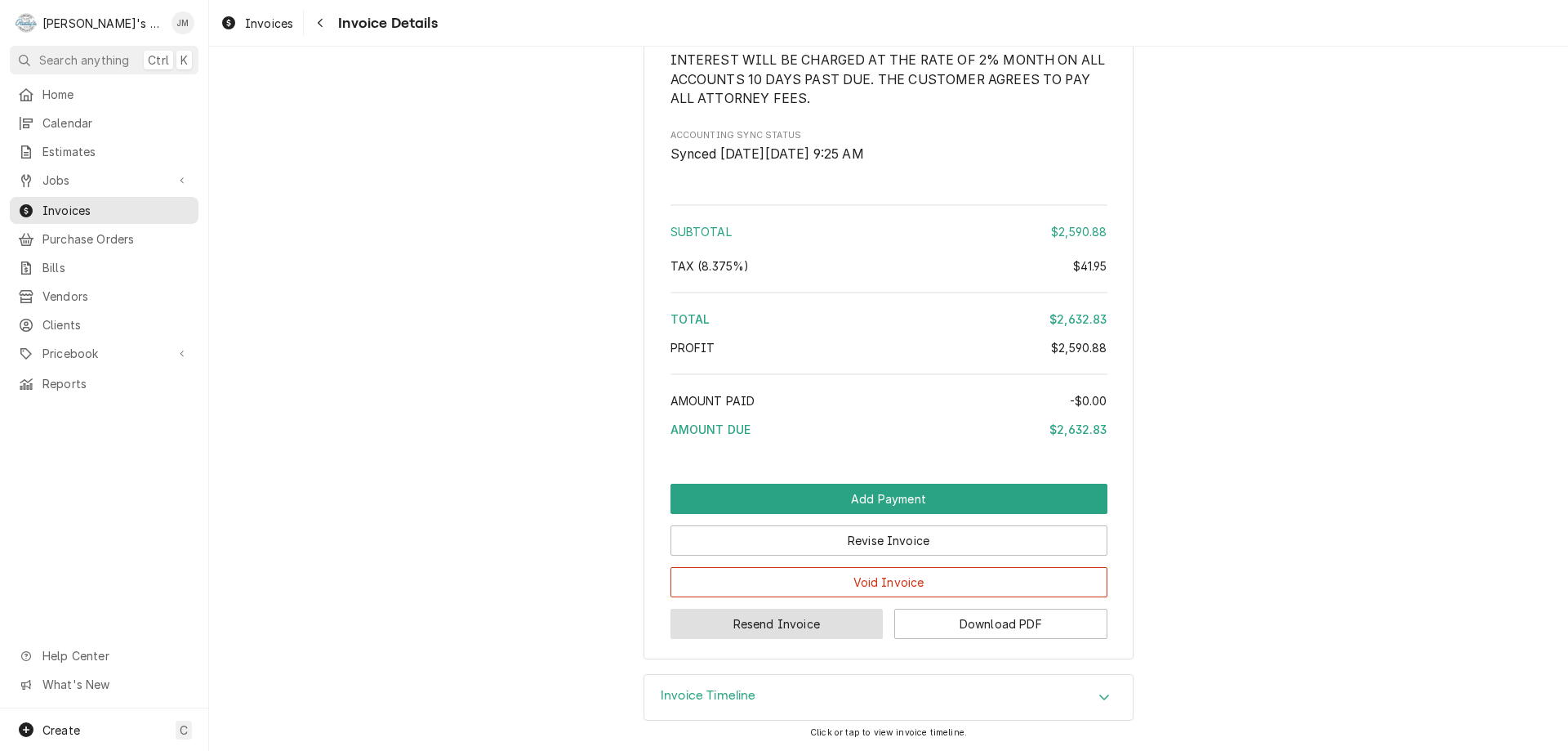
click at [805, 631] on button "Resend Invoice" at bounding box center [776, 624] width 213 height 30
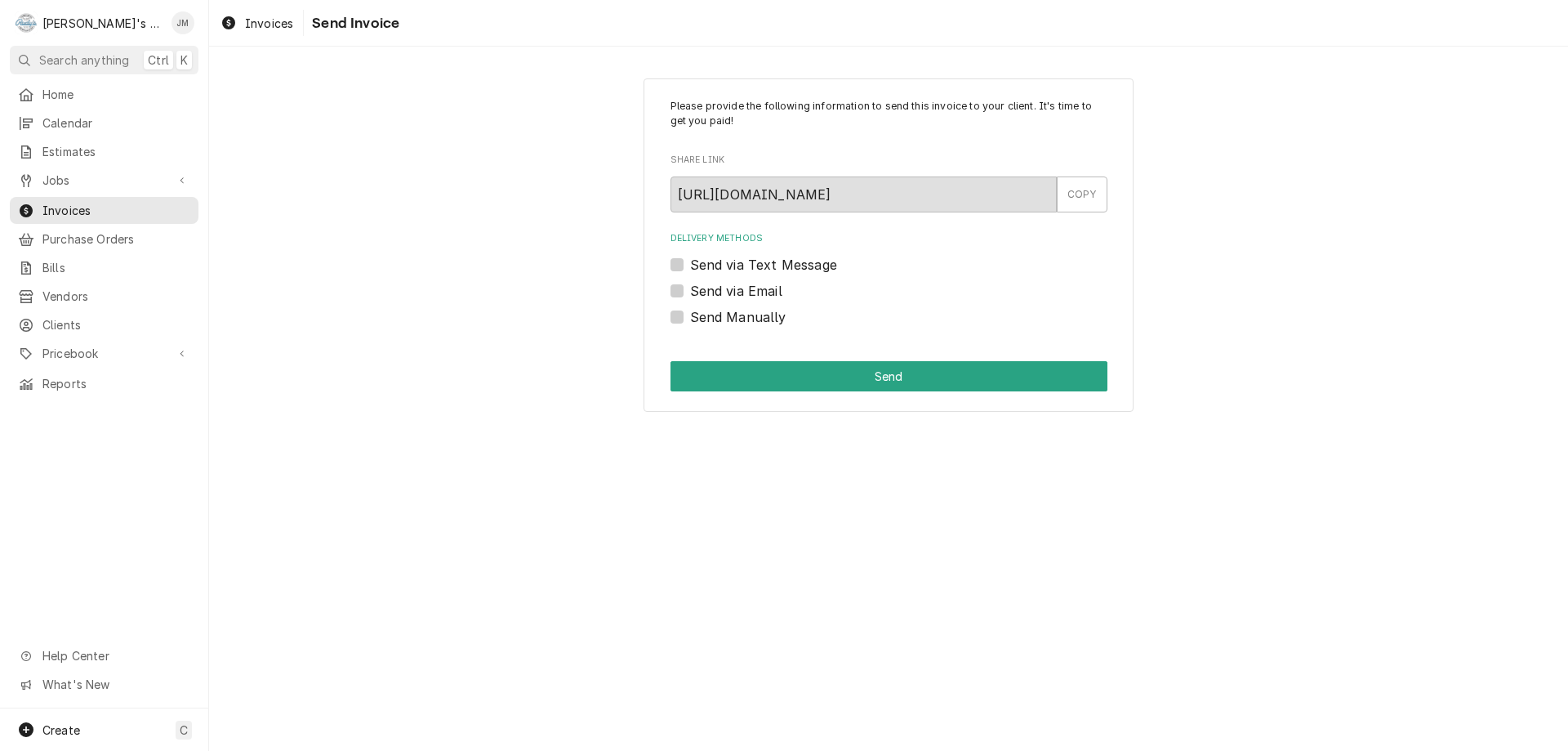
click at [761, 292] on label "Send via Email" at bounding box center [736, 291] width 92 height 19
click at [761, 292] on input "Send via Email" at bounding box center [908, 299] width 437 height 36
checkbox input "true"
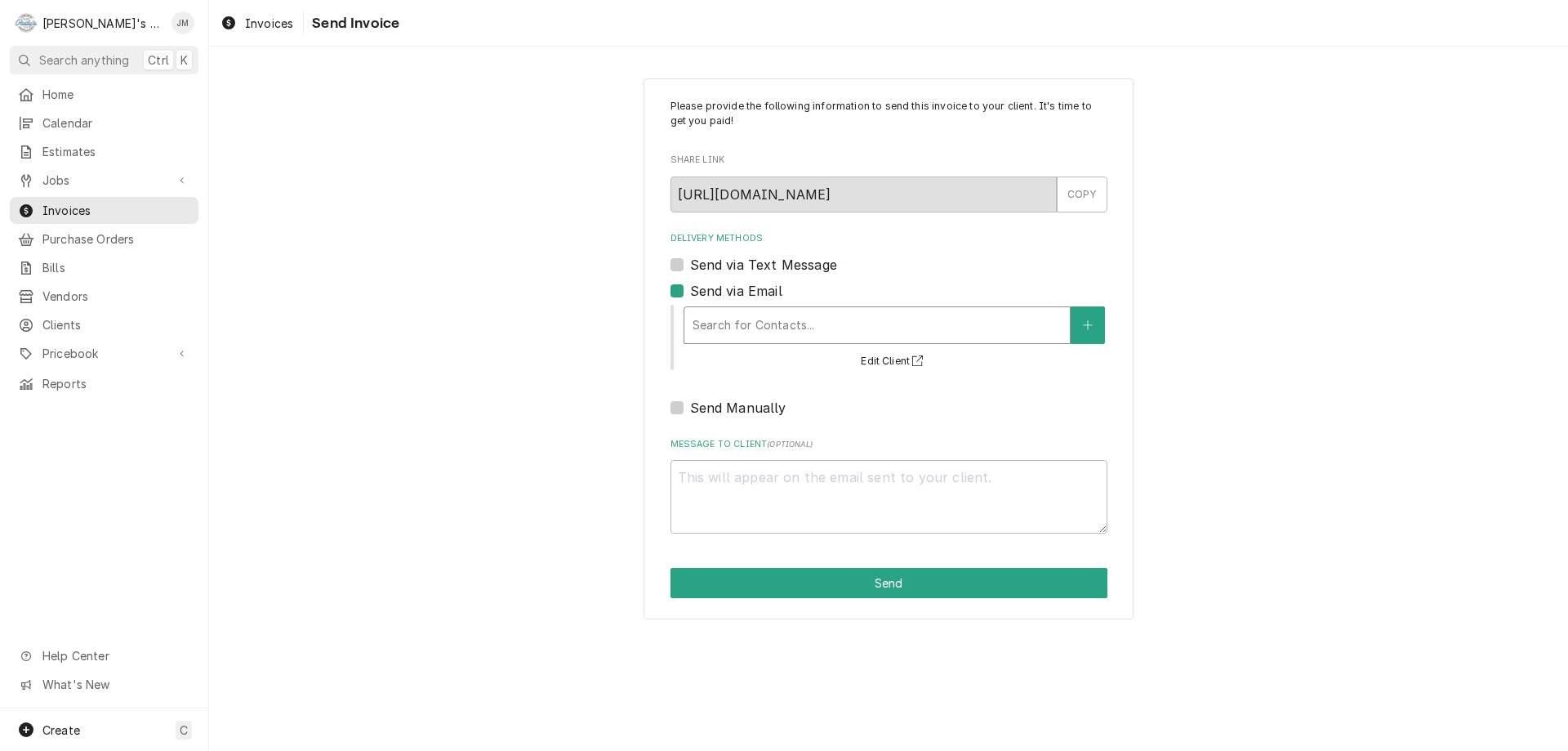
click at [767, 318] on div "Delivery Methods" at bounding box center [877, 324] width 369 height 29
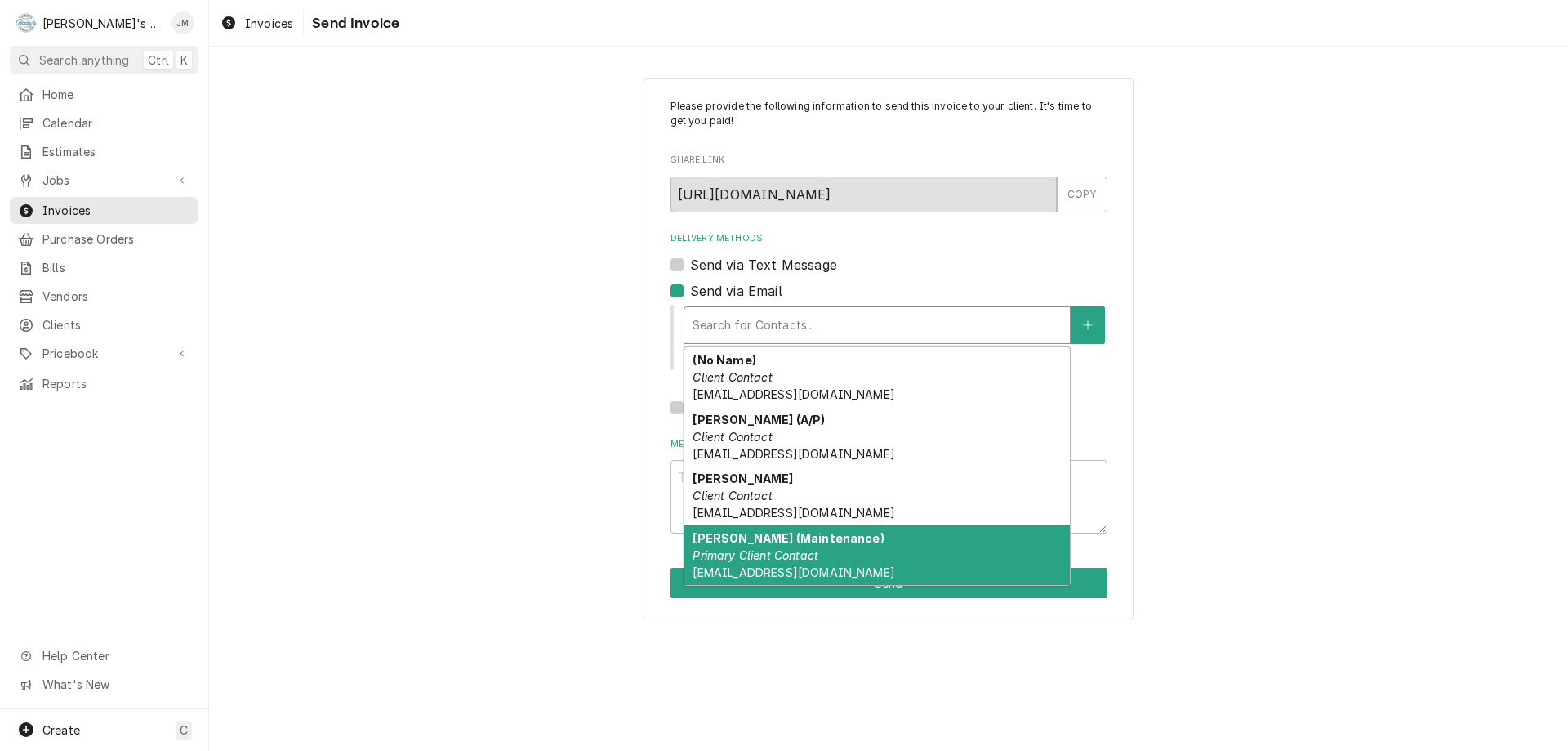
click at [788, 557] on em "Primary Client Contact" at bounding box center [755, 555] width 125 height 14
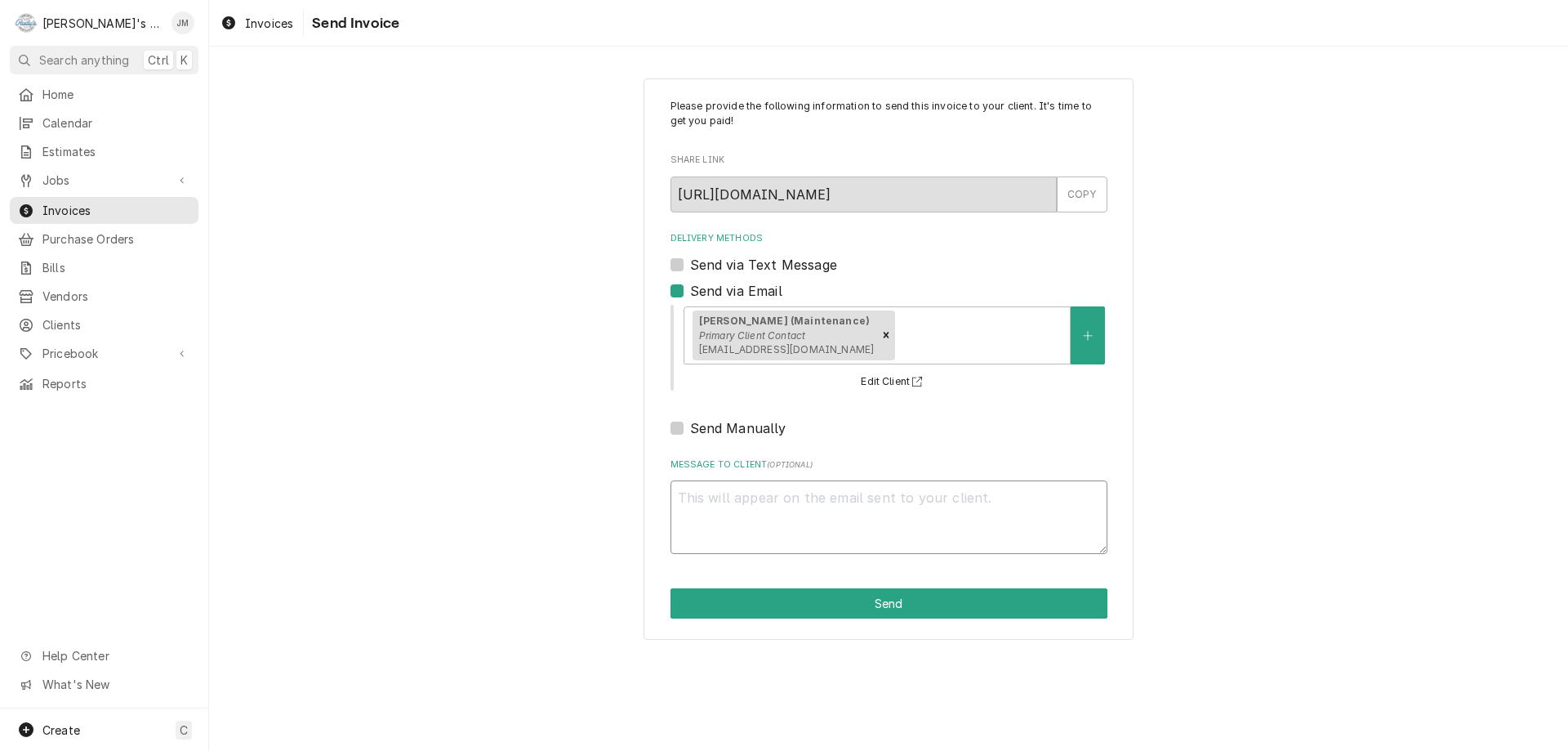
click at [784, 512] on textarea "Message to Client ( optional )" at bounding box center [889, 517] width 437 height 73
type textarea "x"
type textarea "T"
type textarea "x"
type textarea "Th"
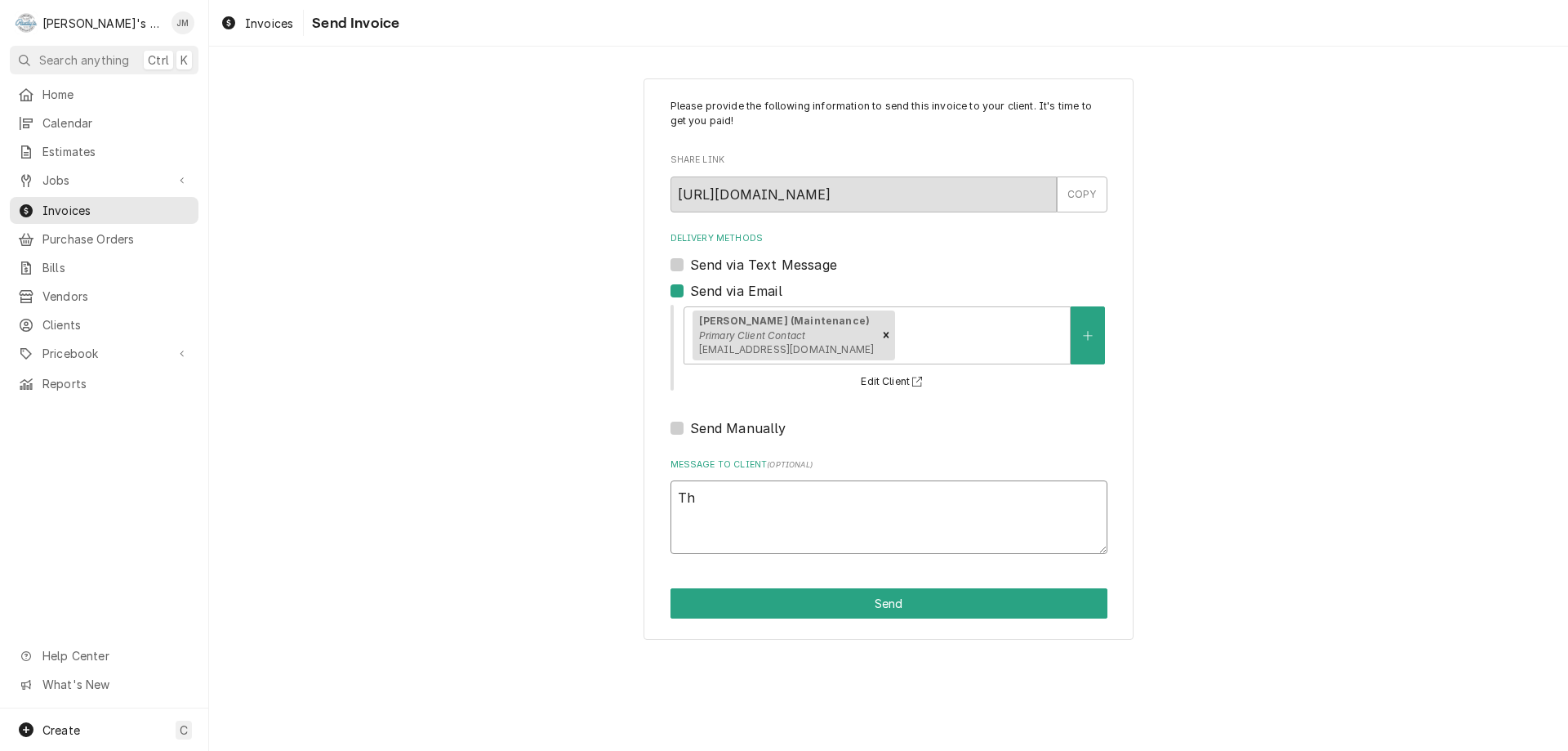
type textarea "x"
type textarea "Tha"
type textarea "x"
type textarea "Than"
type textarea "x"
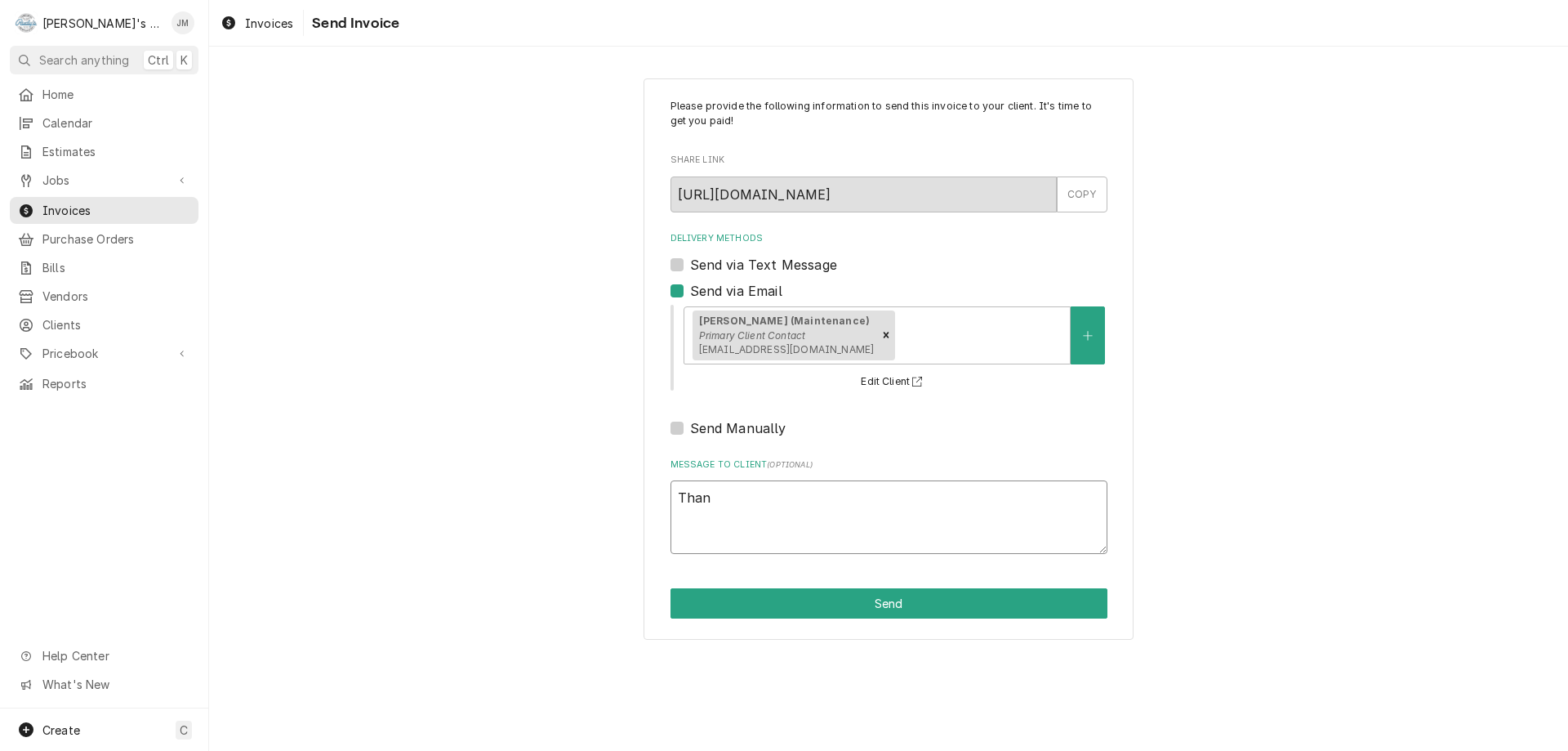
type textarea "Thank"
type textarea "x"
type textarea "Thank"
type textarea "x"
type textarea "Thank y"
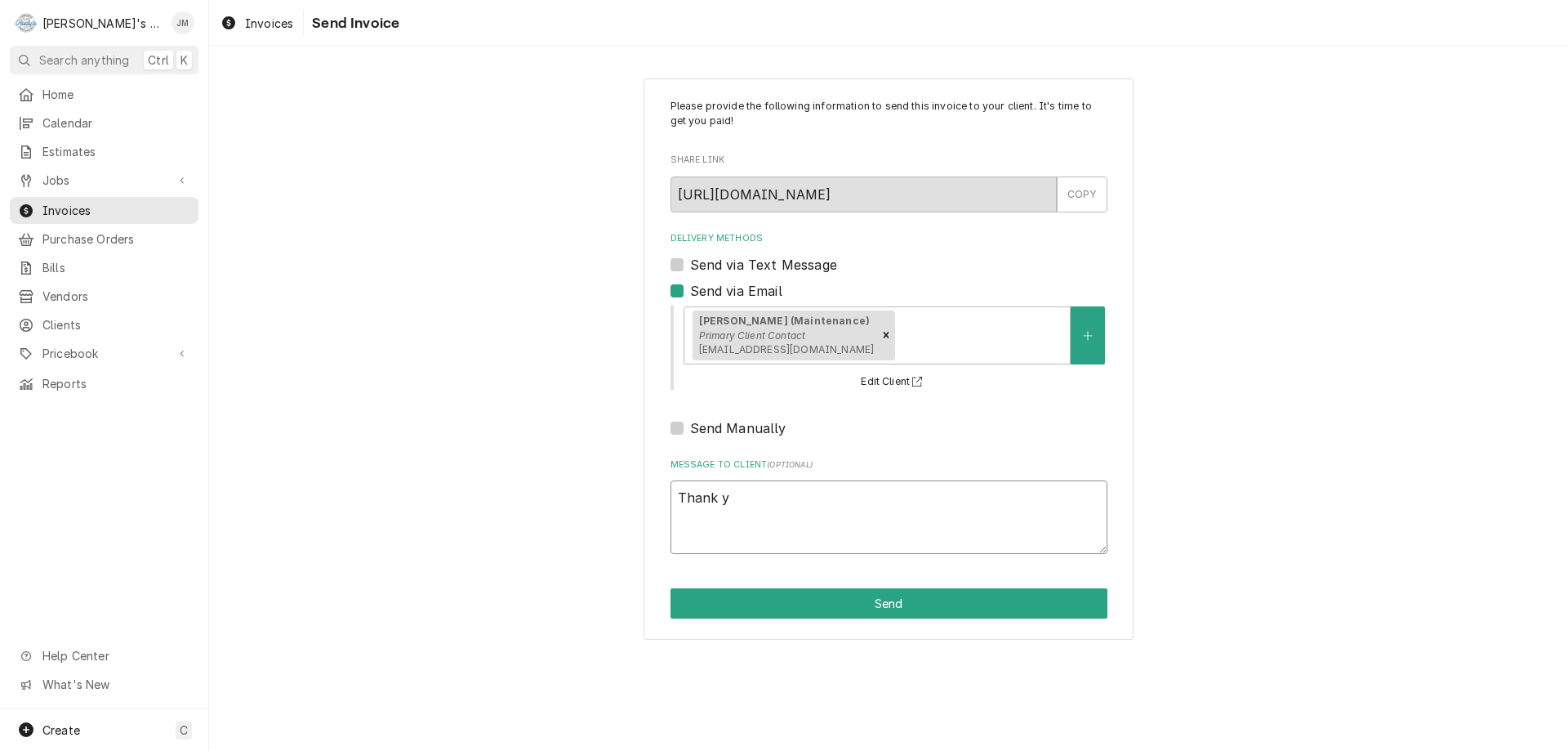
type textarea "x"
type textarea "Thank yo"
type textarea "x"
type textarea "Thank you"
type textarea "x"
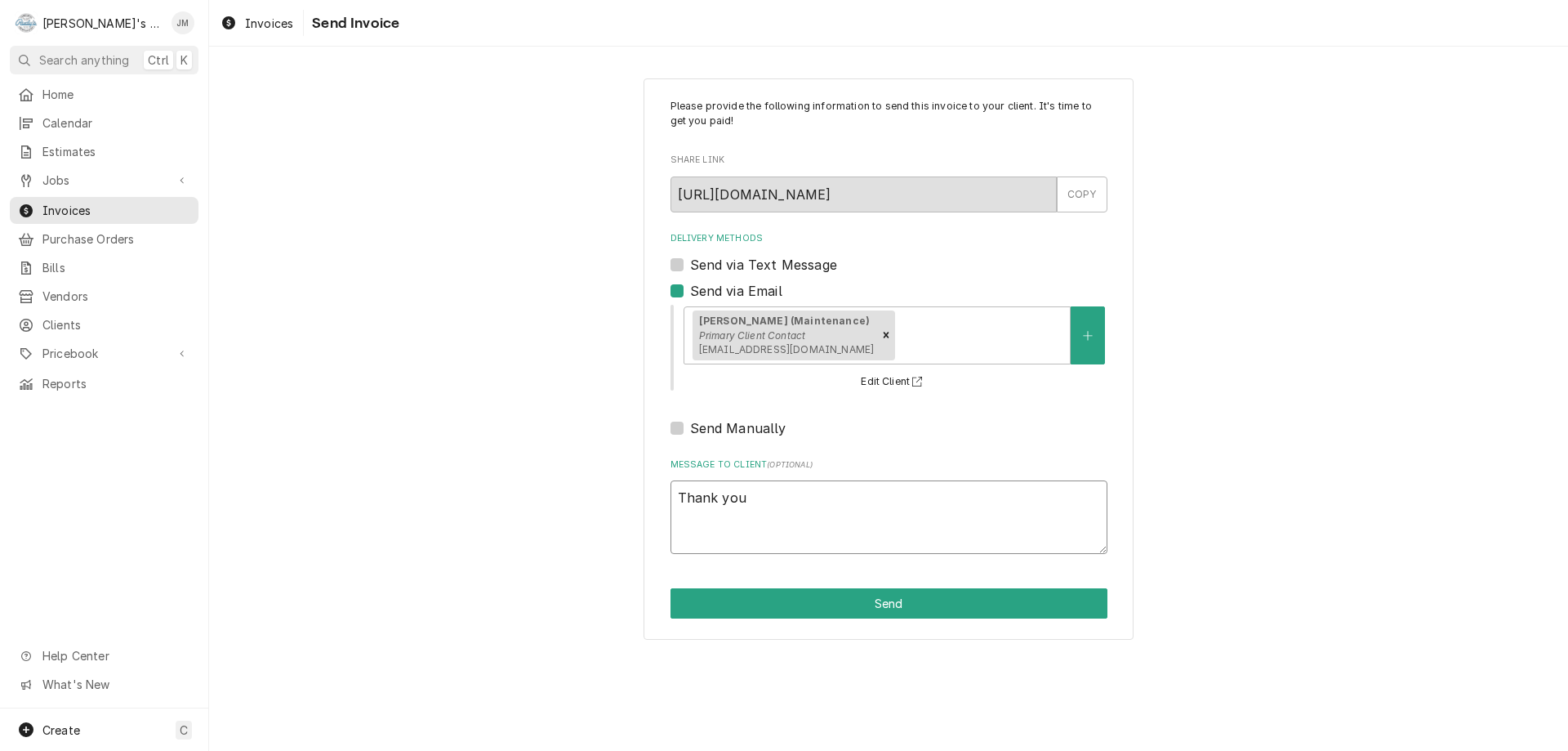
type textarea "Thank you"
type textarea "x"
type textarea "Thank you f"
type textarea "x"
type textarea "Thank you fo"
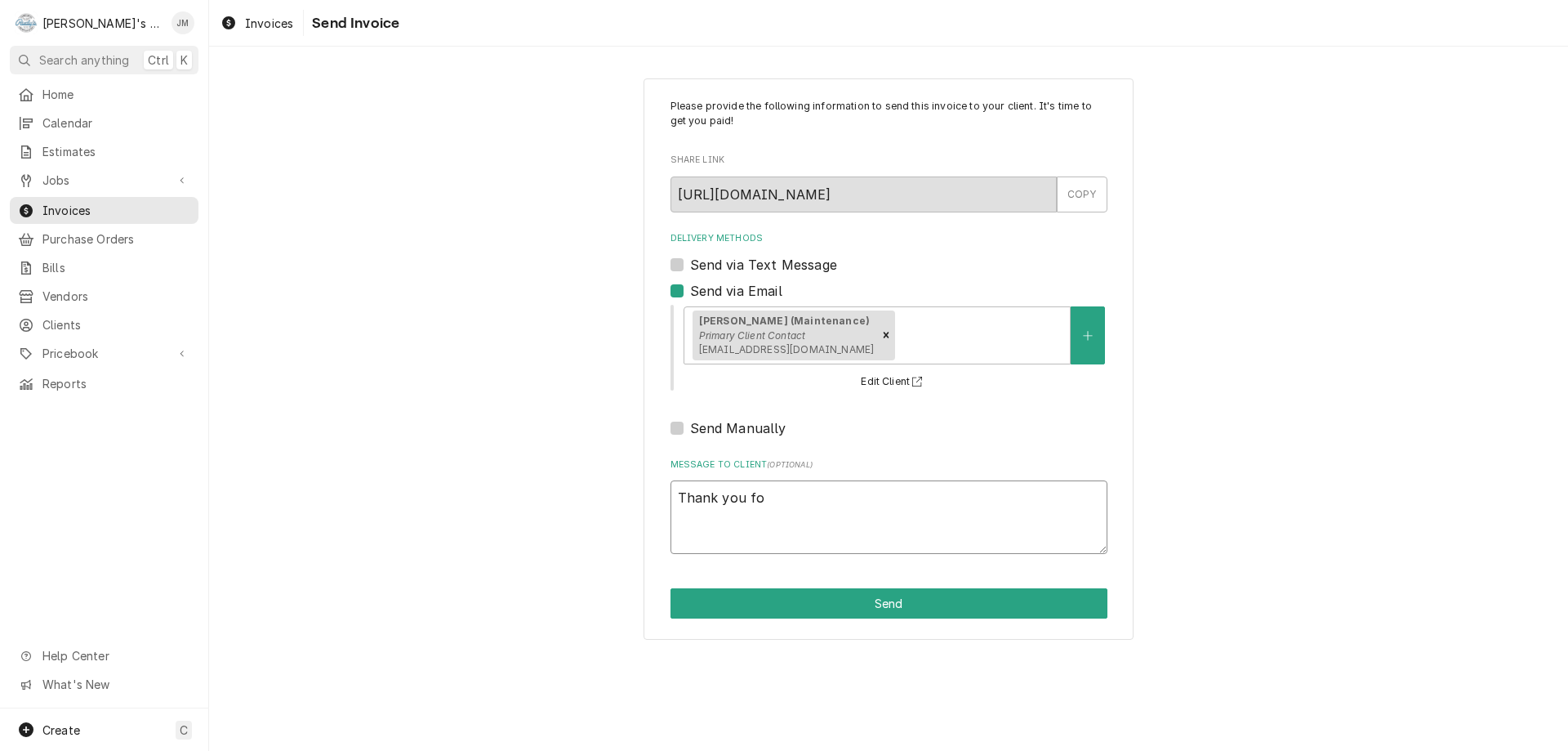
type textarea "x"
type textarea "Thank you for"
type textarea "x"
type textarea "Thank you for"
type textarea "x"
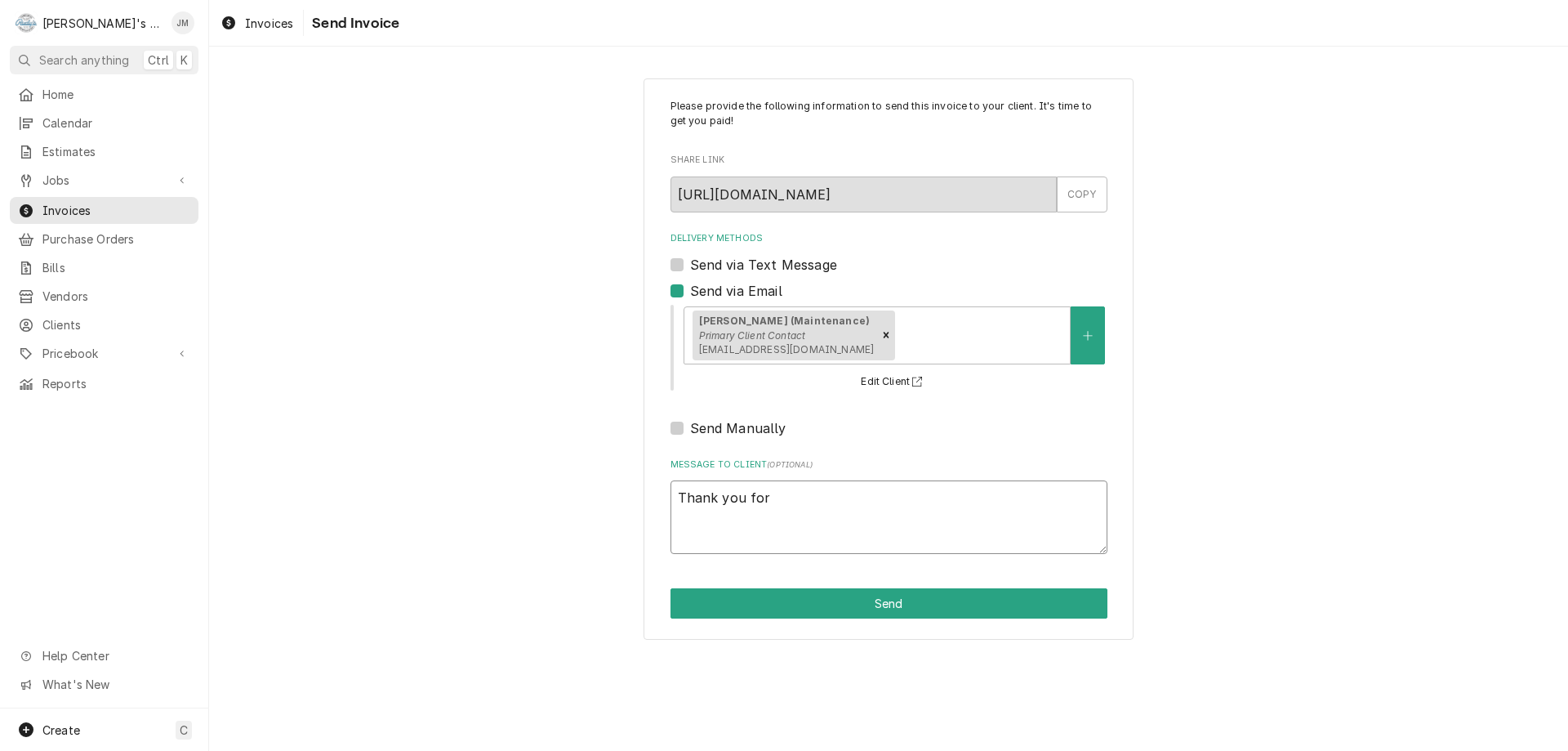
type textarea "Thank you for y"
type textarea "x"
type textarea "Thank you for yo"
type textarea "x"
type textarea "Thank you for you"
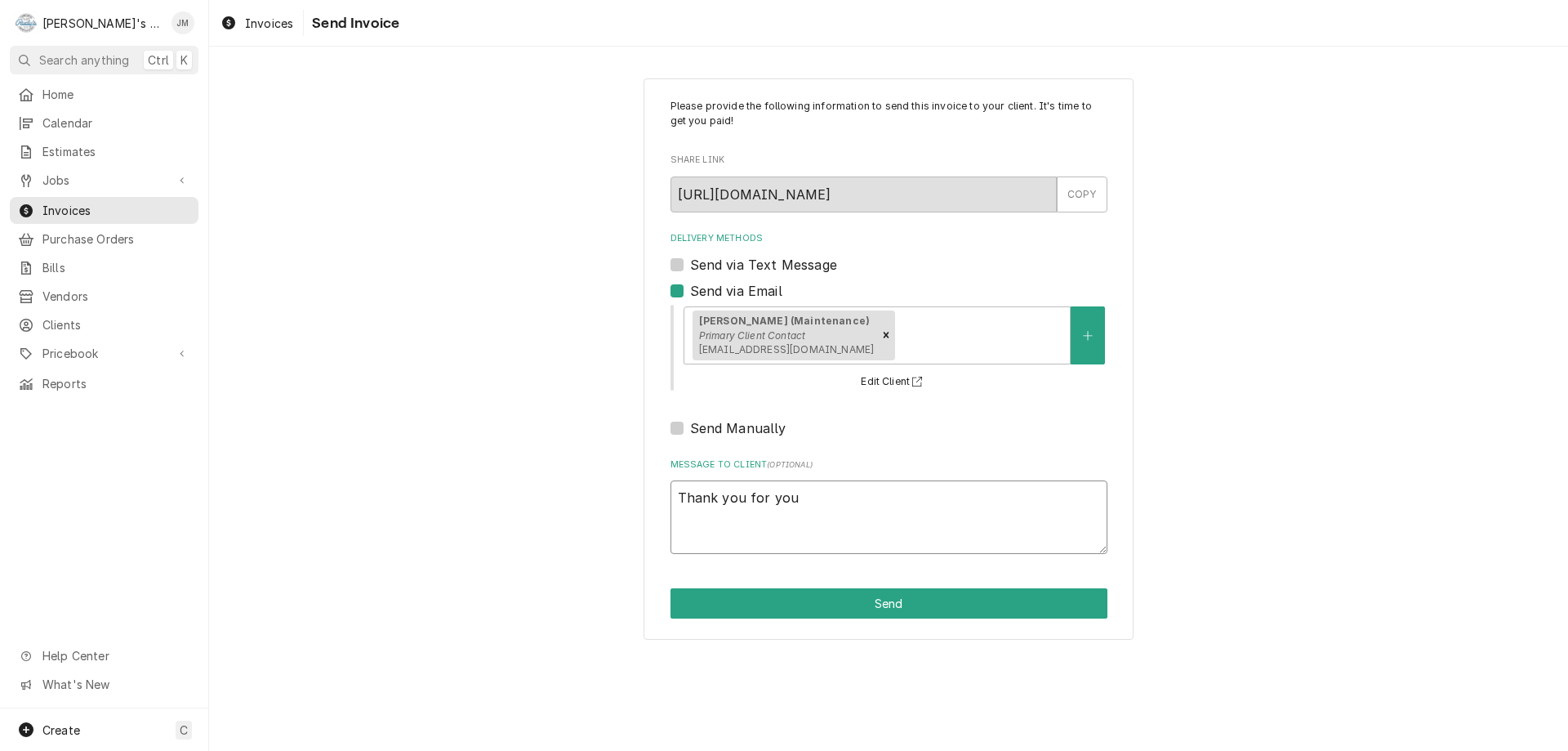
type textarea "x"
type textarea "Thank you for your"
type textarea "x"
type textarea "Thank you for your"
type textarea "x"
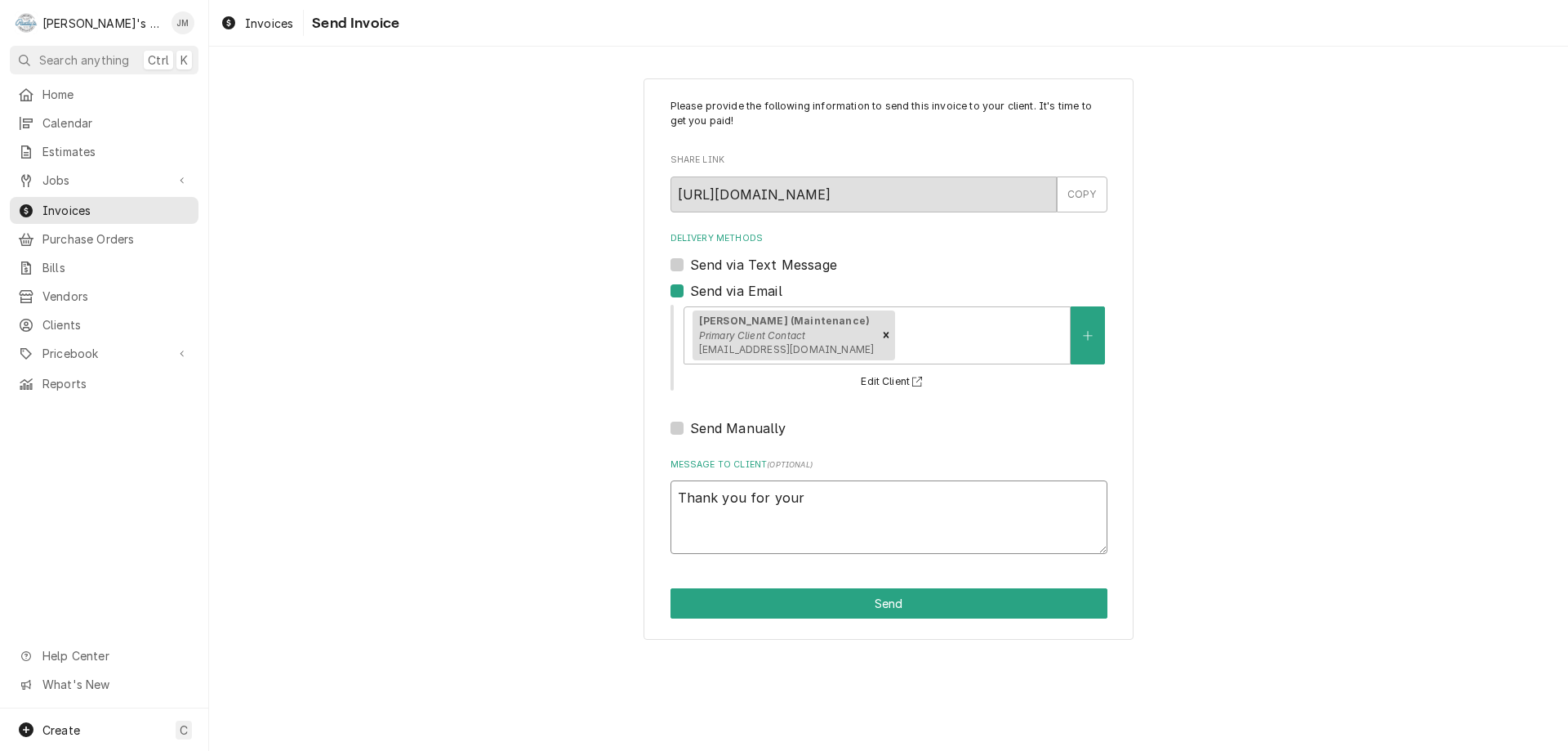
type textarea "Thank you for your b"
type textarea "x"
type textarea "Thank you for your bu"
type textarea "x"
type textarea "Thank you for your bus"
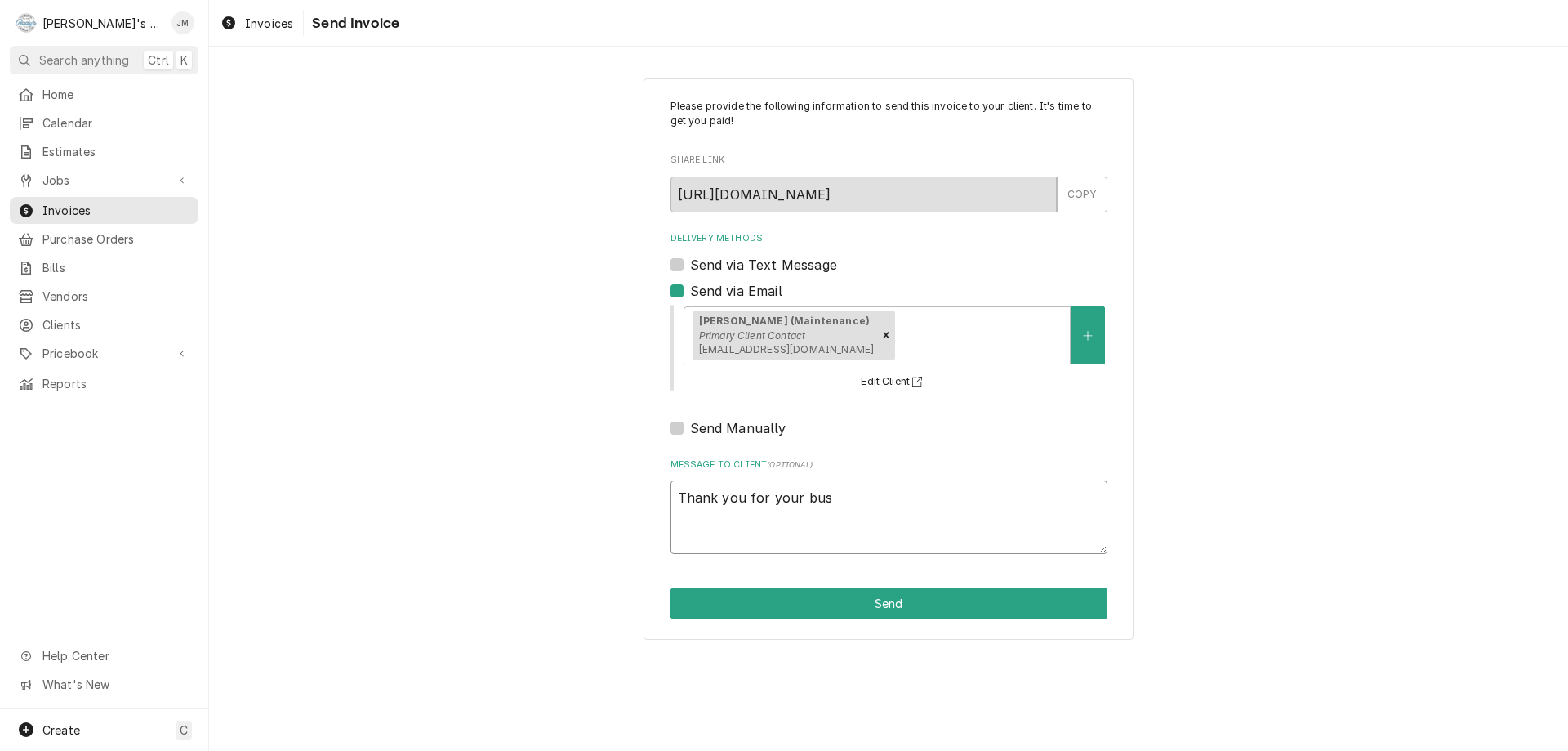
type textarea "x"
type textarea "Thank you for your busi"
type textarea "x"
type textarea "Thank you for your busin"
type textarea "x"
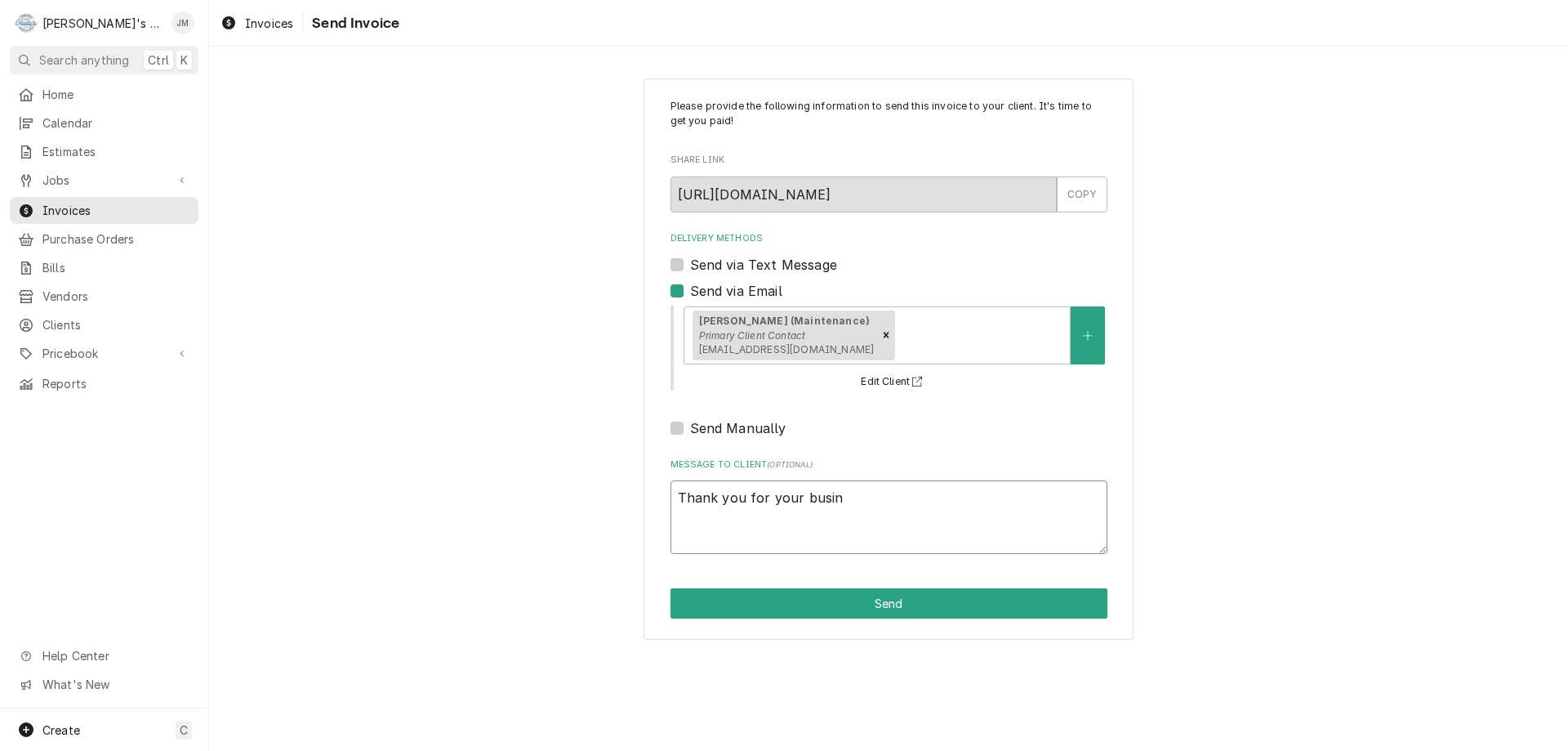
type textarea "Thank you for your busine"
type textarea "x"
type textarea "Thank you for your busines"
type textarea "x"
type textarea "Thank you for your busines."
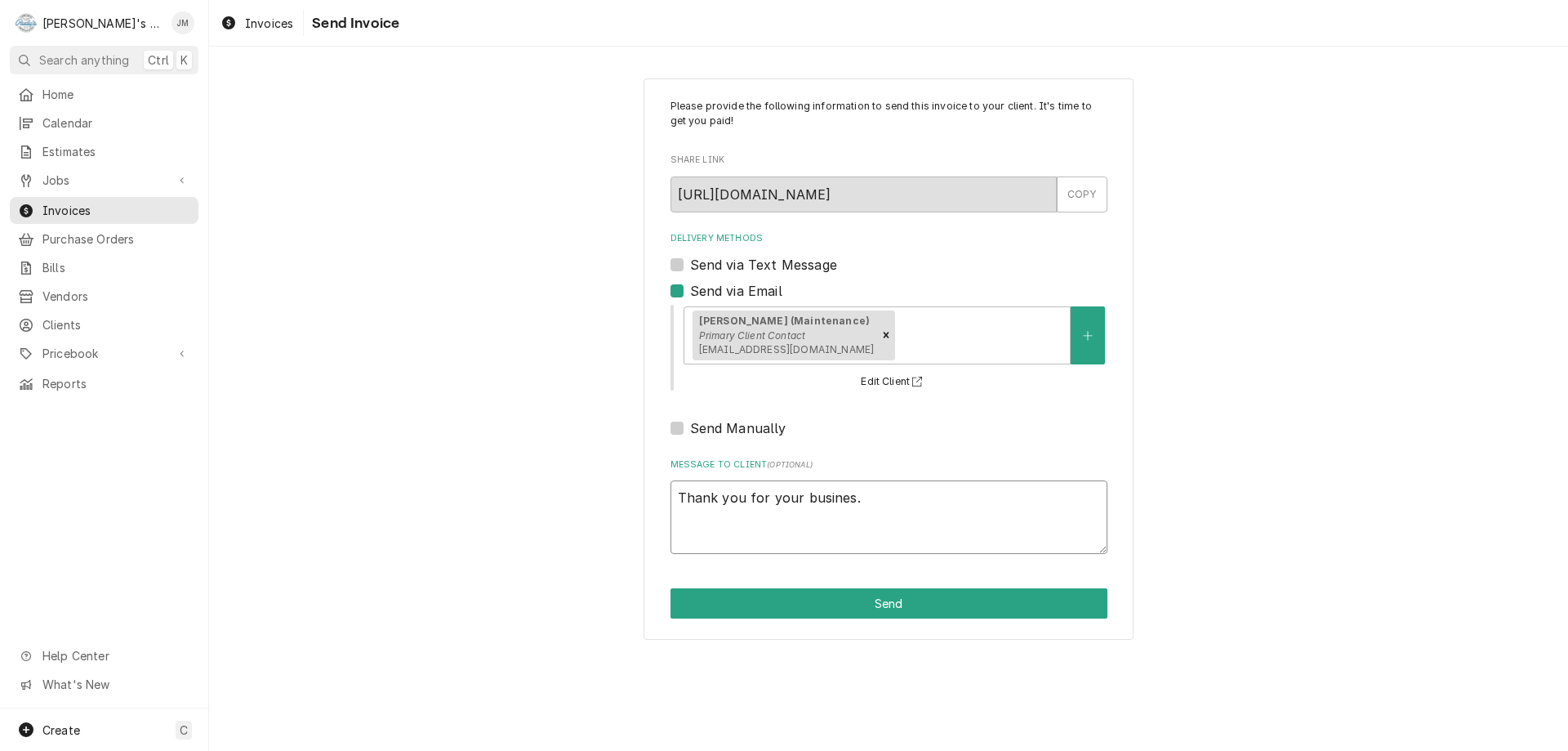
type textarea "x"
type textarea "Thank you for your busines"
type textarea "x"
type textarea "Thank you for your business"
type textarea "x"
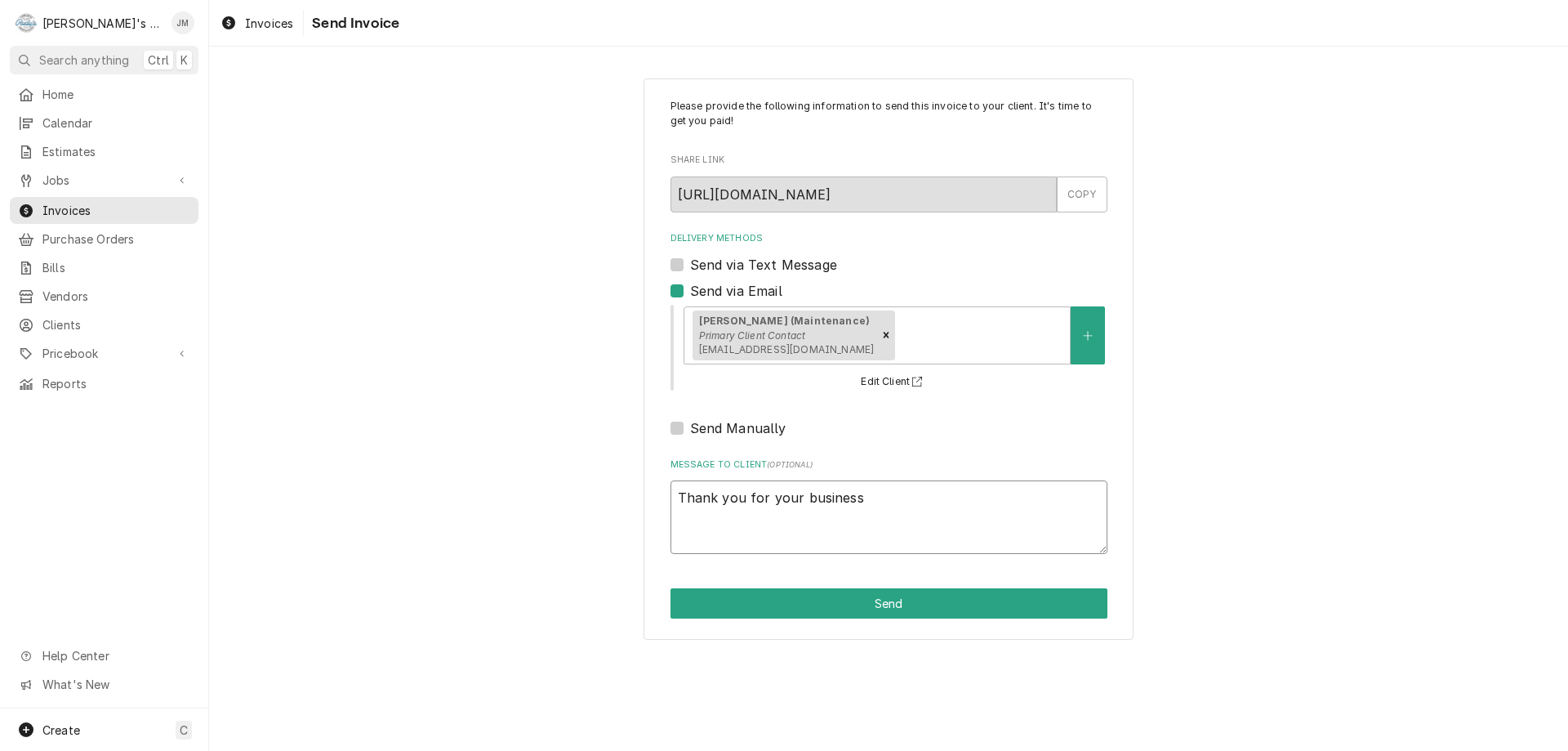
type textarea "Thank you for your business."
type textarea "x"
type textarea "Thank you for your business."
click at [922, 599] on button "Send" at bounding box center [889, 603] width 437 height 30
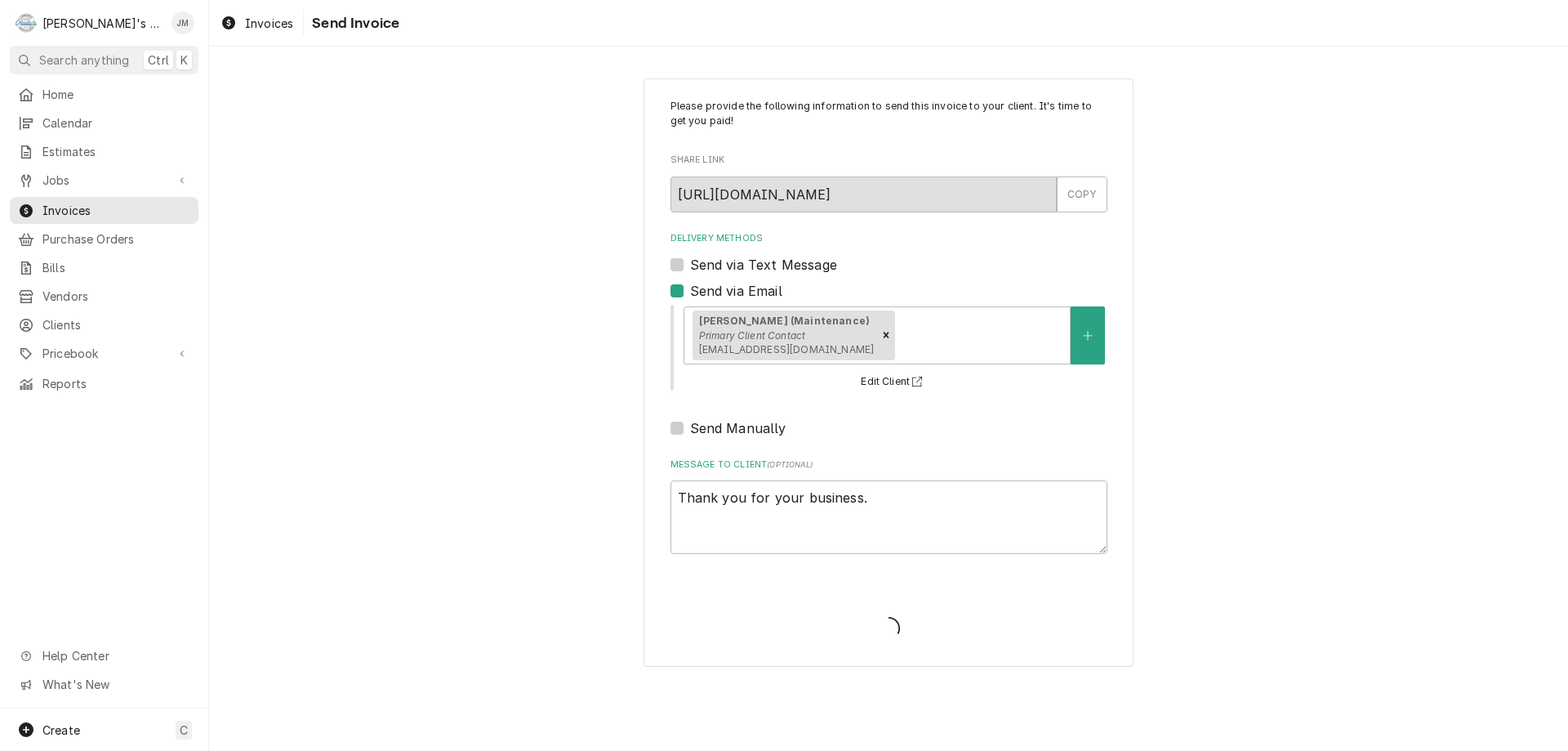
type textarea "x"
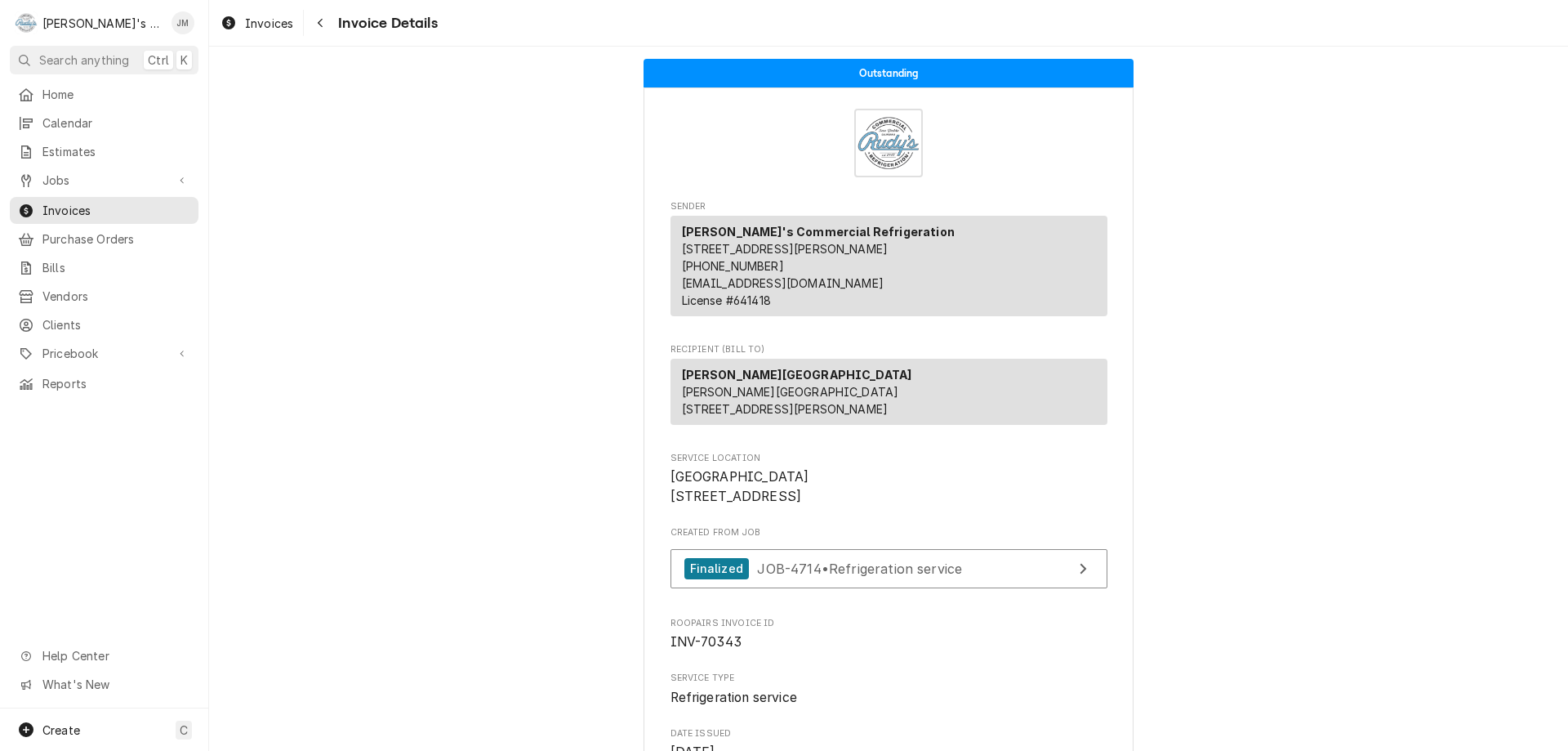
scroll to position [2258, 0]
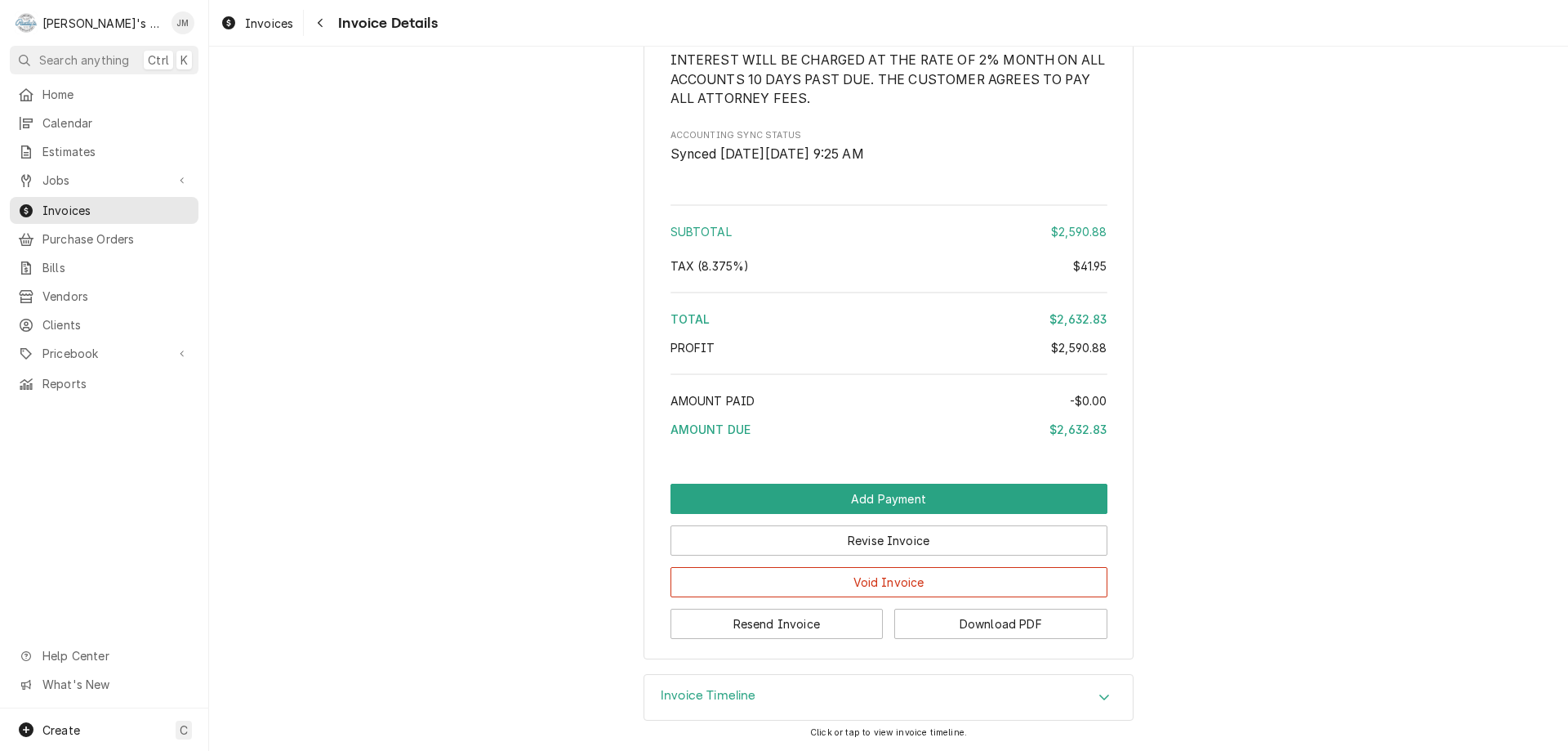
click at [731, 694] on h3 "Invoice Timeline" at bounding box center [708, 695] width 95 height 16
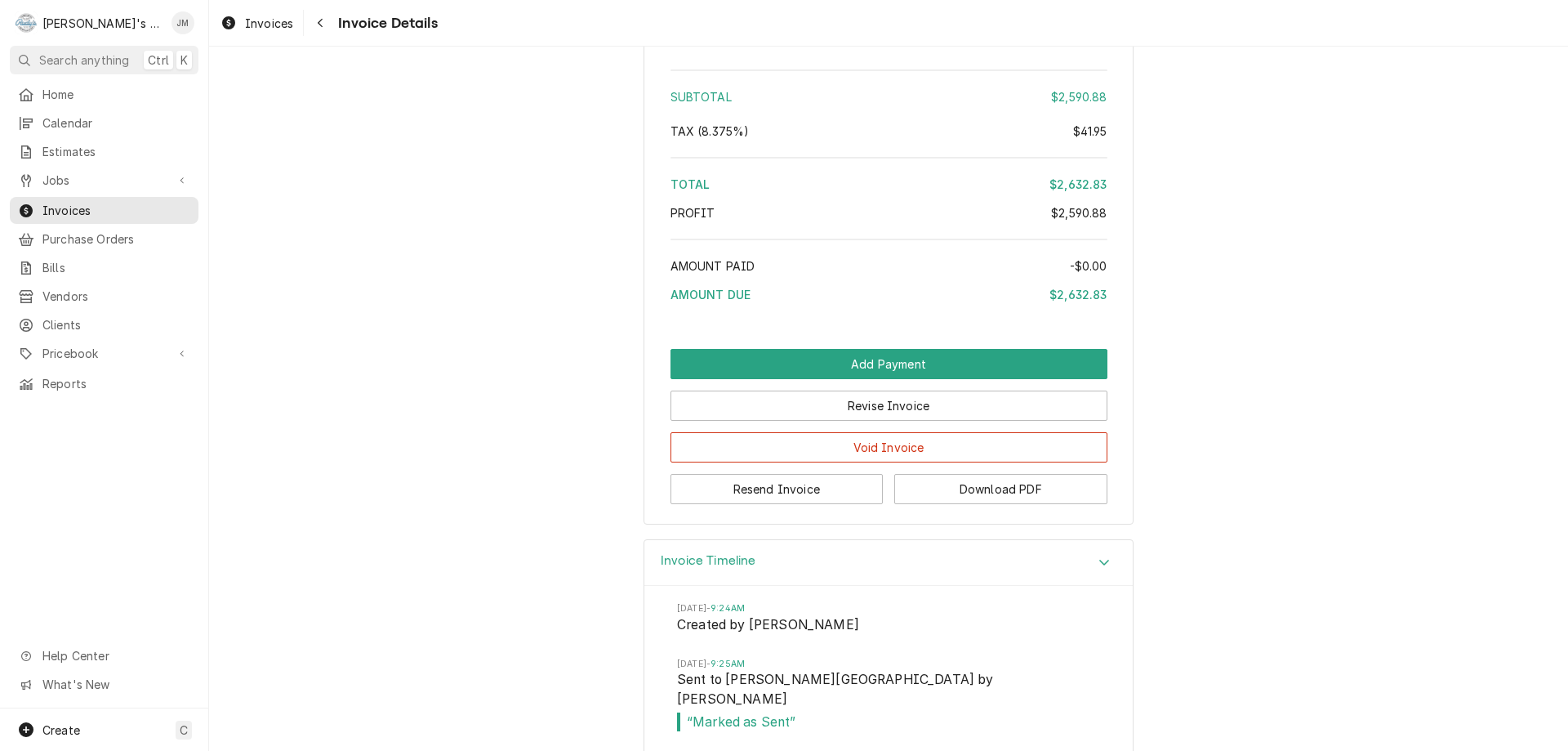
scroll to position [2576, 0]
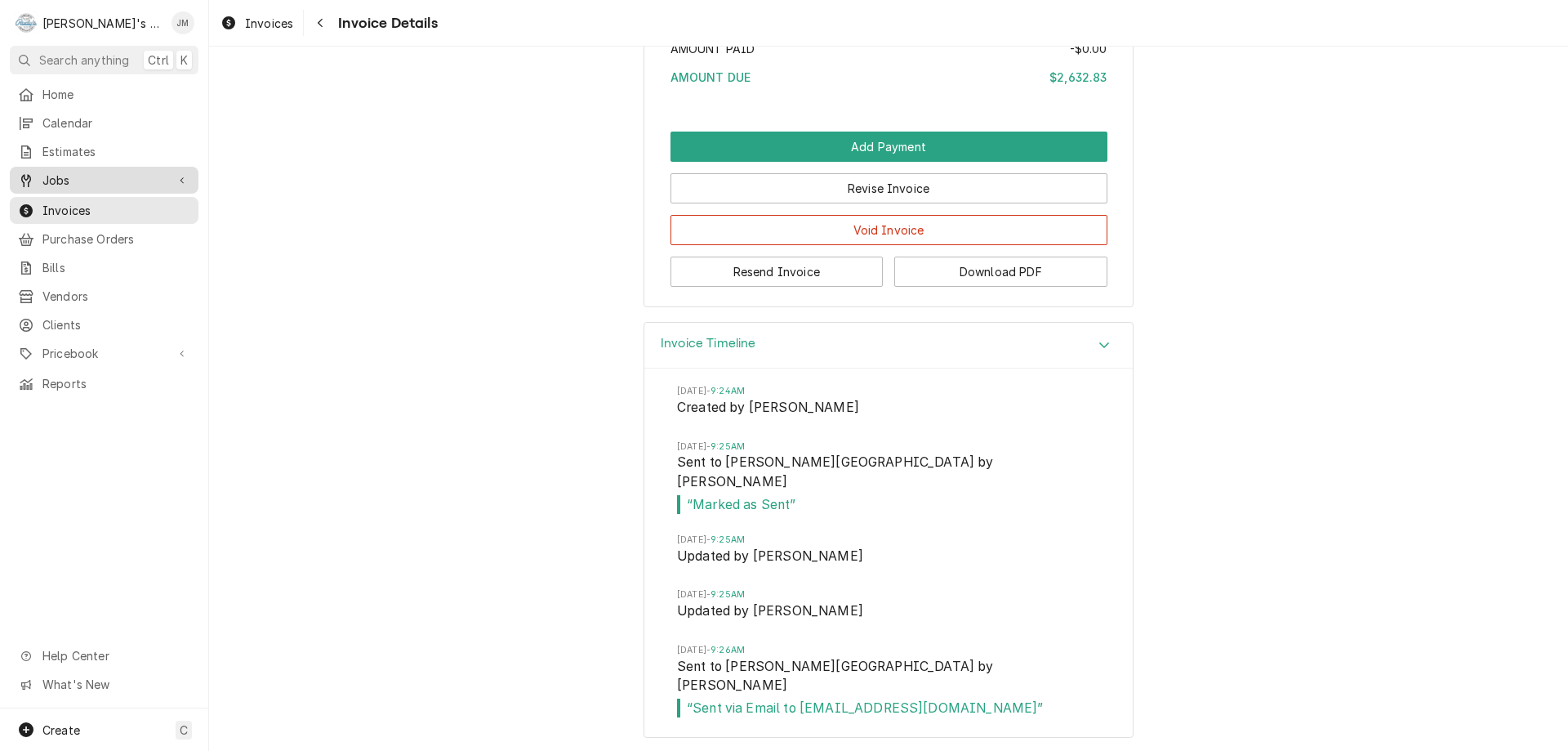
click at [53, 174] on span "Jobs" at bounding box center [104, 179] width 124 height 17
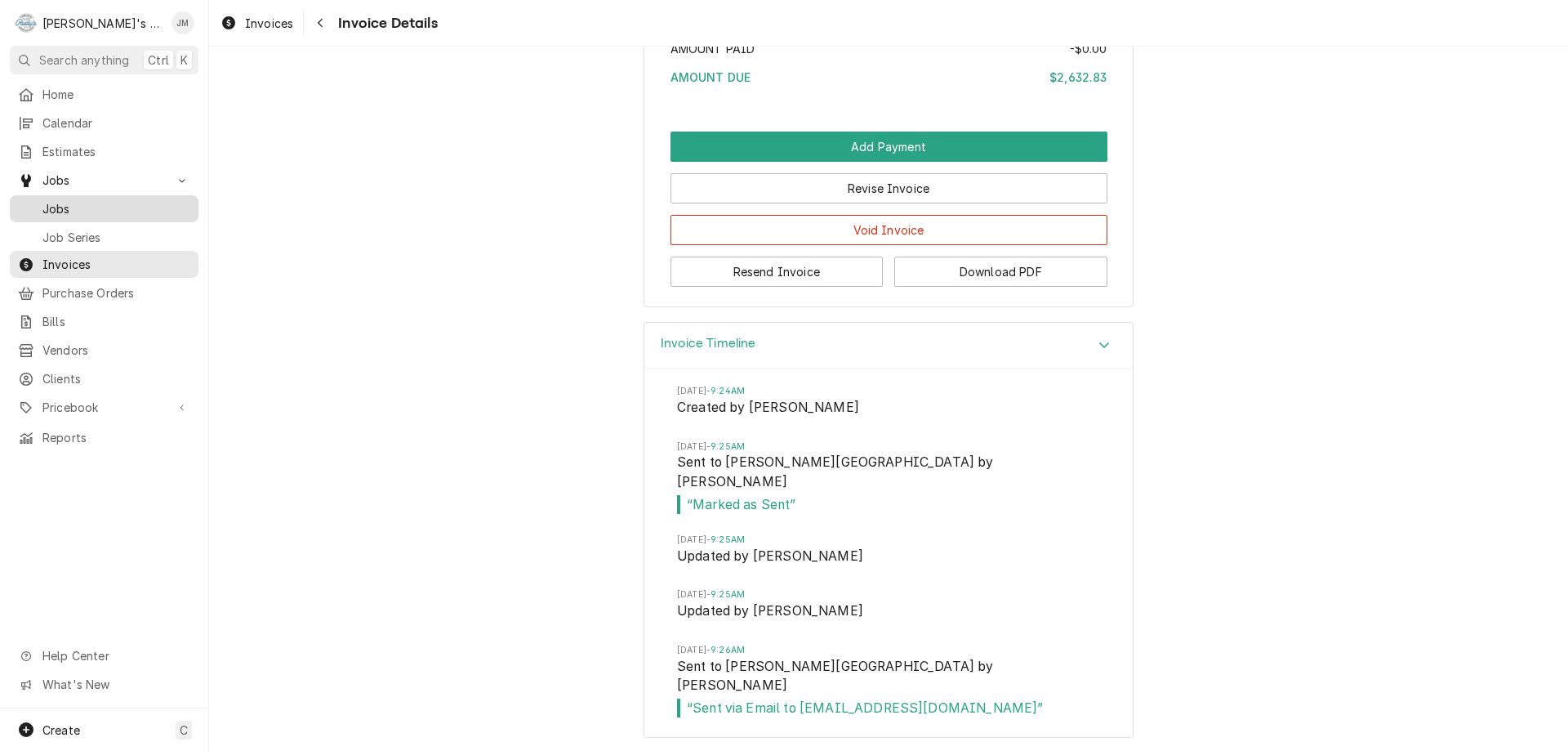
click at [65, 200] on span "Jobs" at bounding box center [116, 208] width 148 height 17
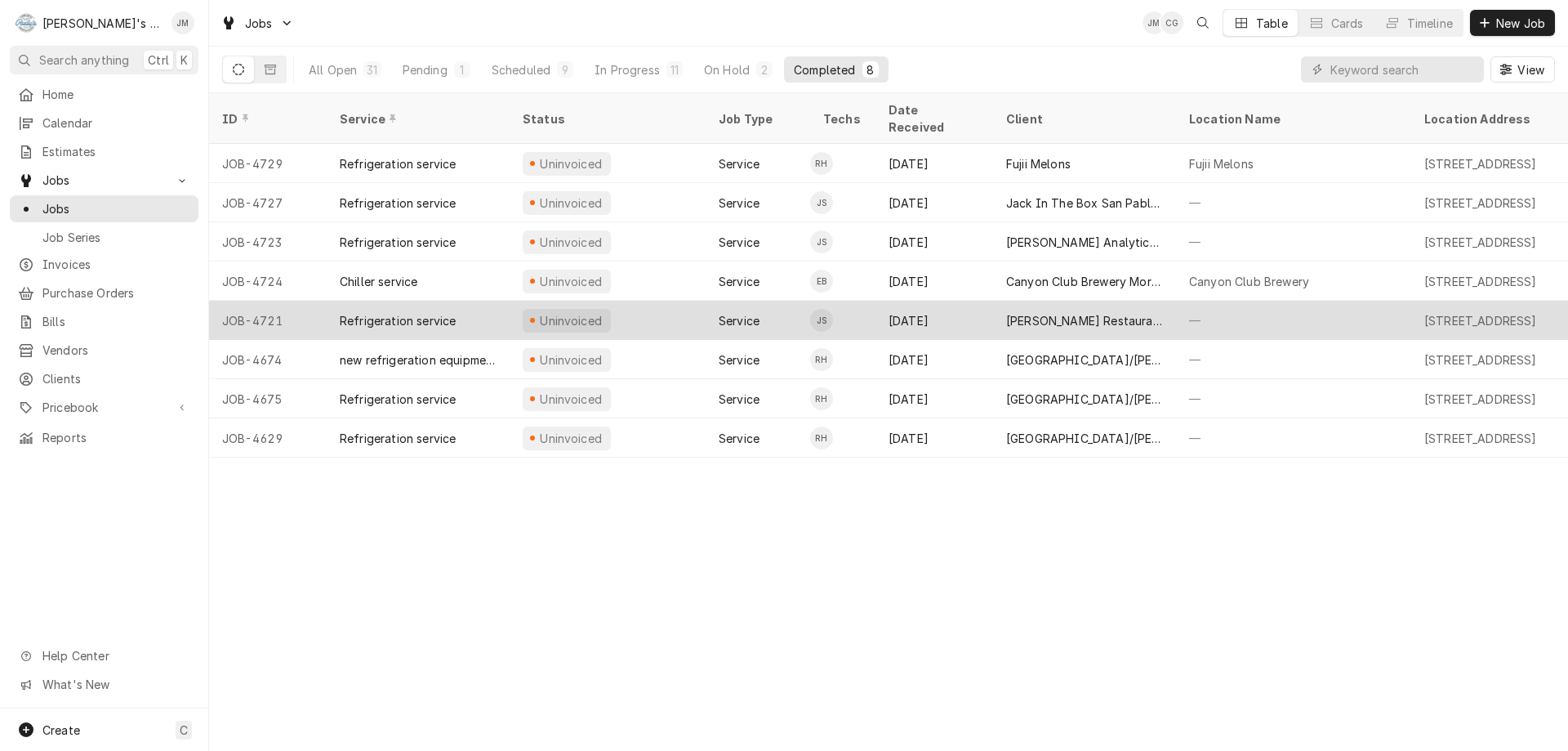
click at [1065, 312] on div "[PERSON_NAME] Restaurant" at bounding box center [1084, 320] width 156 height 17
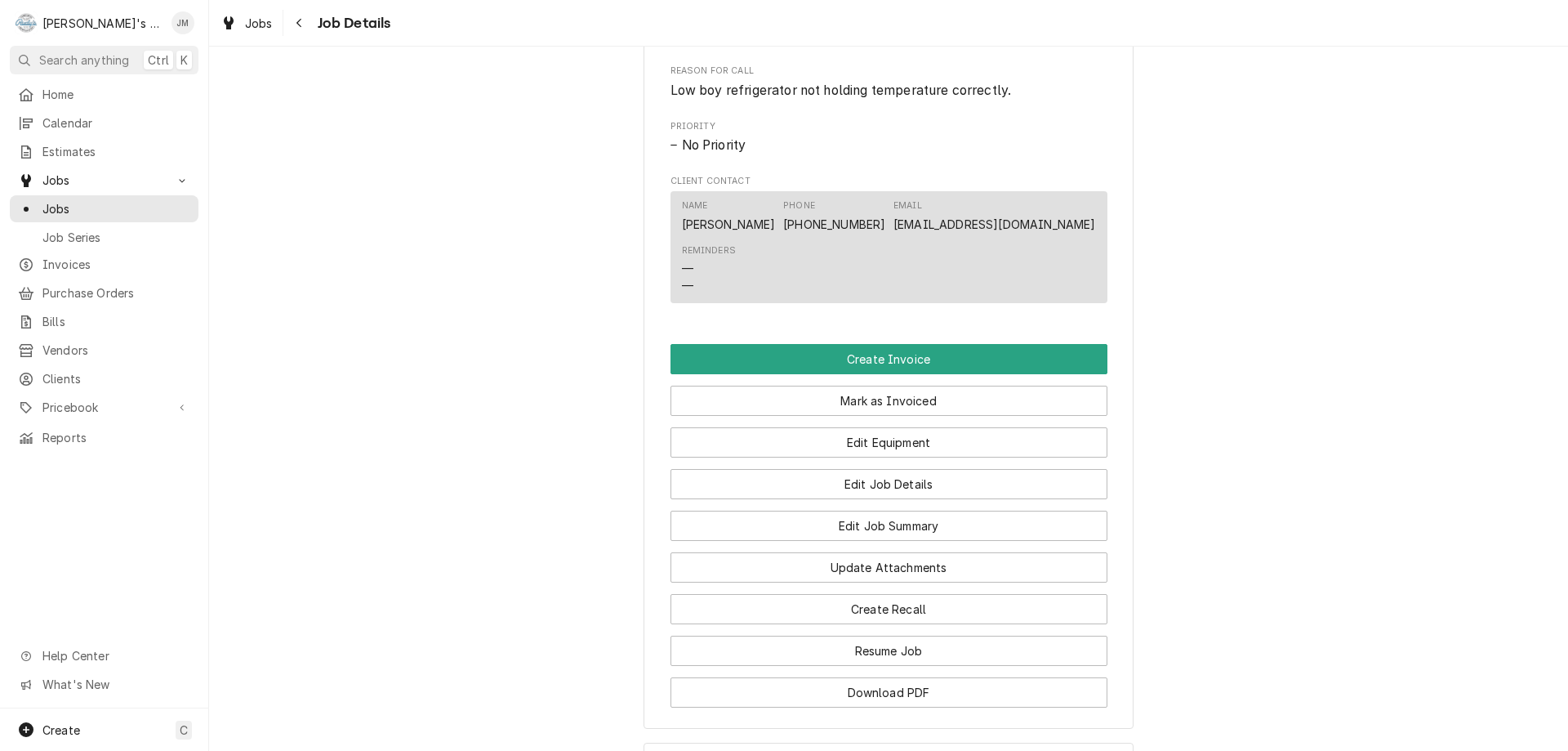
scroll to position [1005, 0]
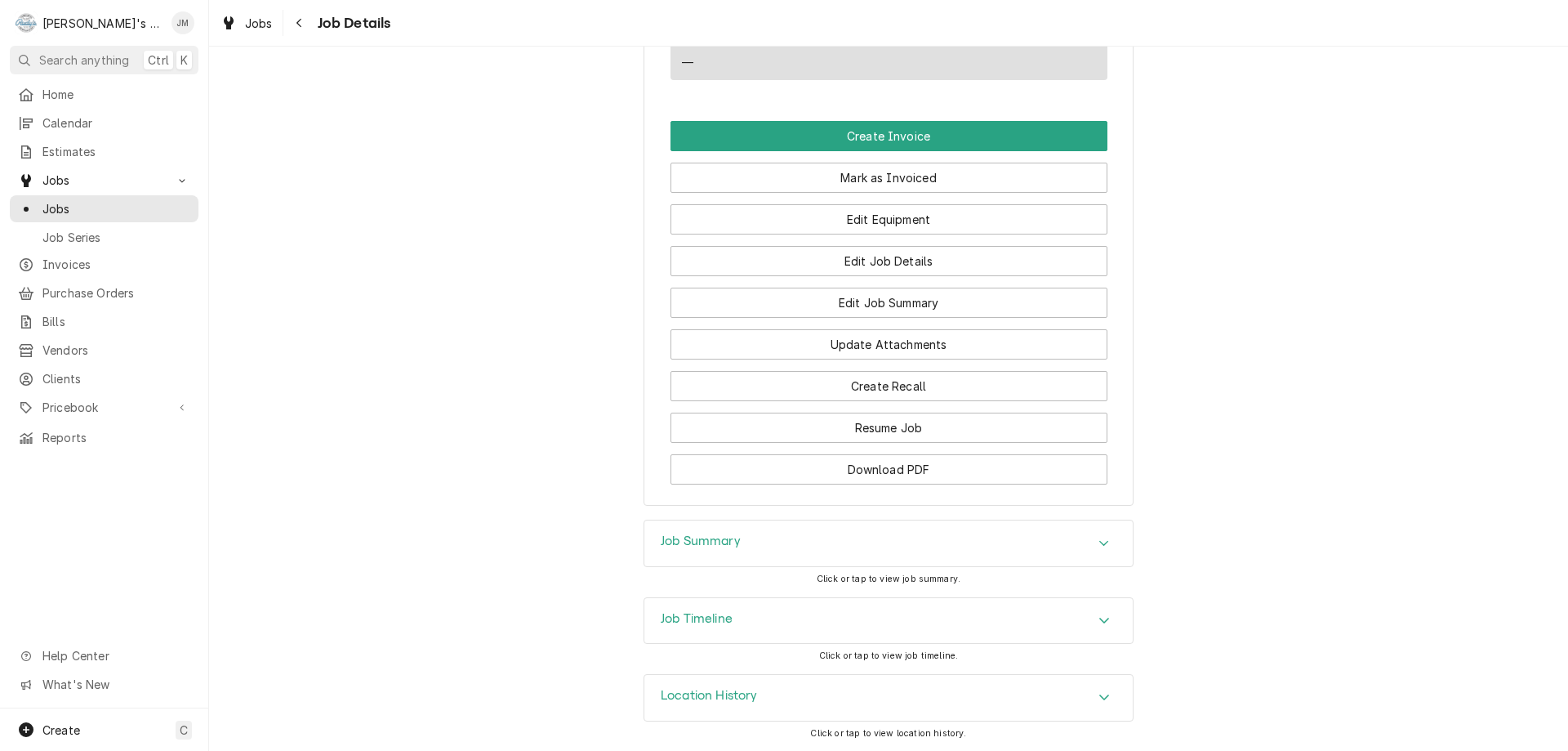
click at [724, 542] on h3 "Job Summary" at bounding box center [701, 542] width 80 height 16
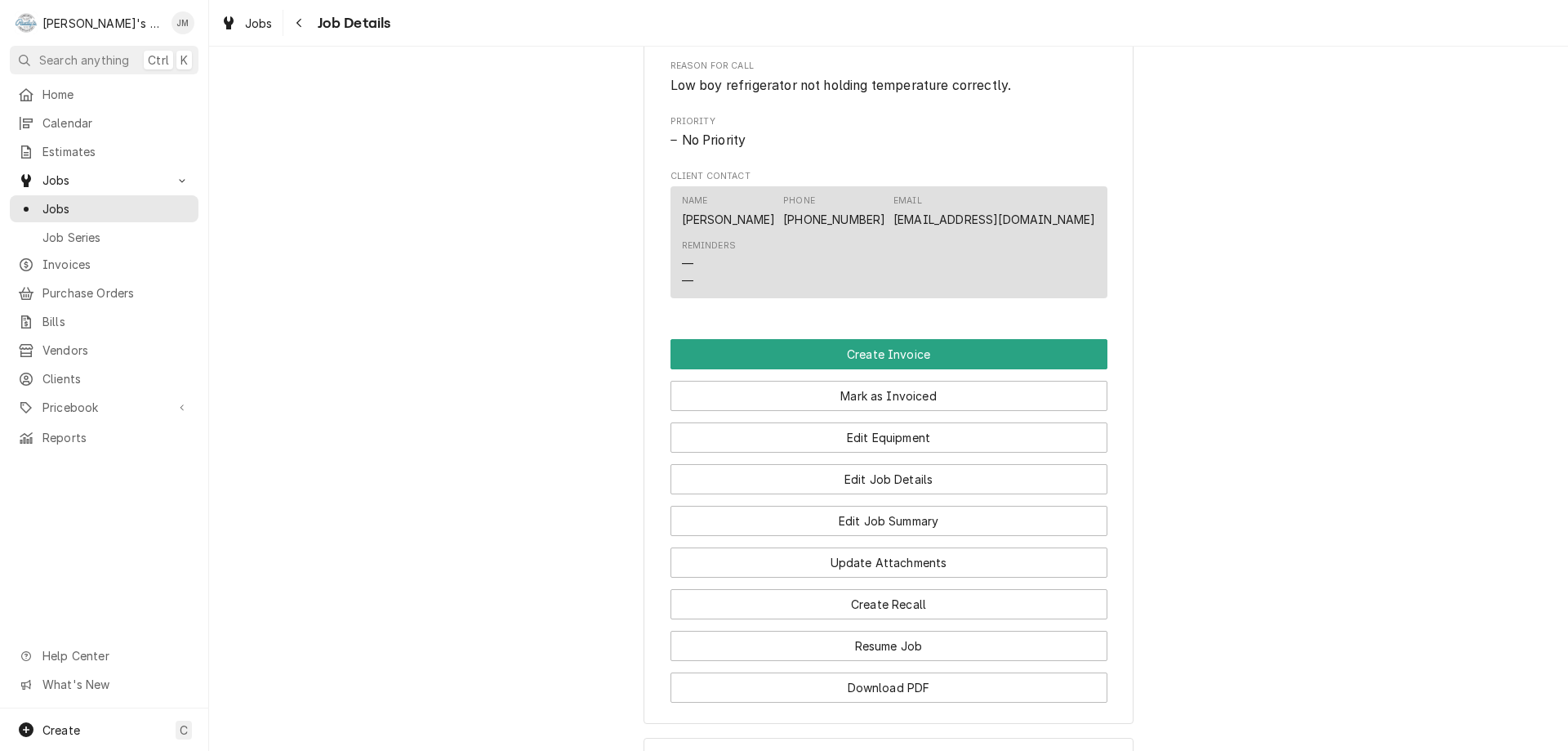
scroll to position [707, 0]
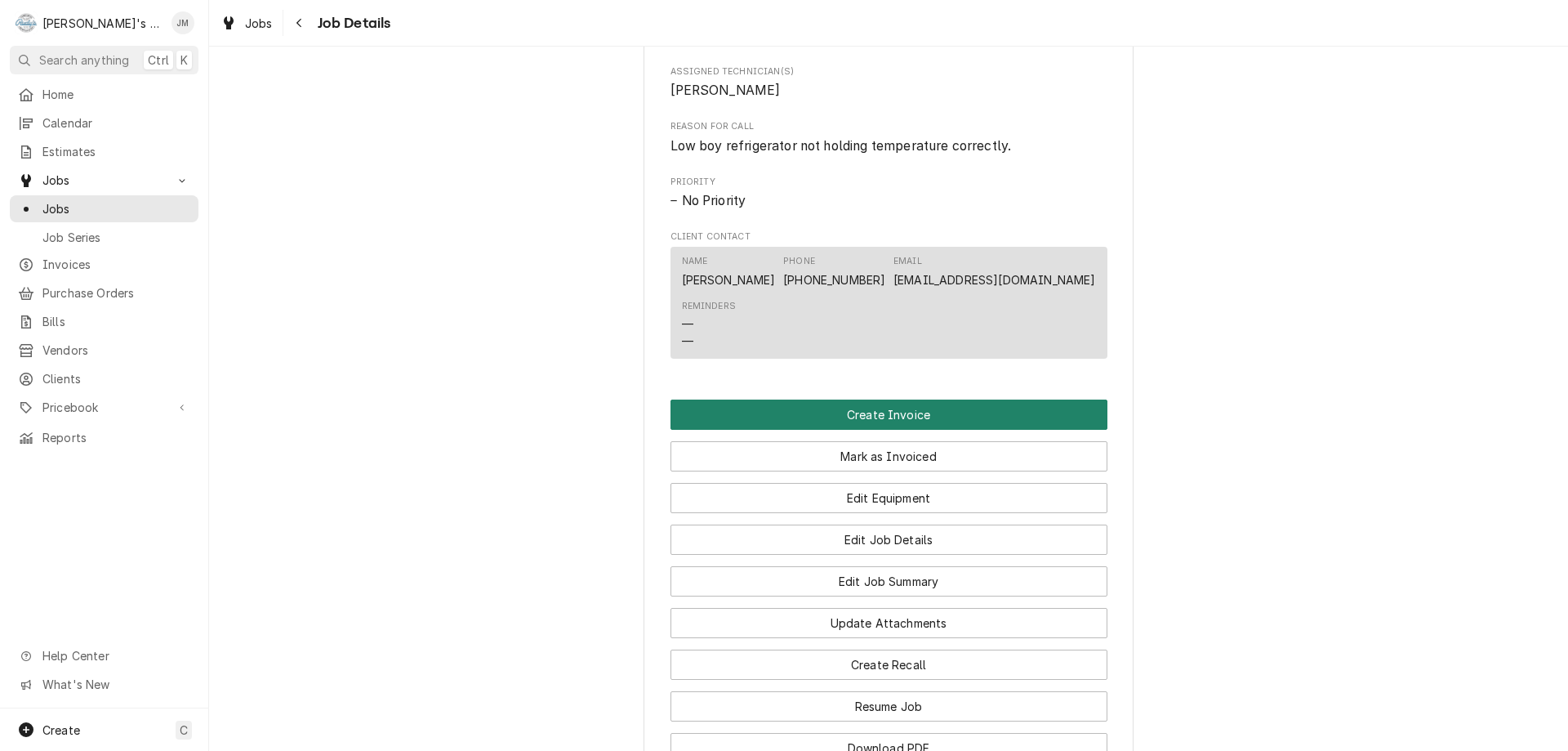
click at [892, 429] on button "Create Invoice" at bounding box center [889, 414] width 437 height 30
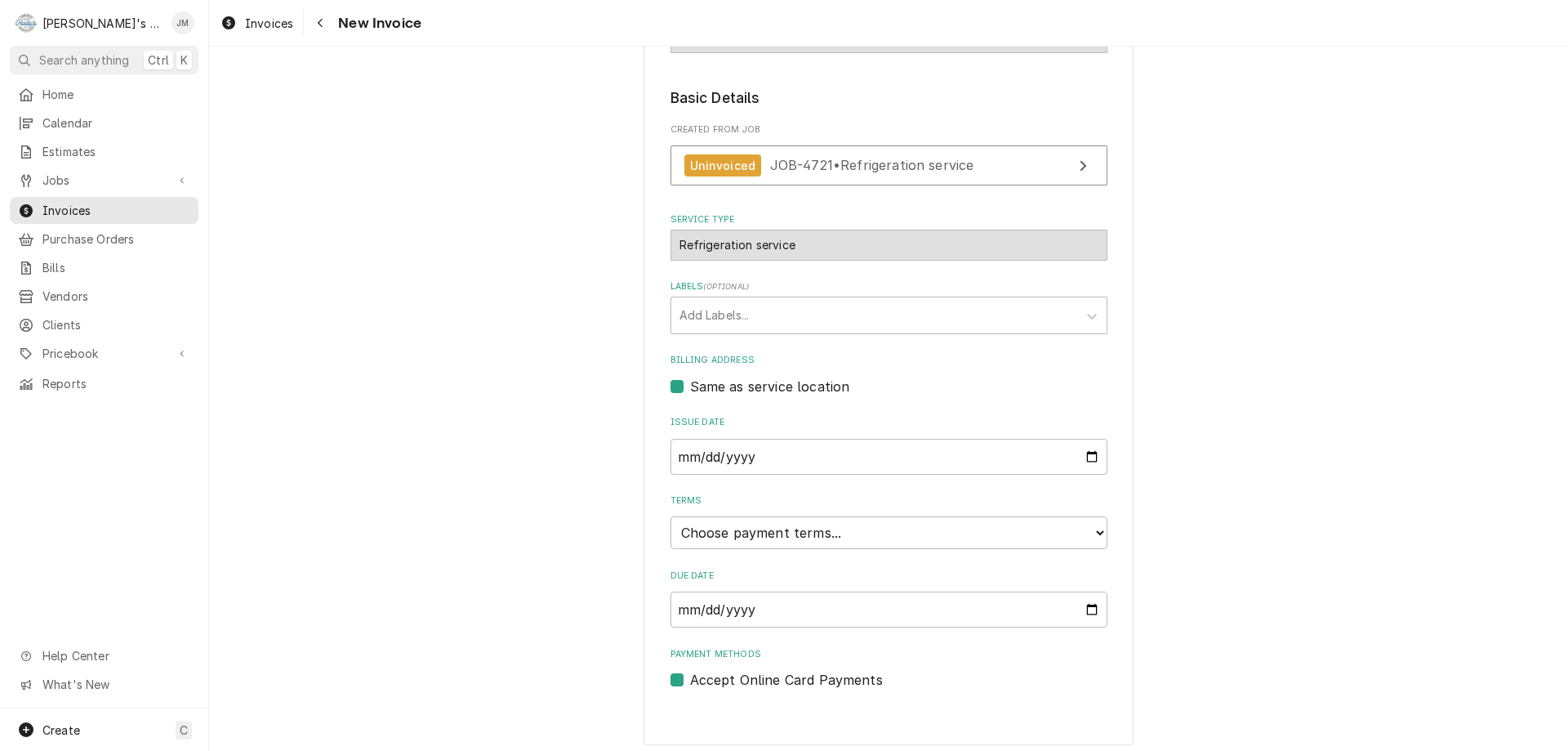
scroll to position [243, 0]
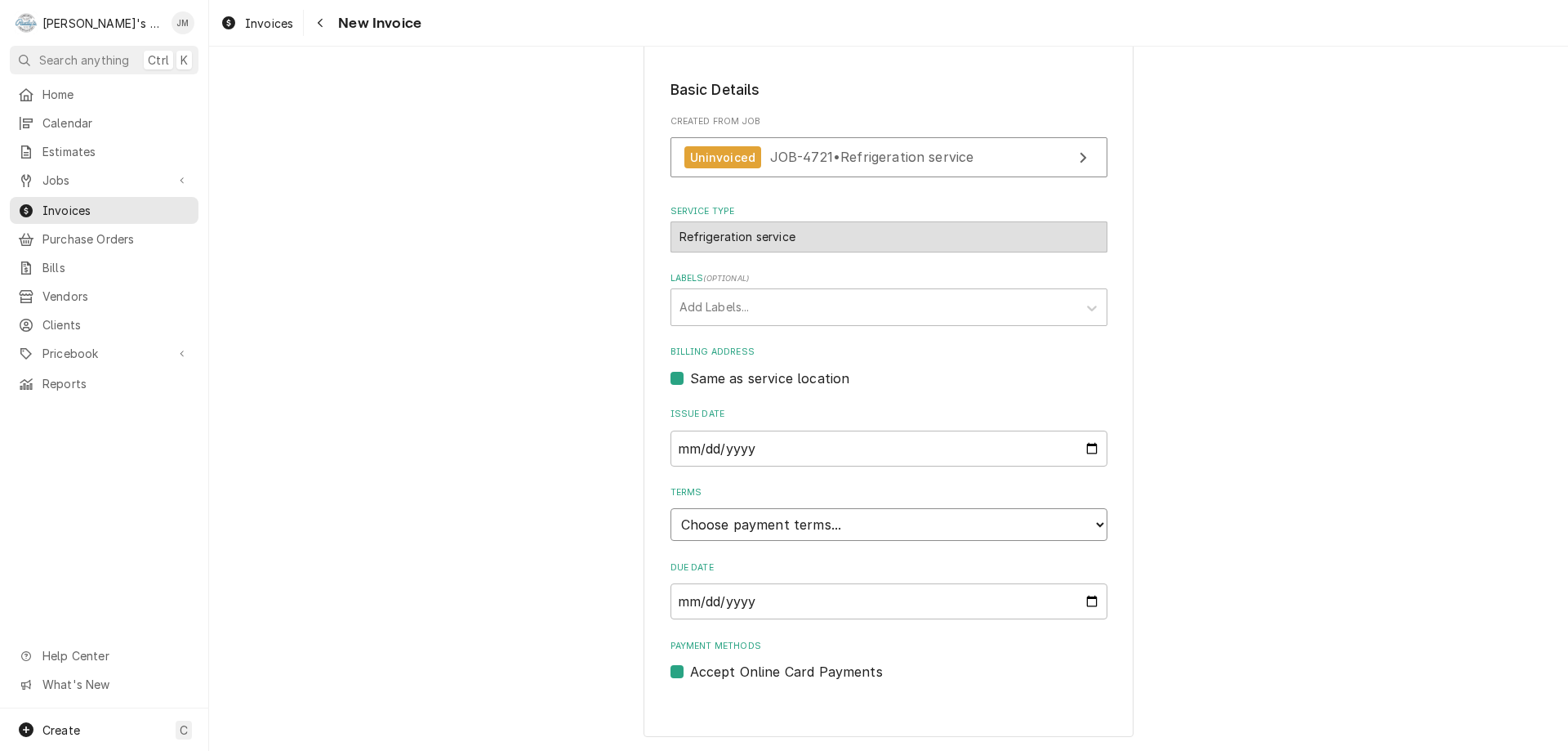
click at [784, 534] on select "Choose payment terms... Same Day Net 7 Net 14 Net 21 Net 30 Net 45 Net 60 Net 90" at bounding box center [889, 524] width 437 height 33
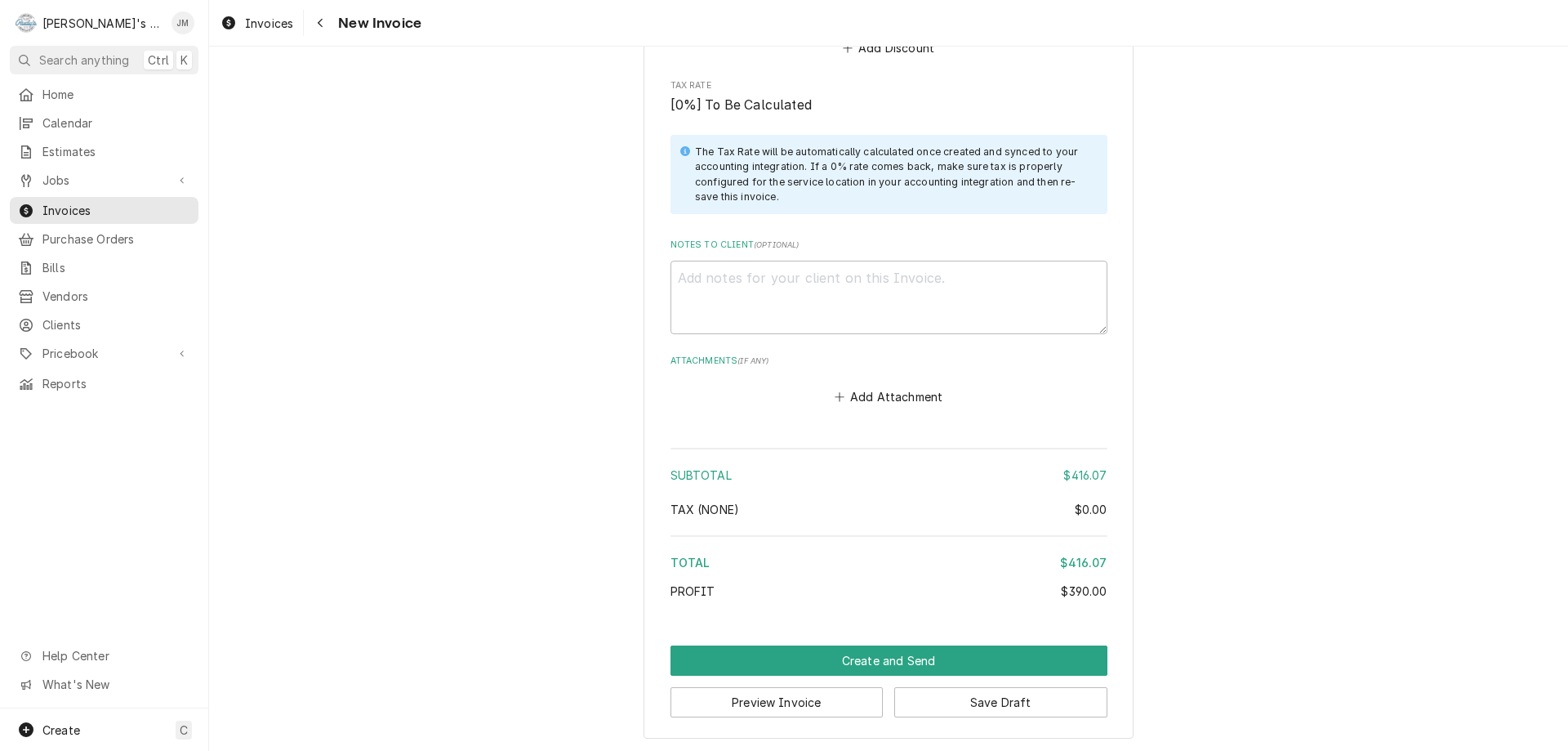
scroll to position [1842, 0]
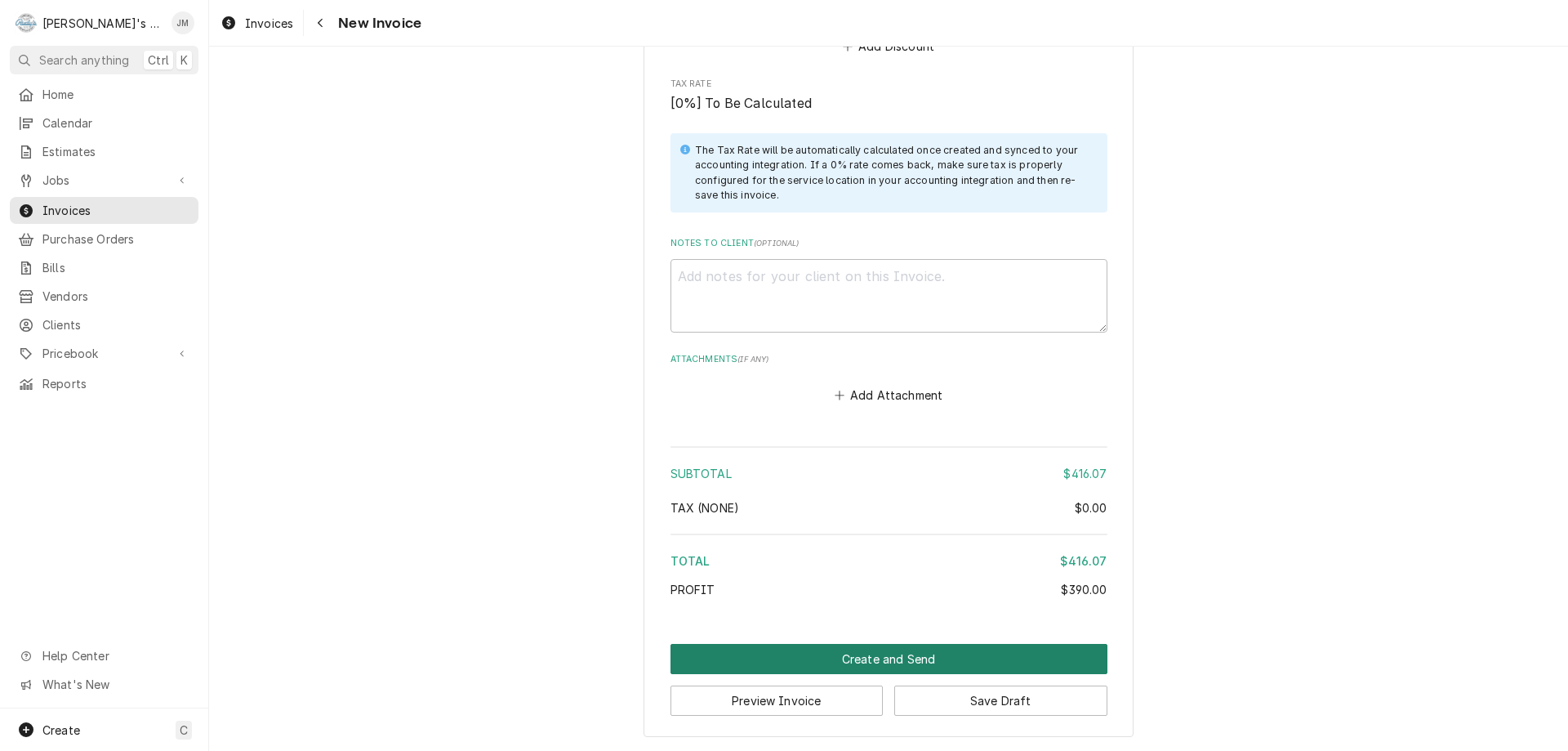
click at [875, 656] on button "Create and Send" at bounding box center [889, 658] width 437 height 30
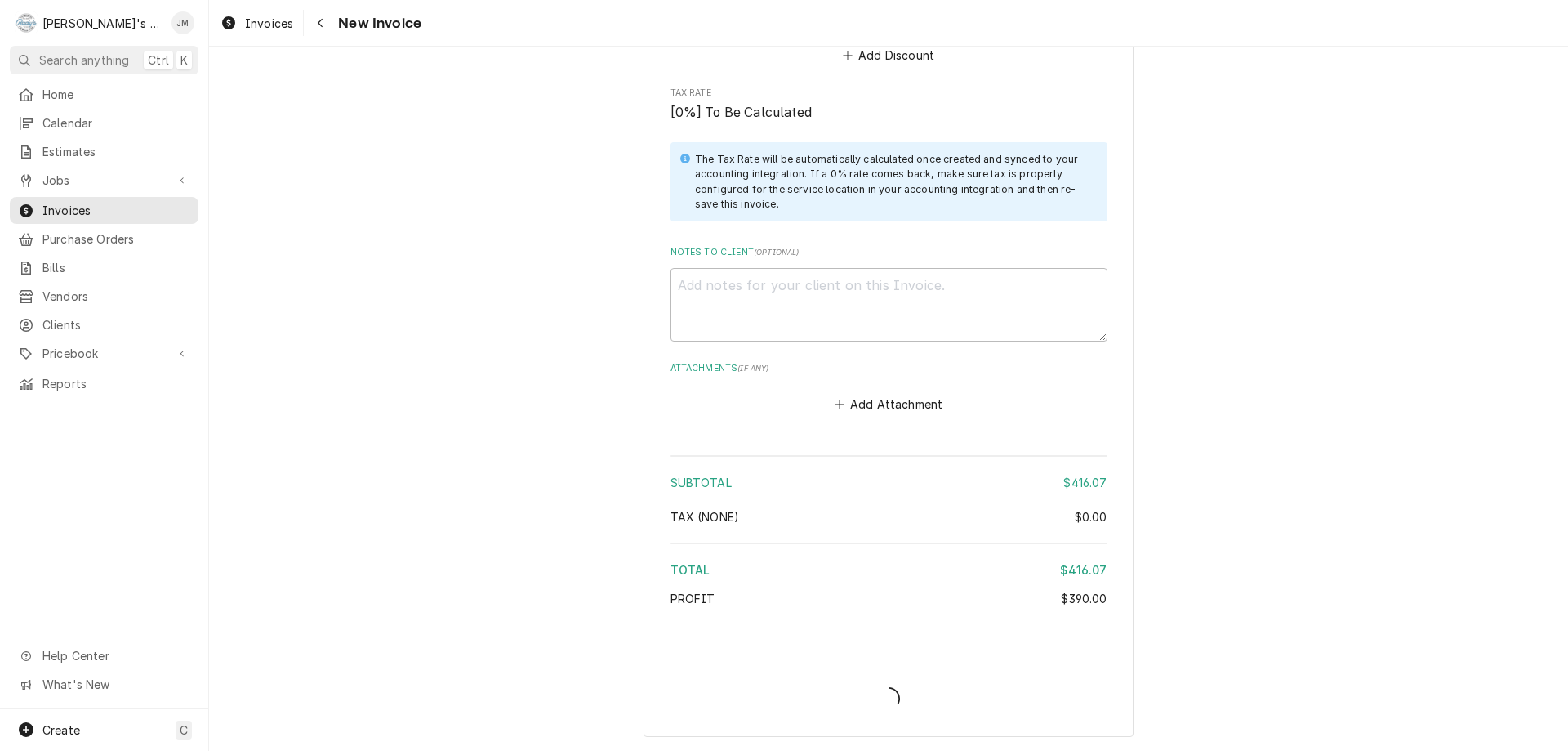
scroll to position [1833, 0]
type textarea "x"
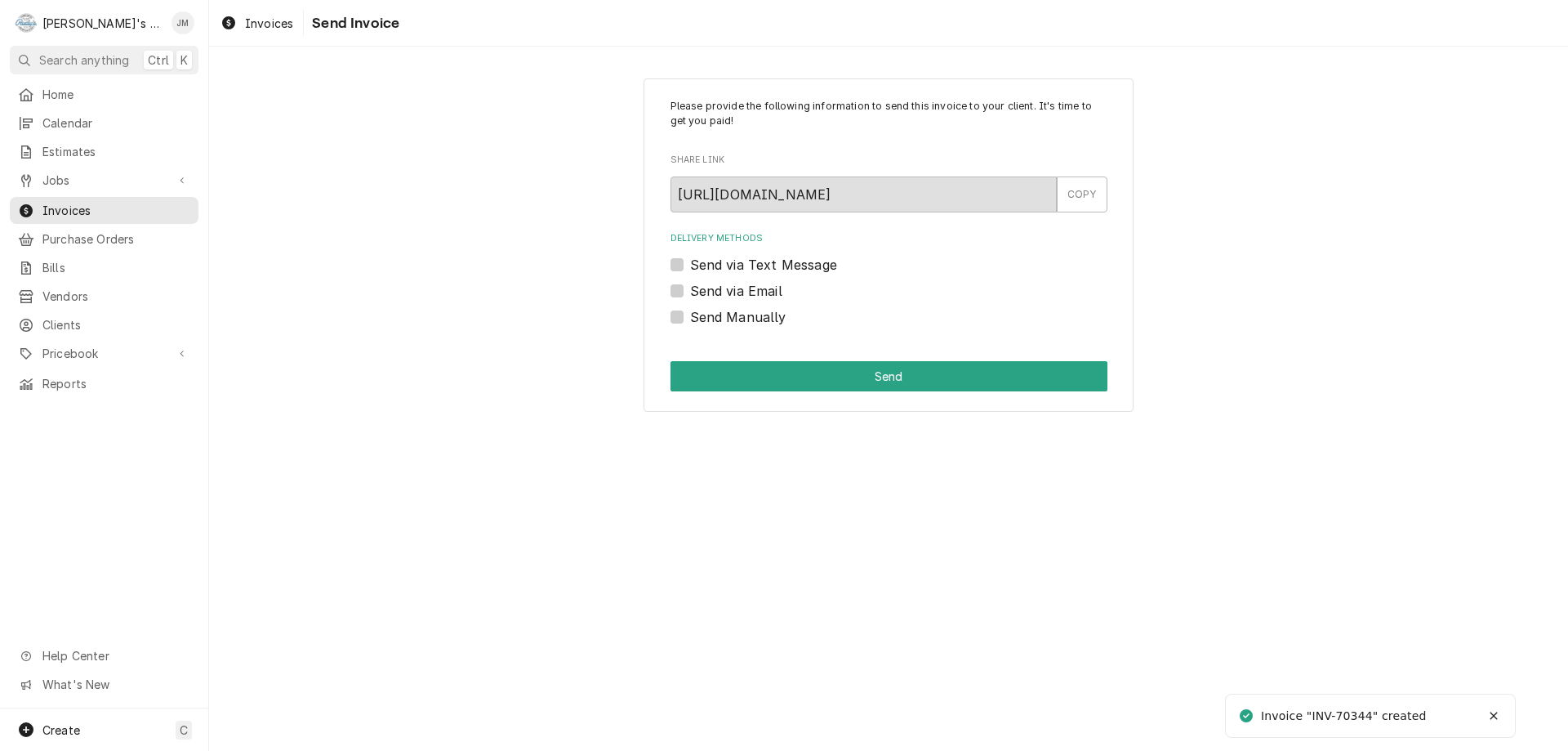
click at [690, 315] on label "Send Manually" at bounding box center [738, 317] width 96 height 19
click at [690, 315] on input "Send Manually" at bounding box center [908, 325] width 437 height 36
checkbox input "true"
click at [833, 378] on button "Send" at bounding box center [889, 376] width 437 height 30
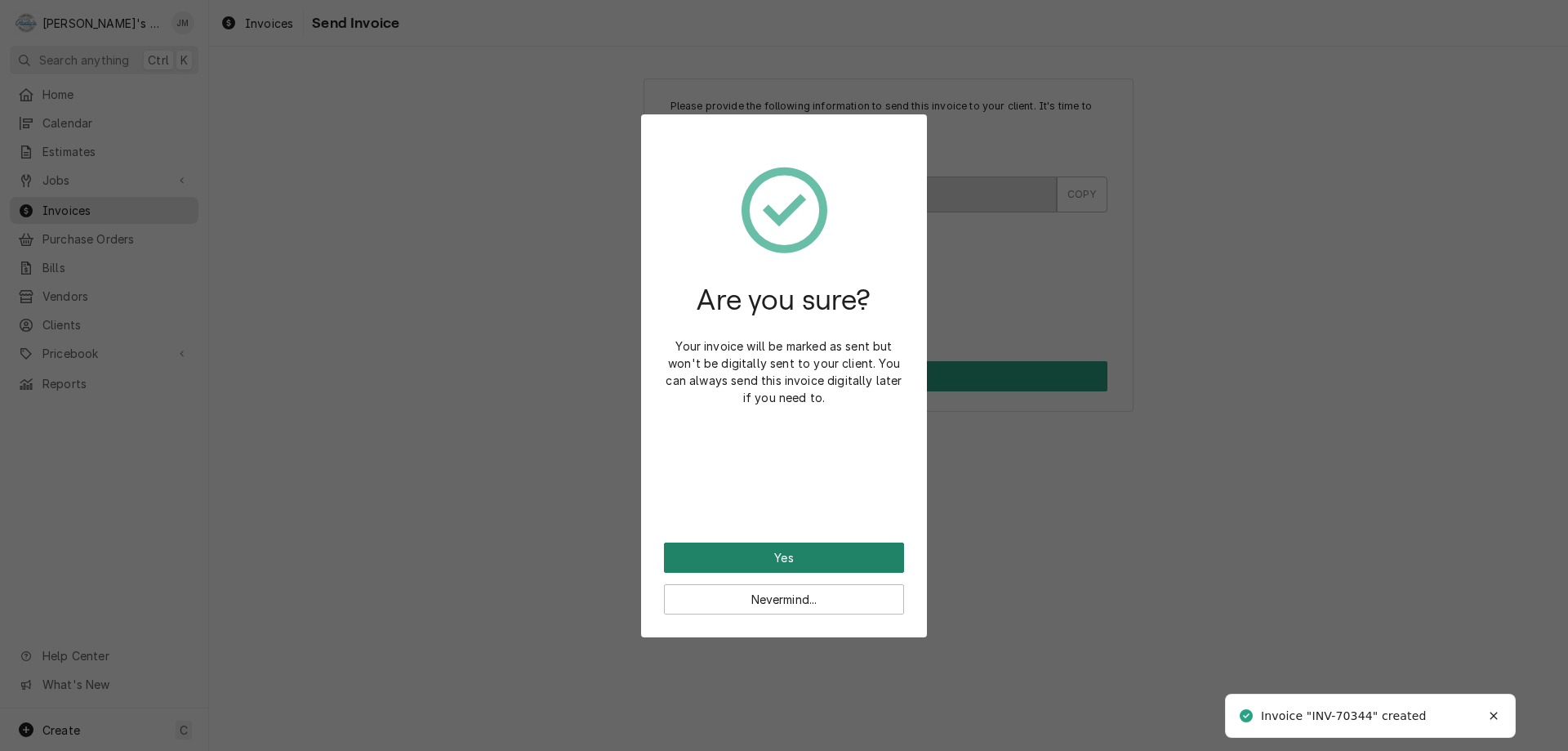
click at [776, 552] on button "Yes" at bounding box center [784, 558] width 240 height 30
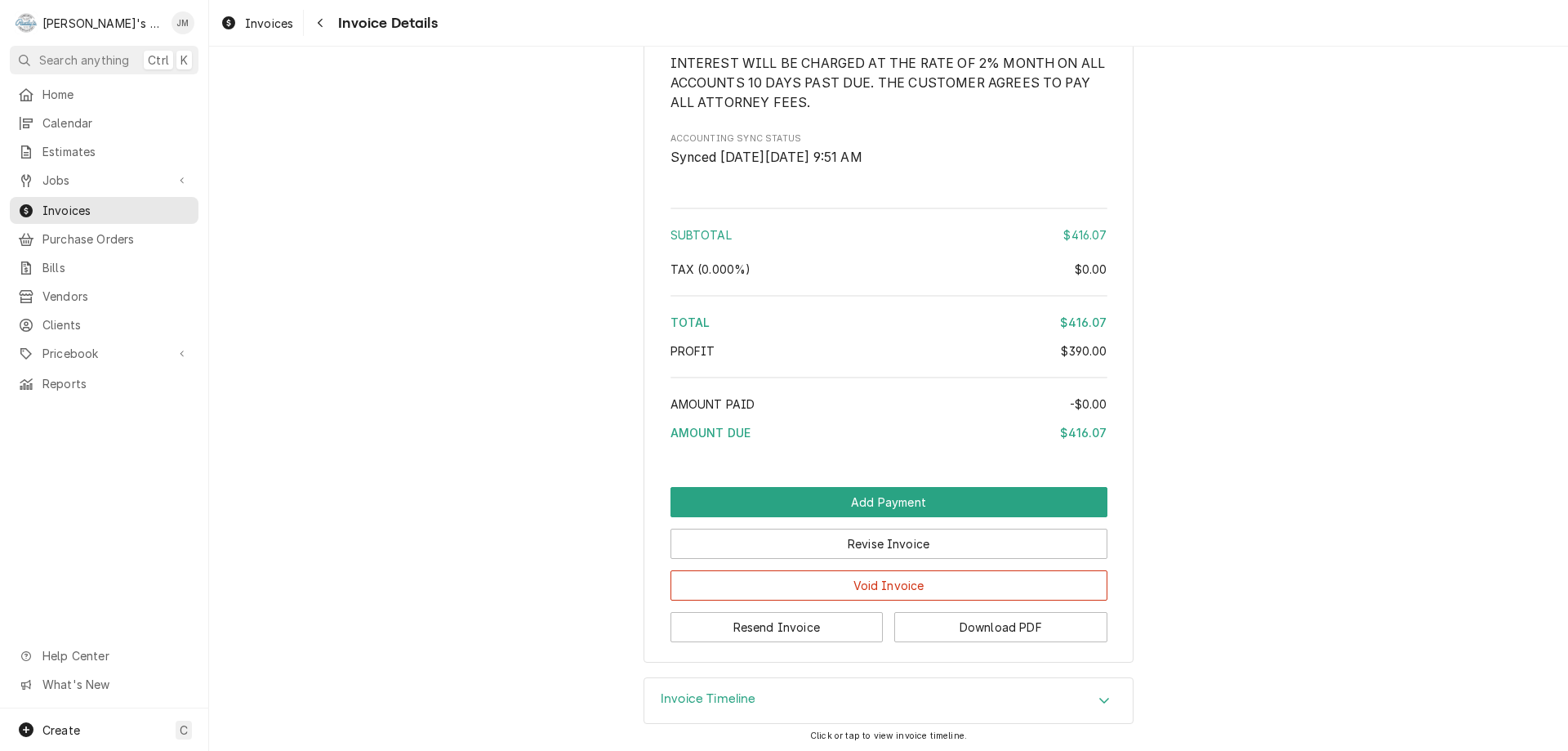
scroll to position [1921, 0]
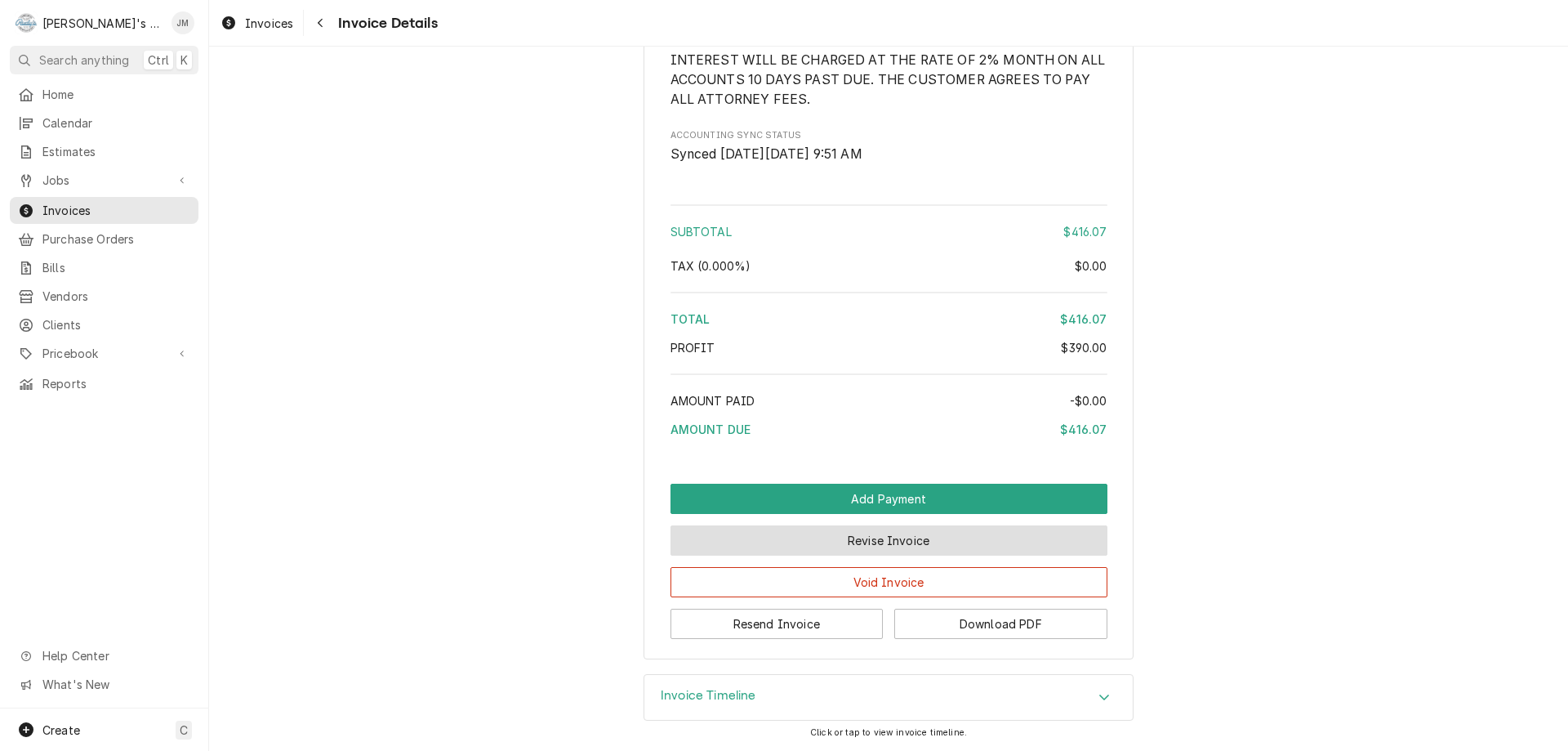
click at [848, 542] on button "Revise Invoice" at bounding box center [889, 540] width 437 height 30
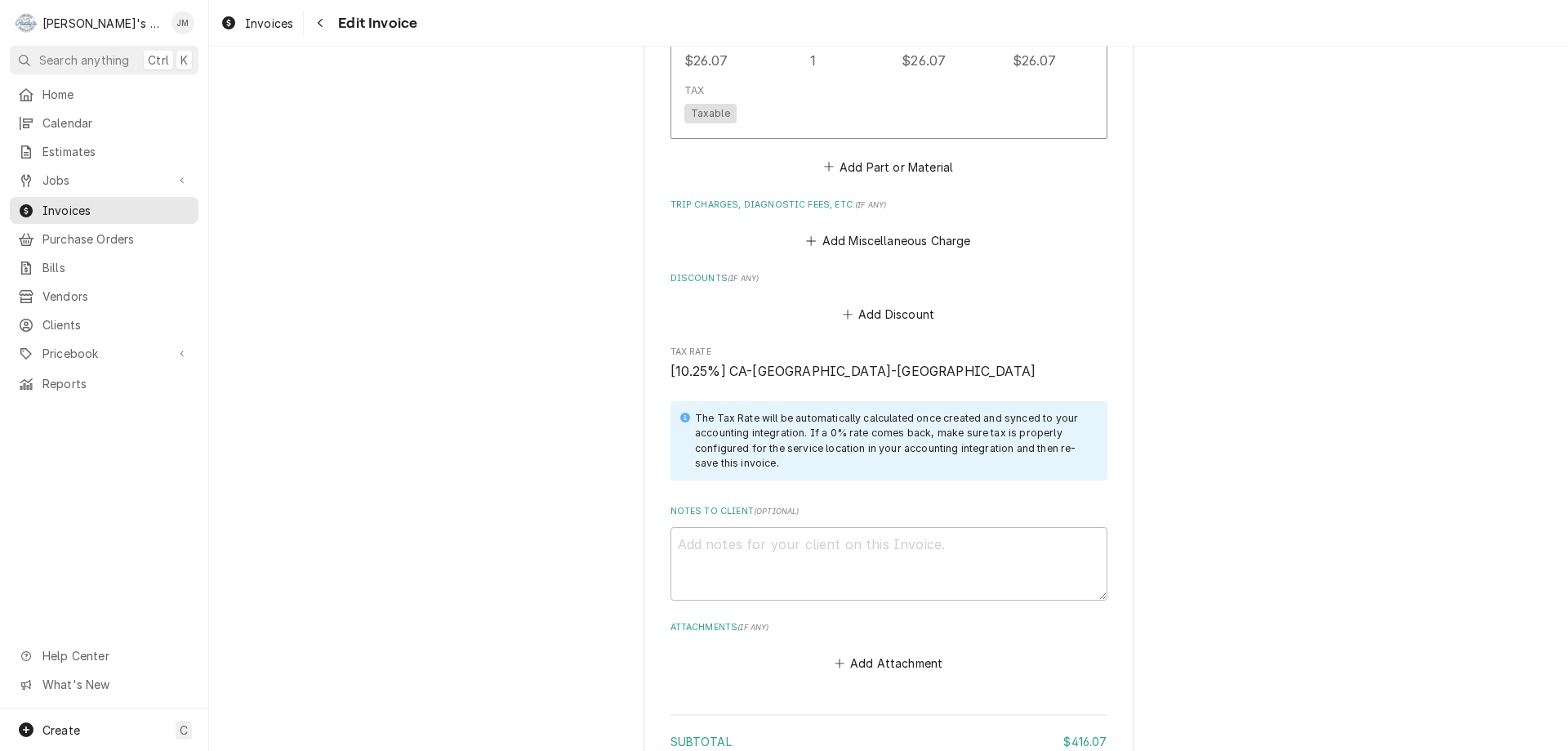
scroll to position [1878, 0]
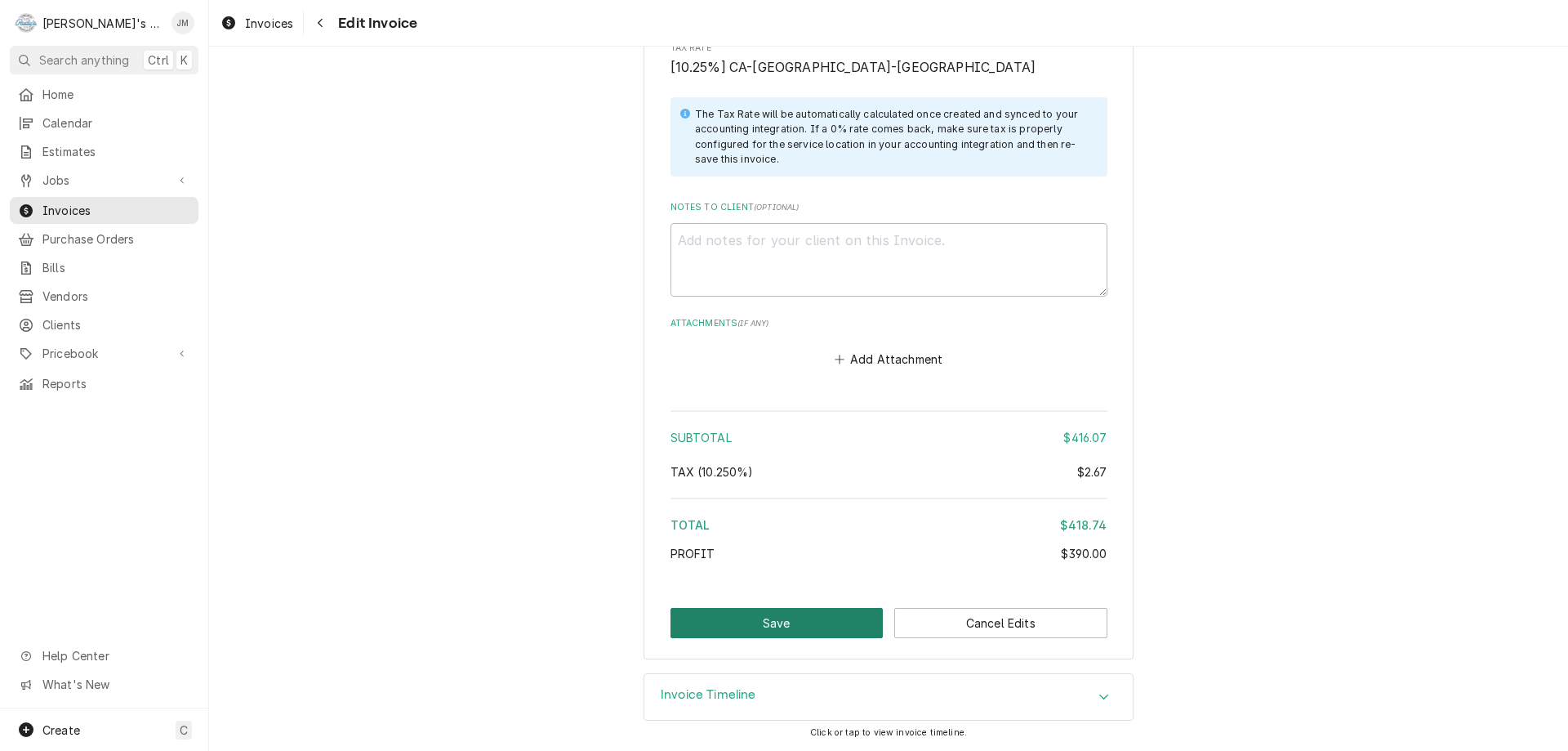
click at [762, 624] on button "Save" at bounding box center [776, 623] width 213 height 30
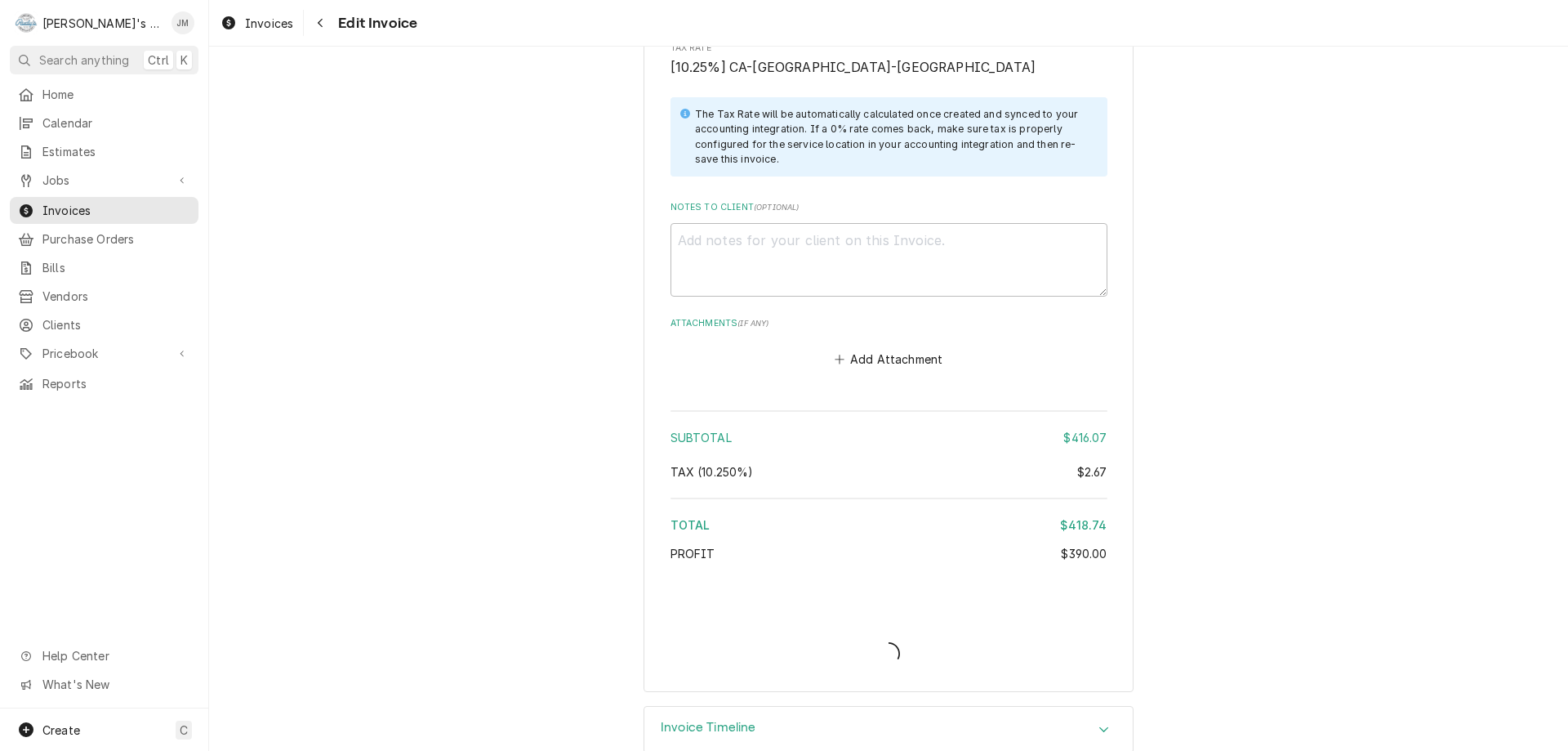
type textarea "x"
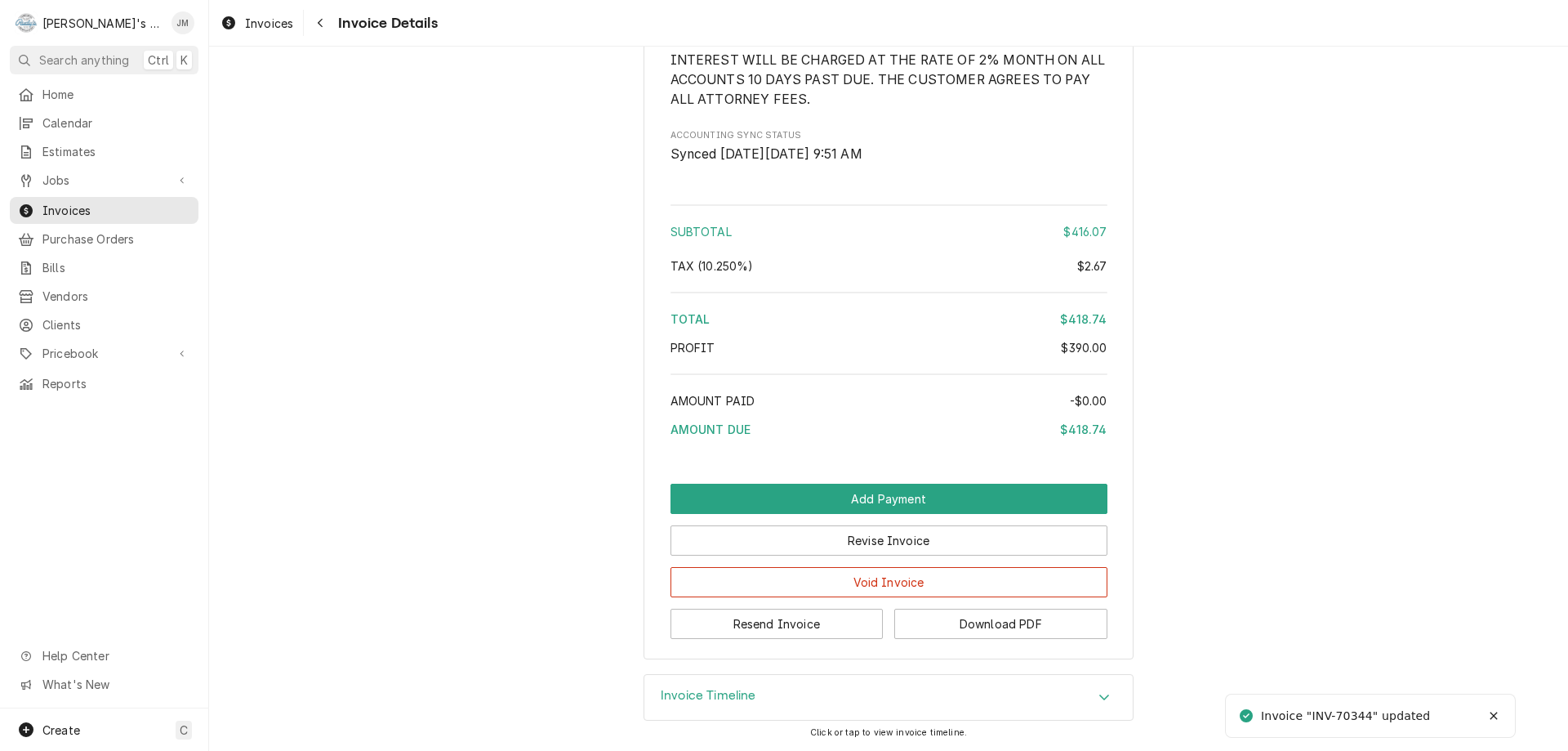
scroll to position [1921, 0]
click at [771, 625] on button "Resend Invoice" at bounding box center [776, 624] width 213 height 30
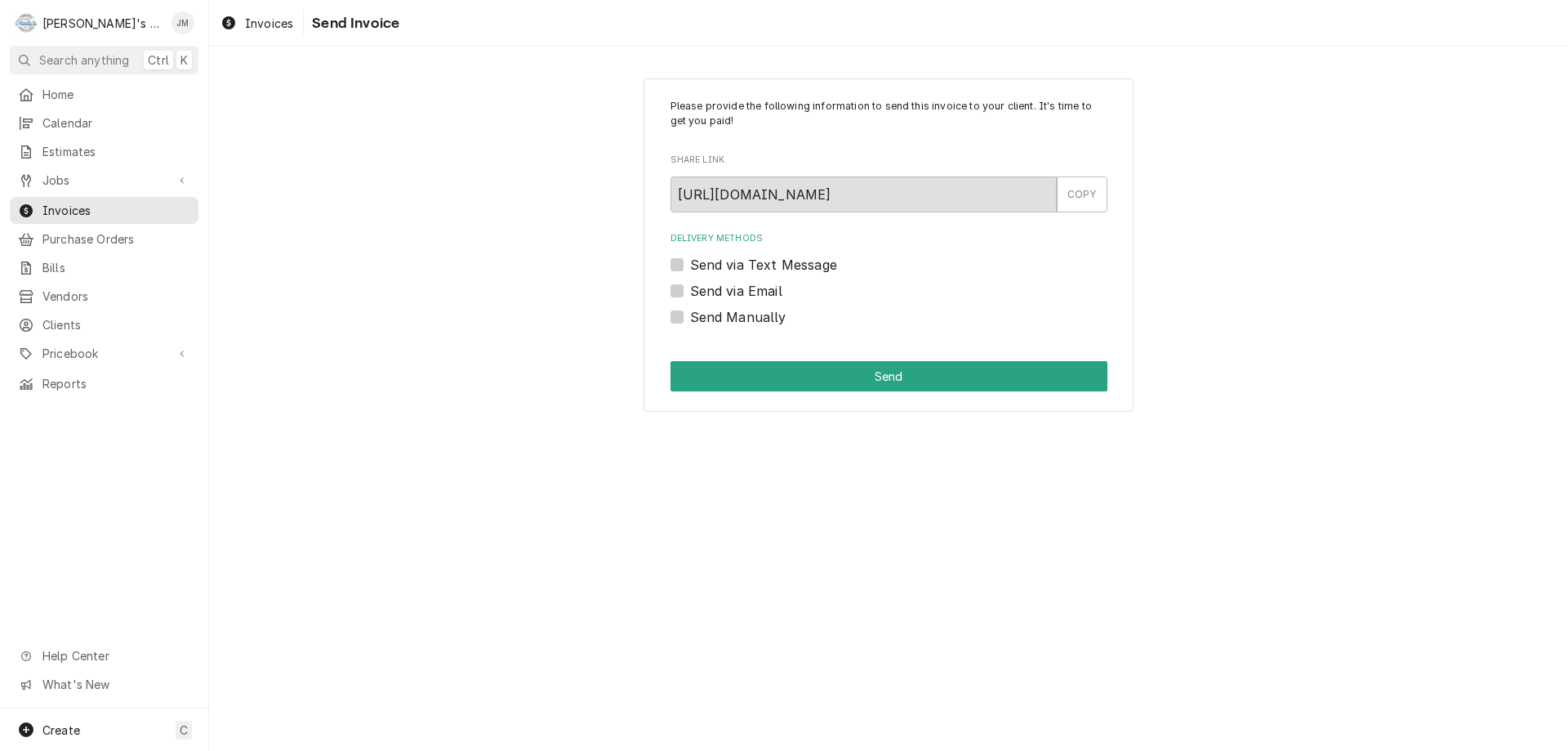
click at [735, 286] on label "Send via Email" at bounding box center [736, 291] width 92 height 19
click at [735, 286] on input "Send via Email" at bounding box center [908, 299] width 437 height 36
checkbox input "true"
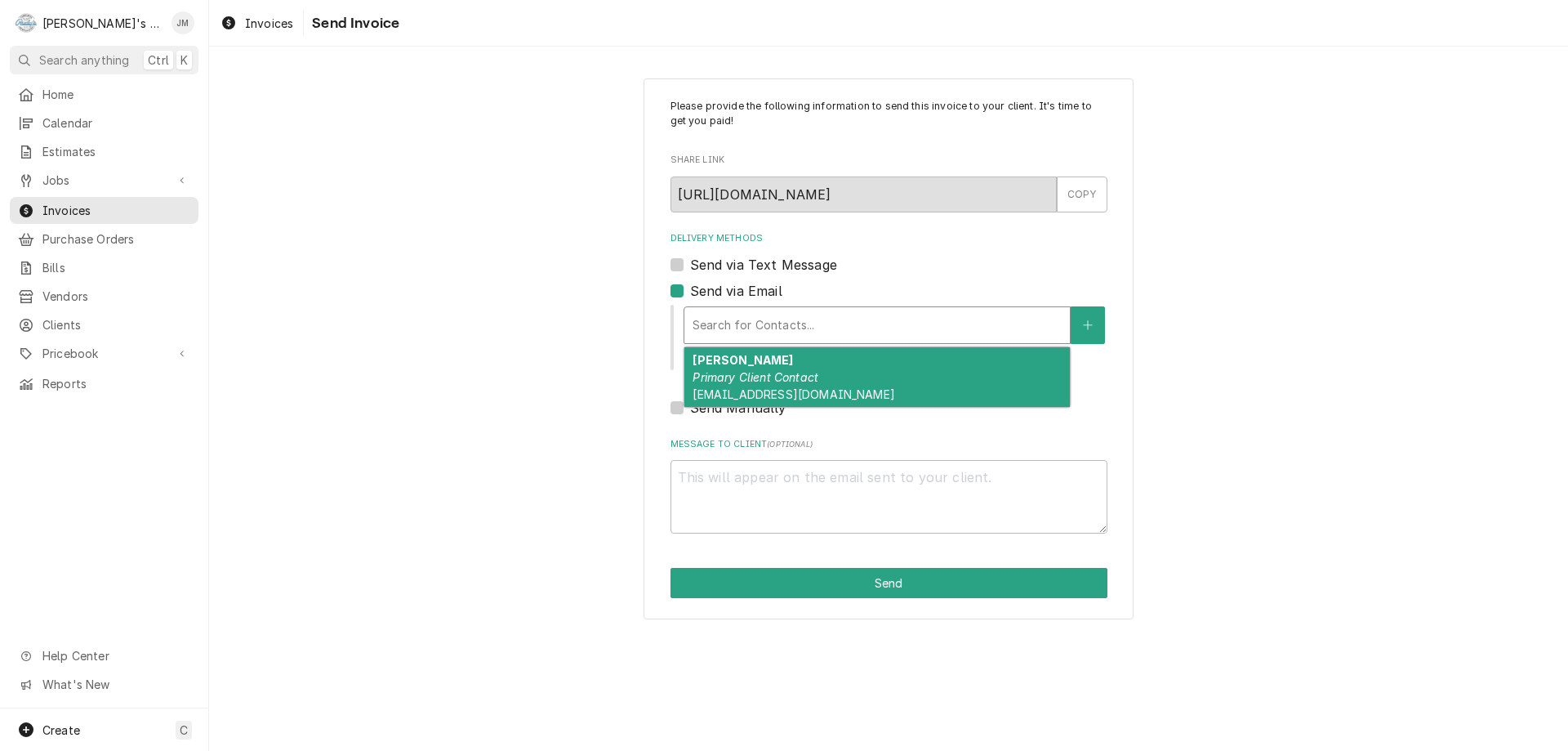
click at [737, 310] on div "Delivery Methods" at bounding box center [877, 324] width 369 height 29
click at [734, 376] on em "Primary Client Contact" at bounding box center [755, 377] width 125 height 14
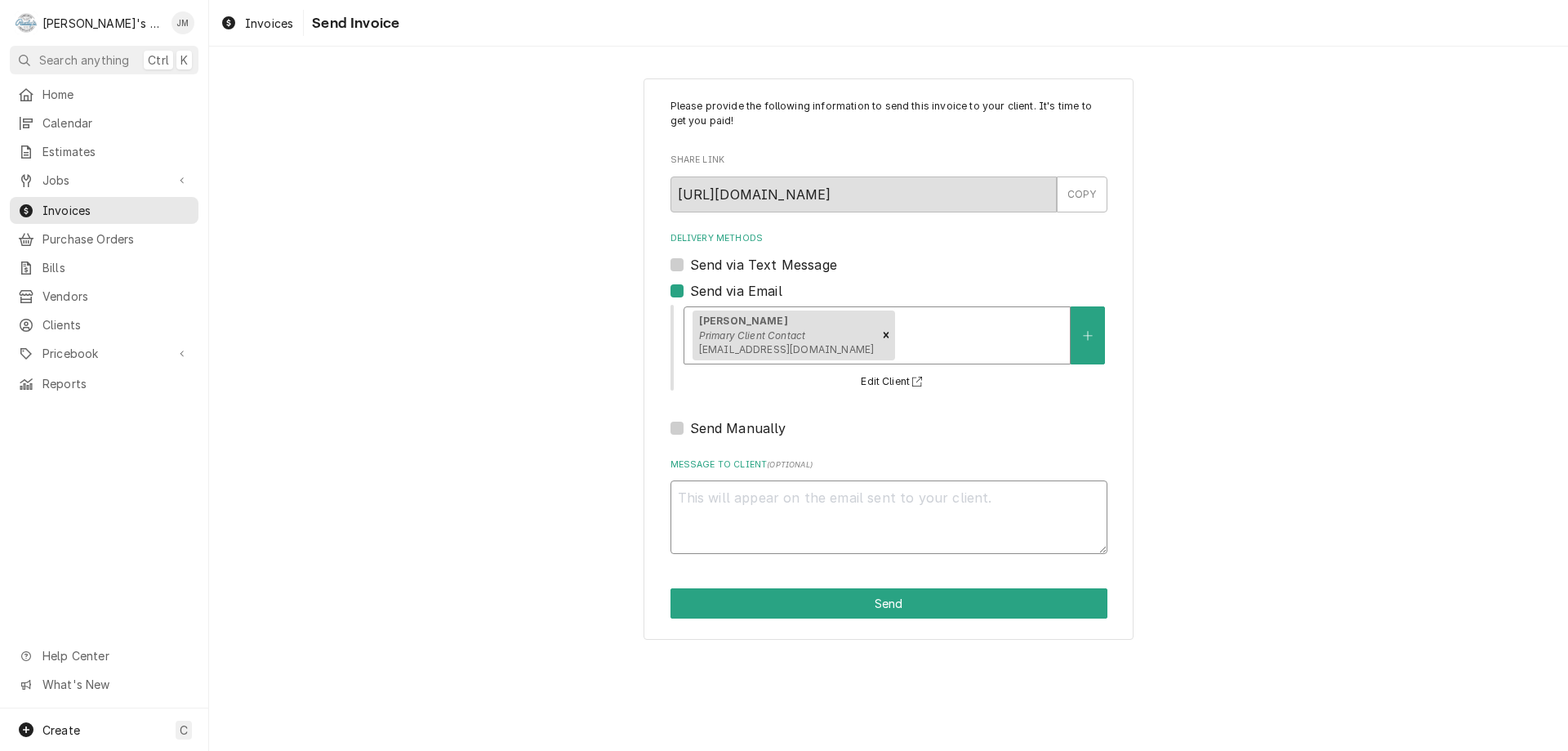
click at [753, 494] on textarea "Message to Client ( optional )" at bounding box center [889, 517] width 437 height 73
type textarea "x"
type textarea "T"
type textarea "x"
type textarea "Th"
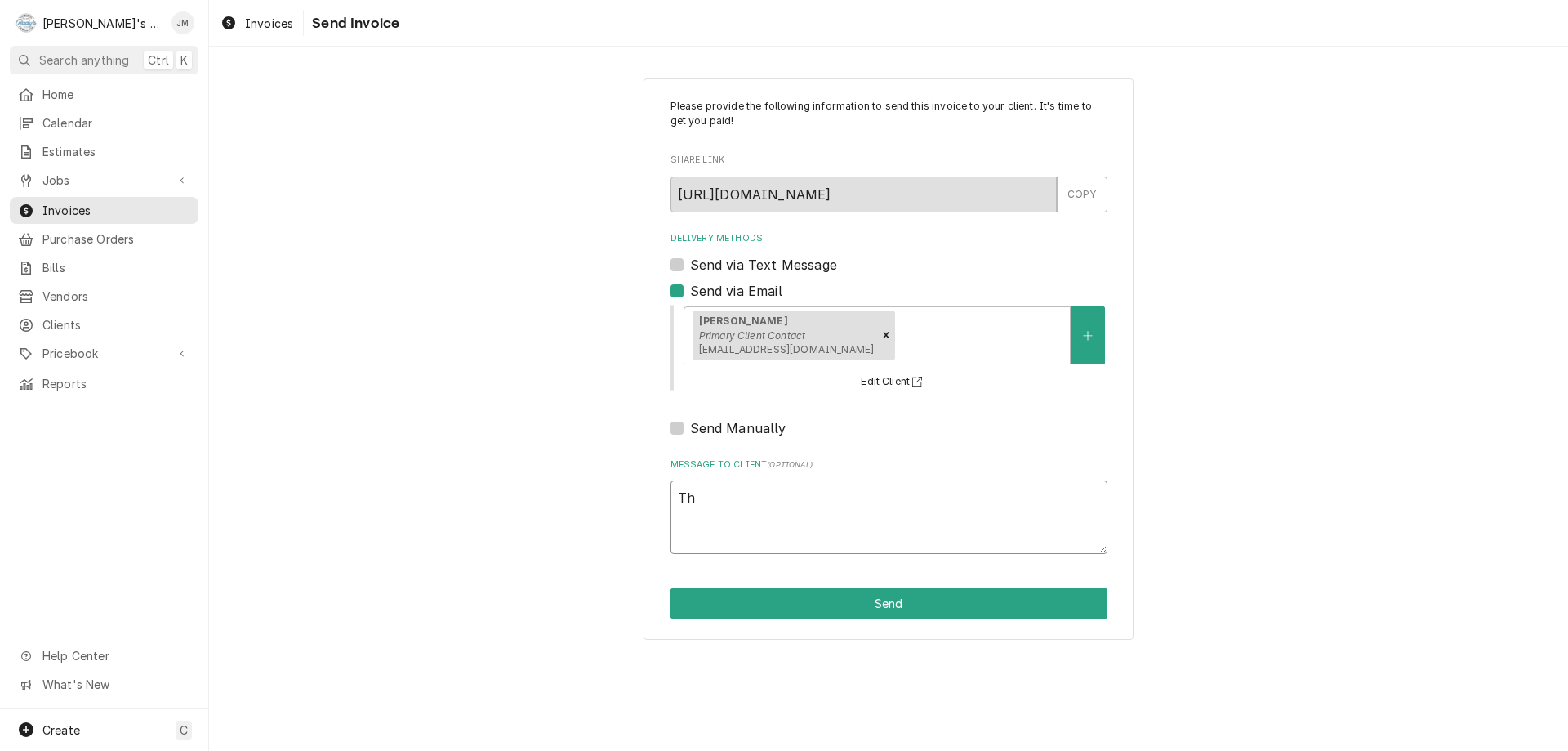
type textarea "x"
type textarea "Tha"
type textarea "x"
type textarea "Than"
type textarea "x"
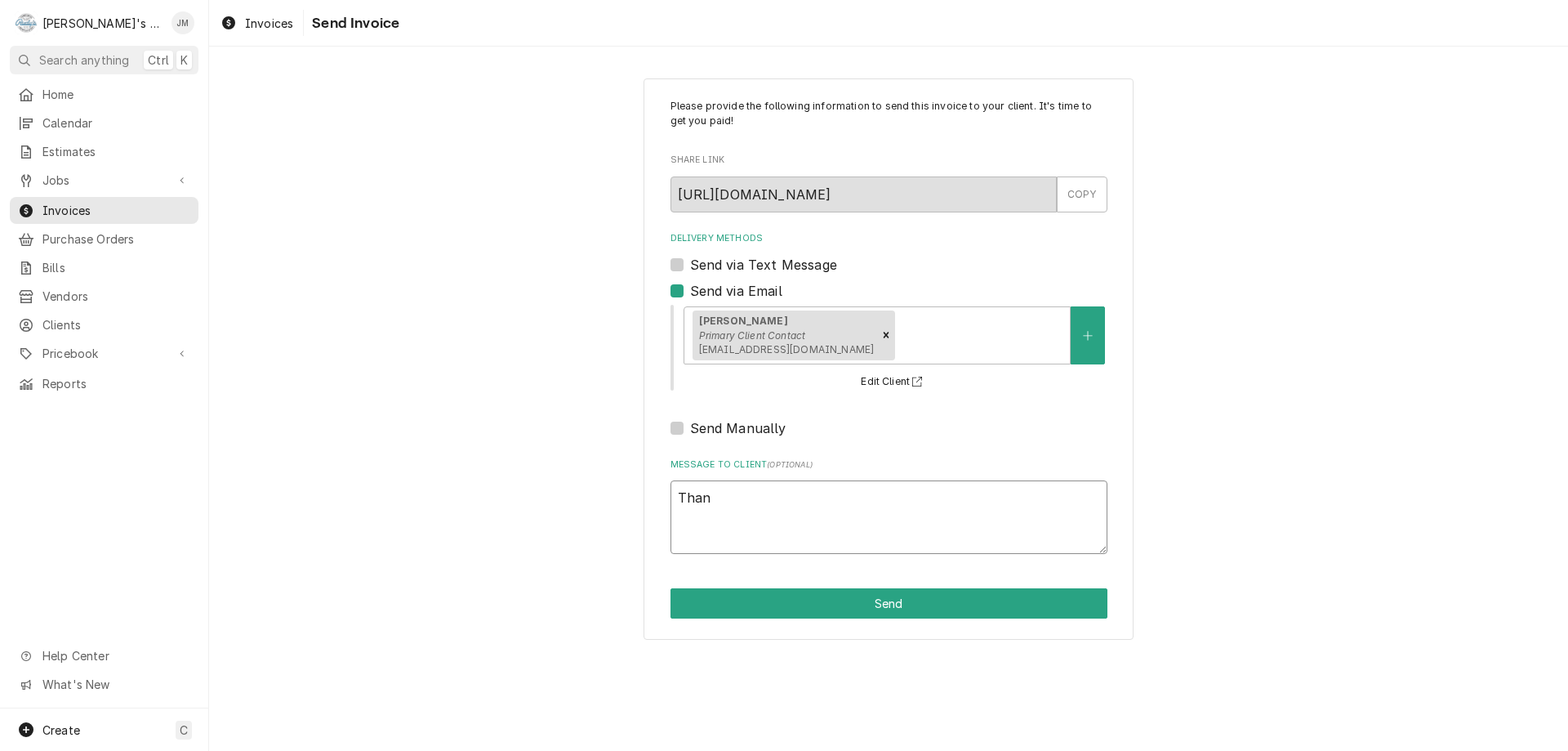
type textarea "Thank"
type textarea "x"
type textarea "Thank"
type textarea "x"
type textarea "Thank y"
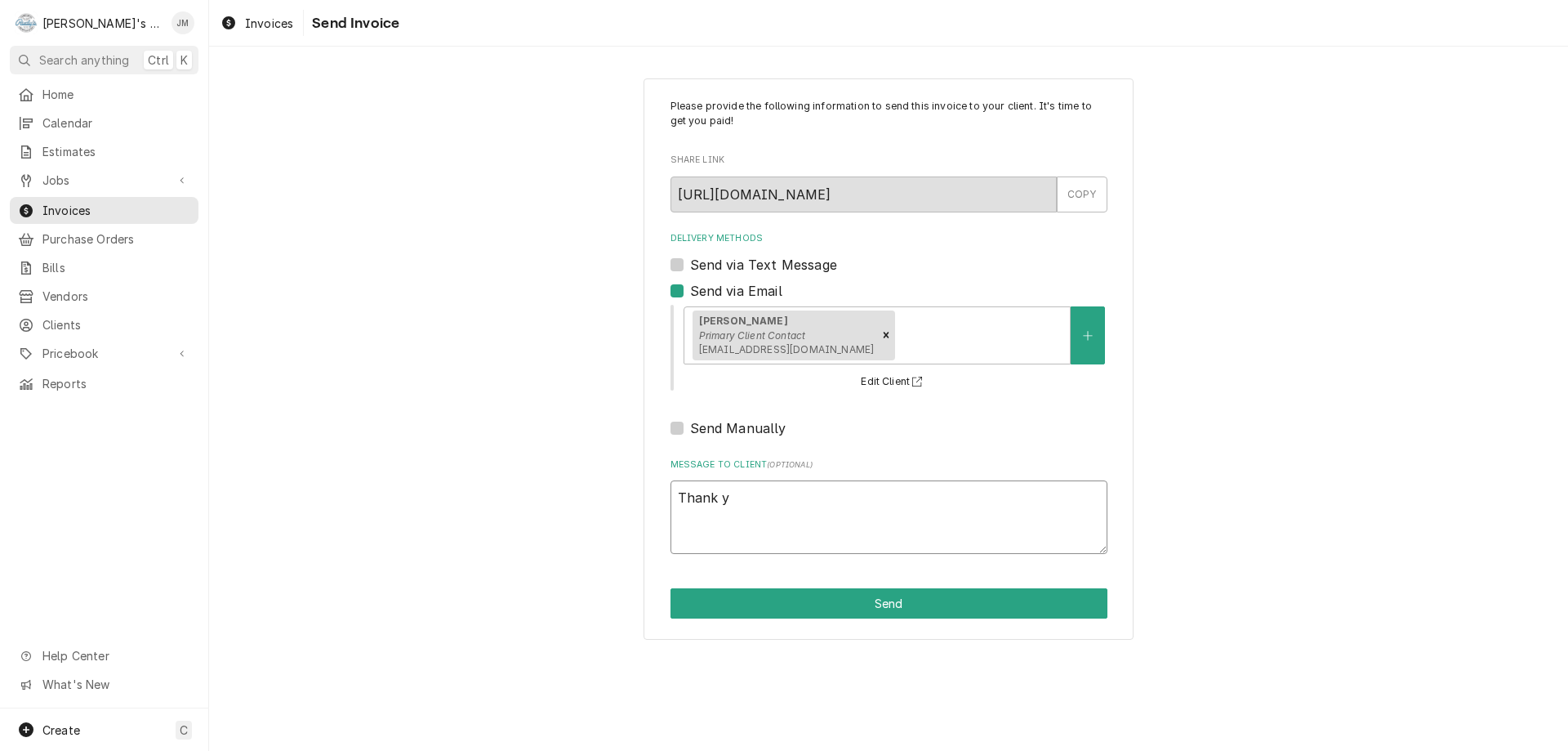
type textarea "x"
type textarea "Thank yo"
type textarea "x"
type textarea "Thank you"
type textarea "x"
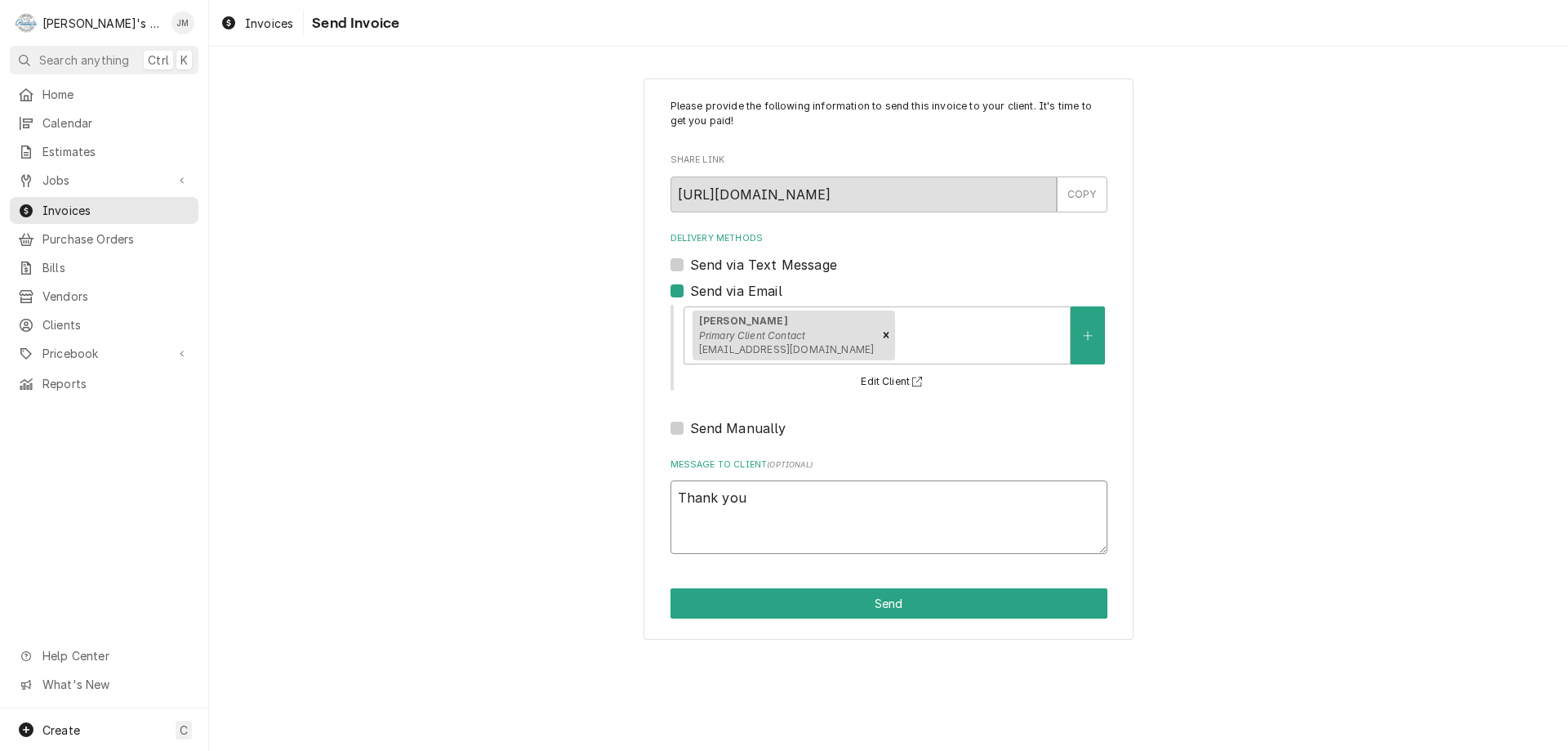
type textarea "Thank you"
type textarea "x"
type textarea "Thank you f"
type textarea "x"
type textarea "Thank you fo"
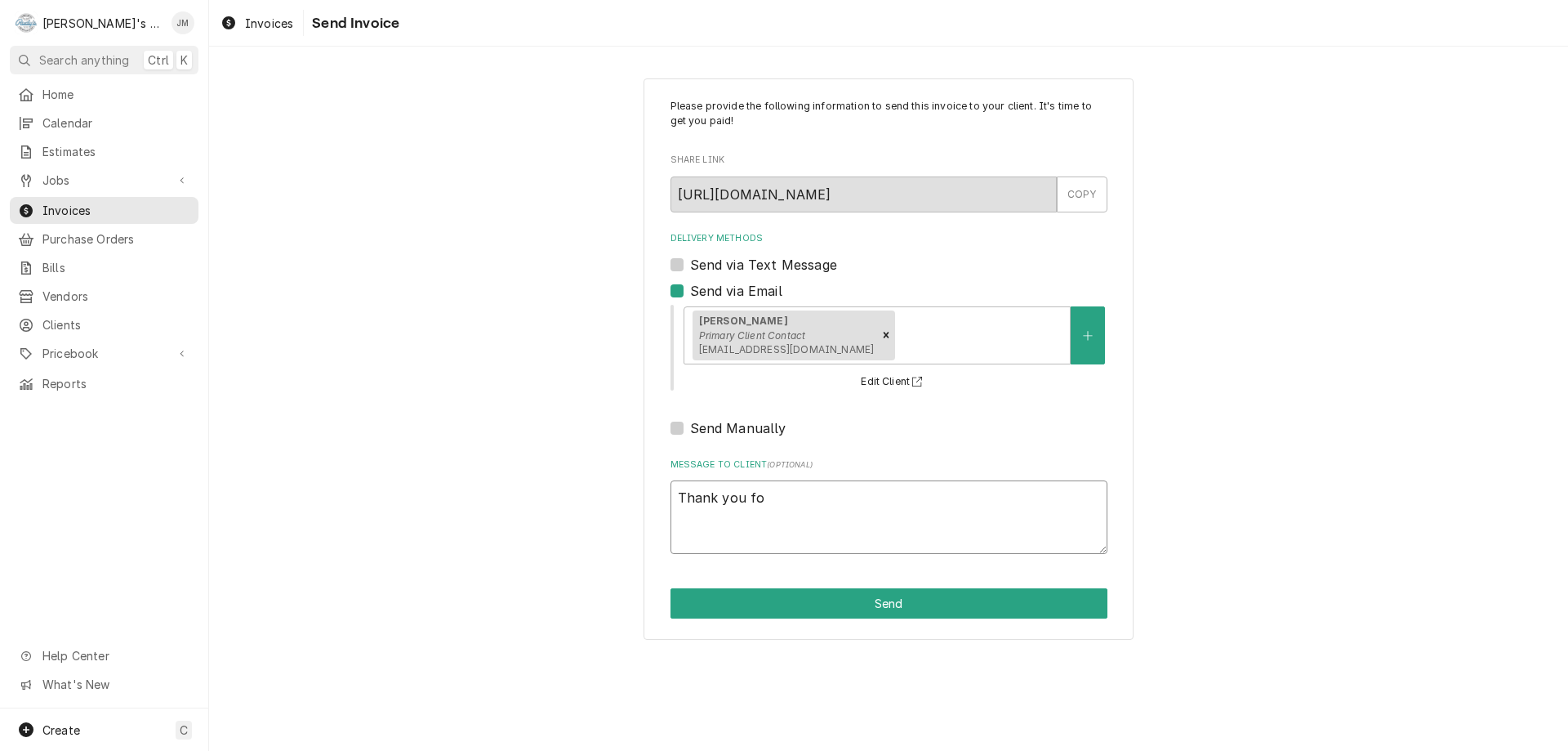
type textarea "x"
type textarea "Thank you for"
type textarea "x"
type textarea "Thank you for"
type textarea "x"
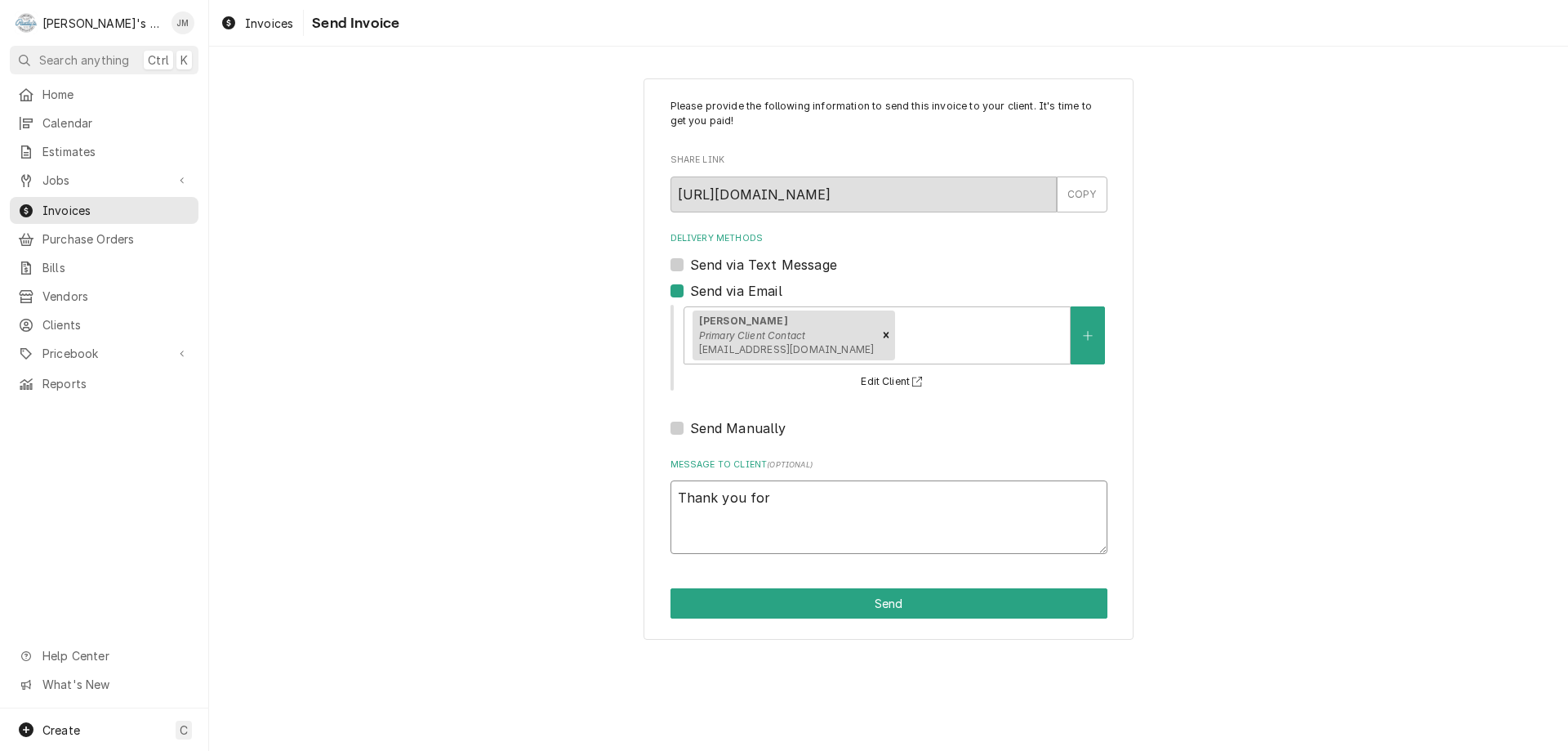
type textarea "Thank you for y"
type textarea "x"
type textarea "Thank you for yo"
type textarea "x"
type textarea "Thank you for you"
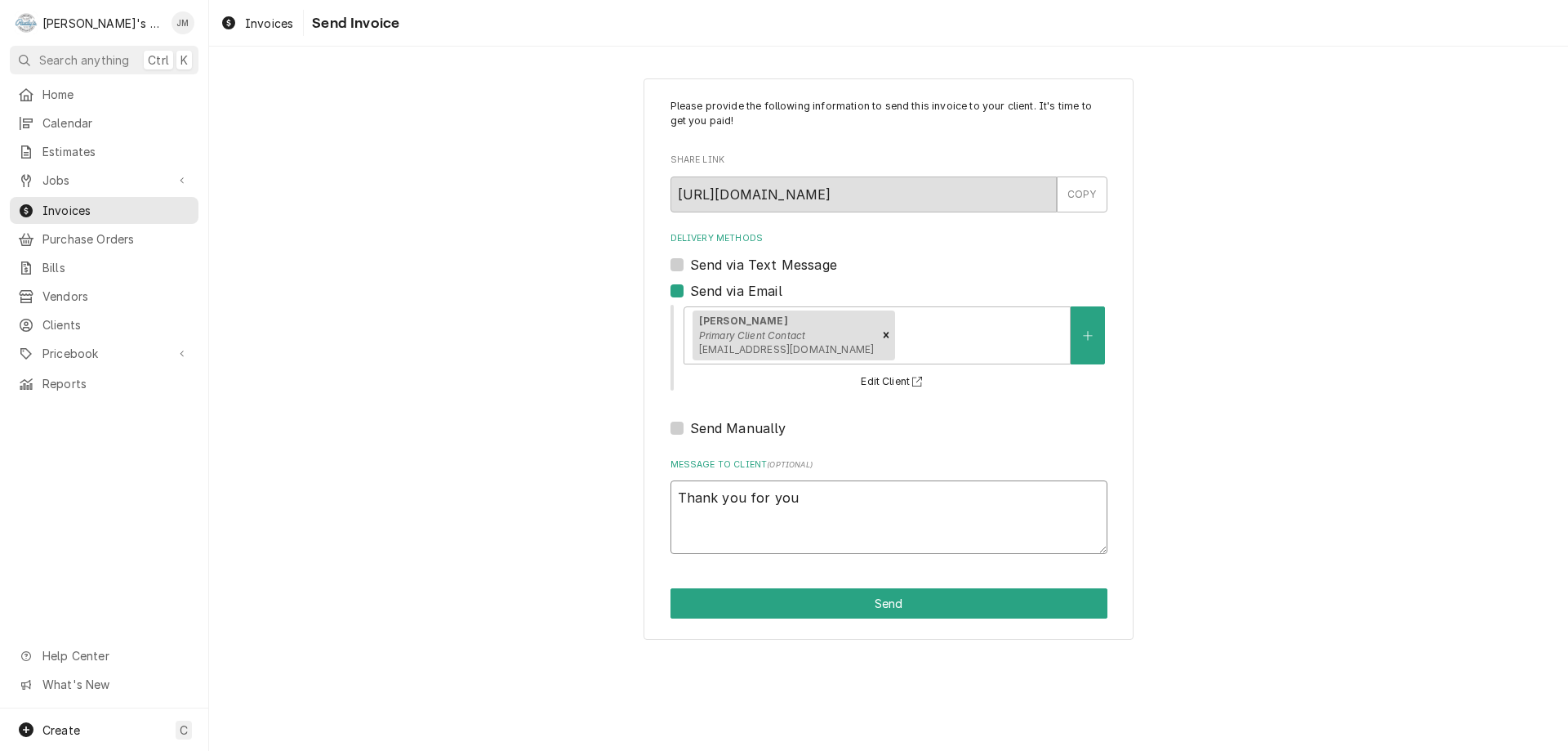
type textarea "x"
type textarea "Thank you for your"
type textarea "x"
type textarea "Thank you for your"
type textarea "x"
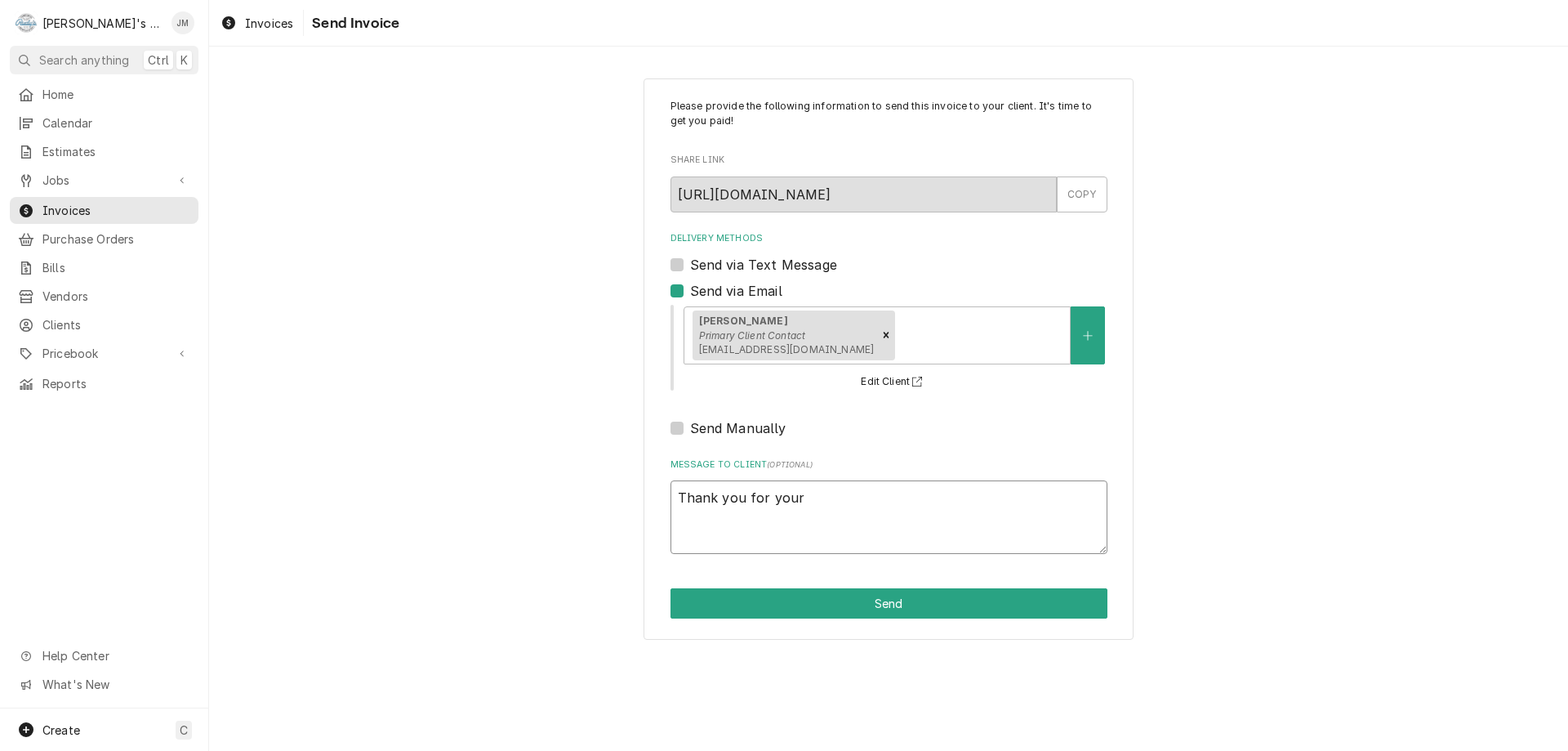
type textarea "Thank you for your b"
type textarea "x"
type textarea "Thank you for your bu"
type textarea "x"
type textarea "Thank you for your bus"
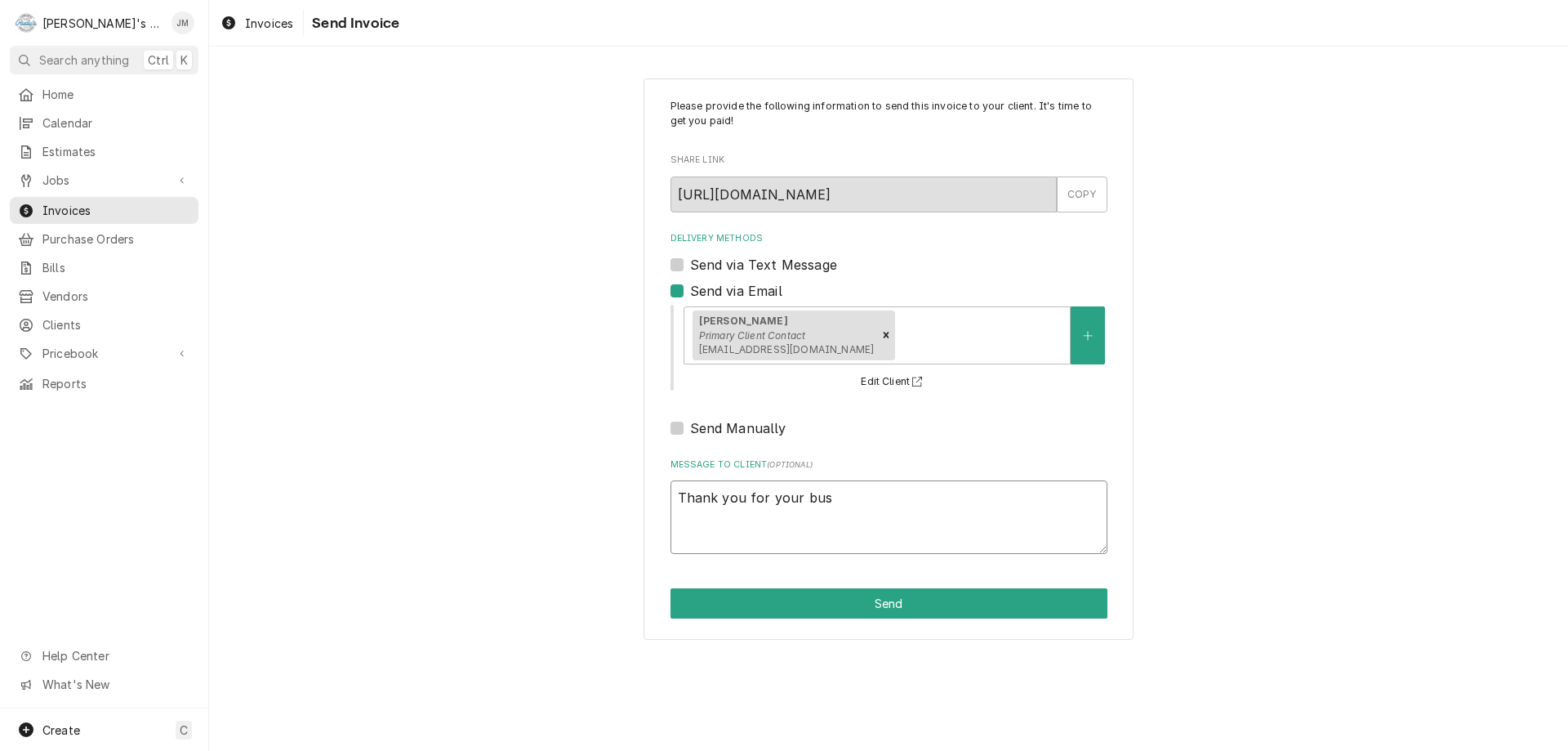
type textarea "x"
type textarea "Thank you for your busi"
type textarea "x"
type textarea "Thank you for your busin"
type textarea "x"
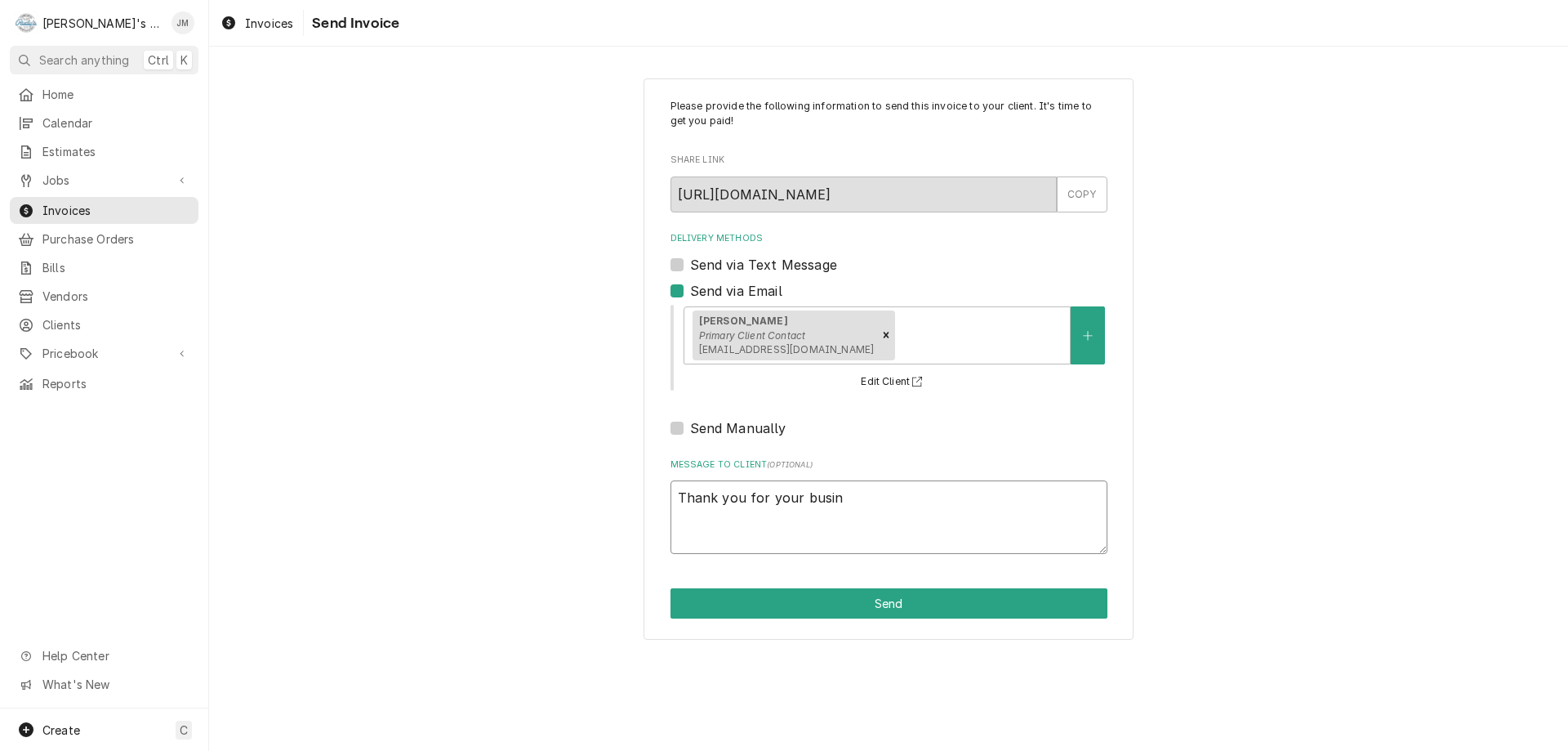
type textarea "Thank you for your busine"
type textarea "x"
type textarea "Thank you for your busines"
type textarea "x"
type textarea "Thank you for your business"
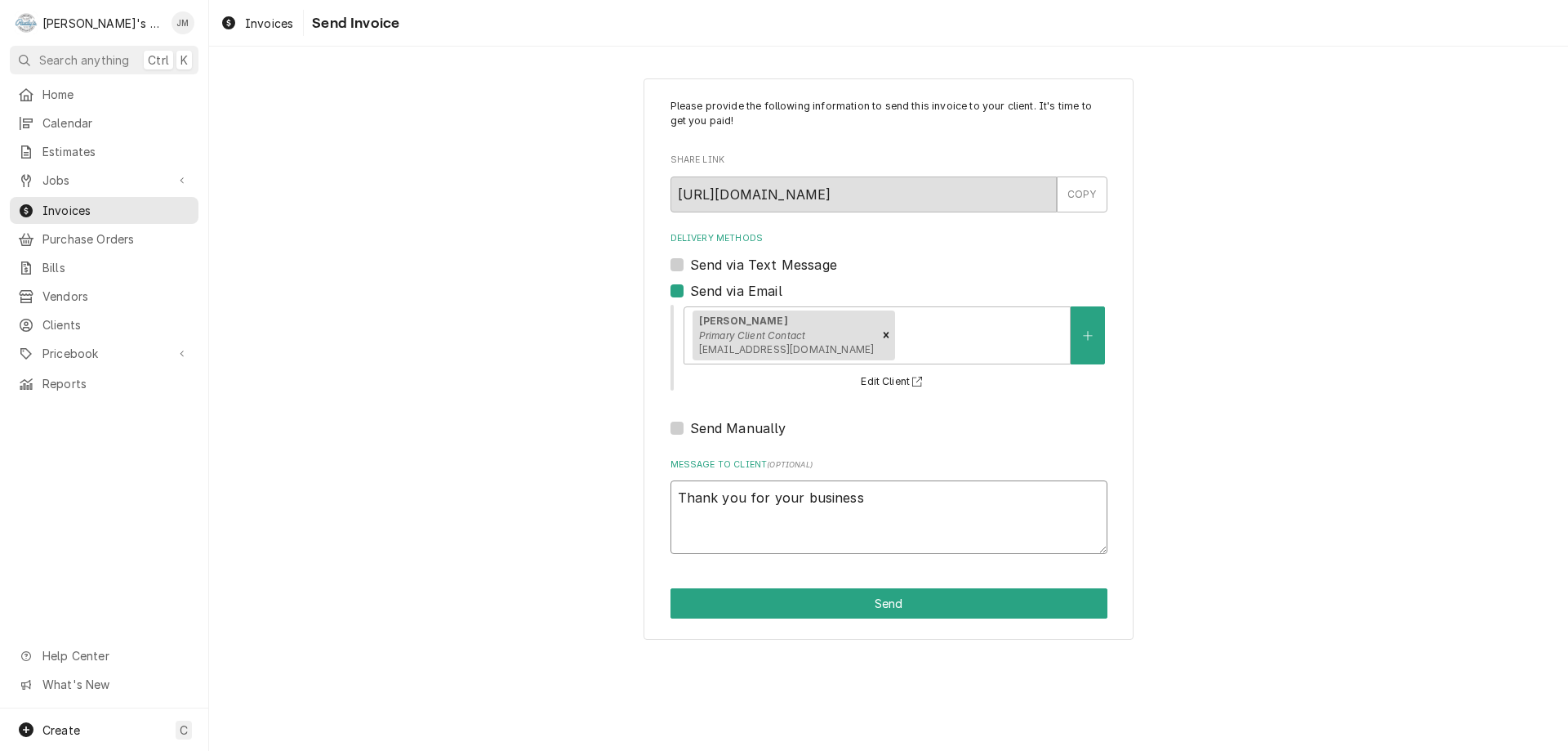
type textarea "x"
type textarea "Thank you for your business."
type textarea "x"
type textarea "Thank you for your business."
click at [890, 610] on button "Send" at bounding box center [889, 603] width 437 height 30
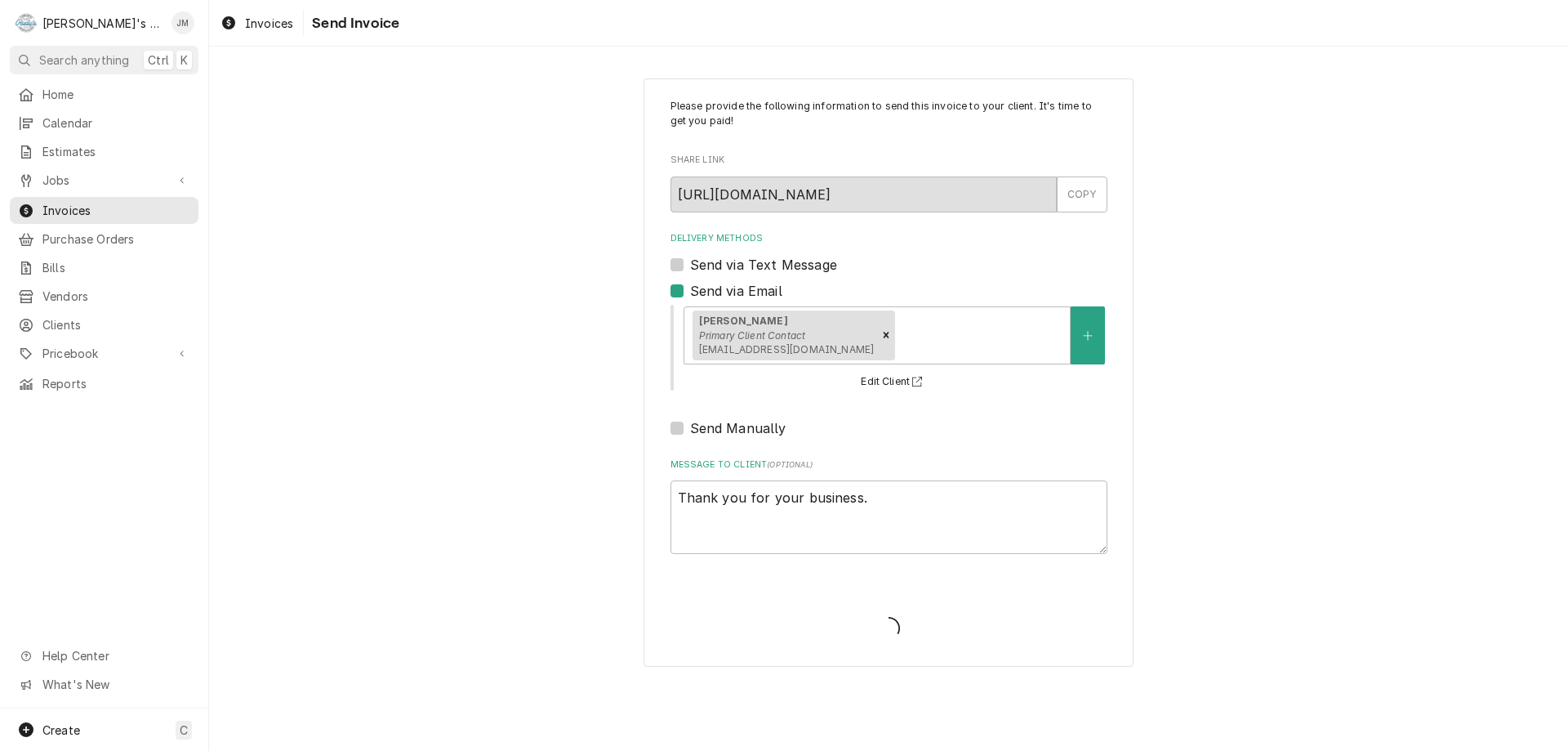
type textarea "x"
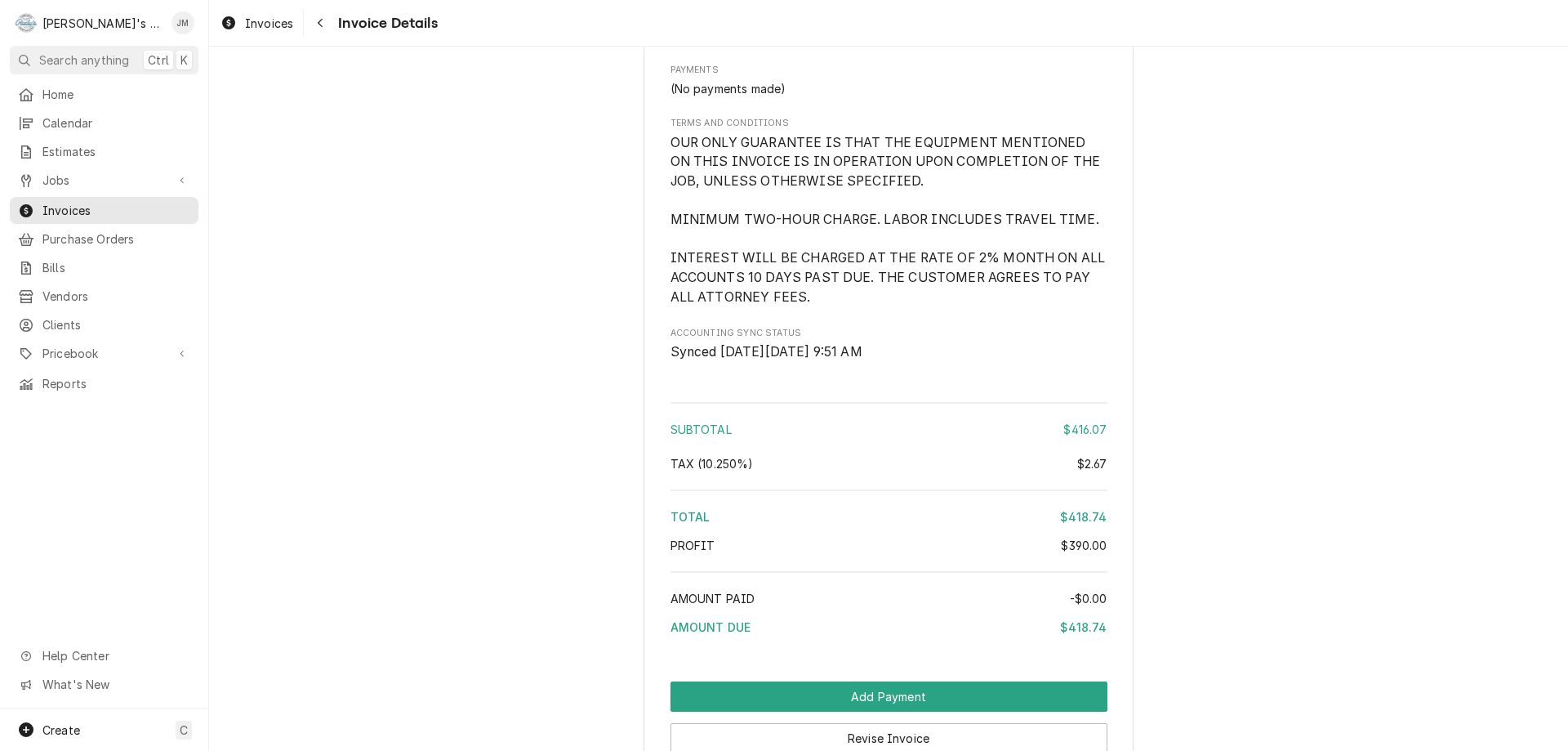
scroll to position [1921, 0]
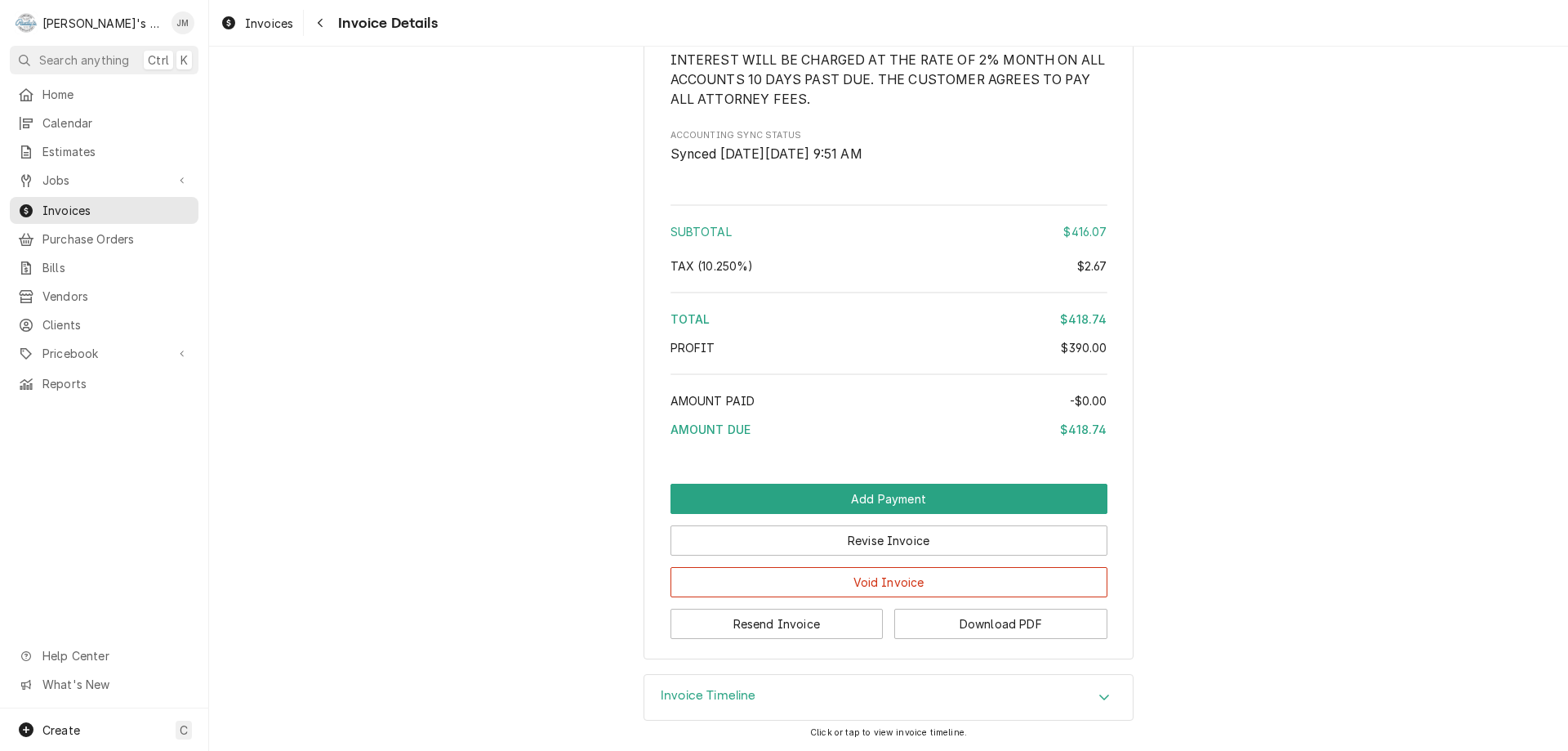
click at [680, 701] on h3 "Invoice Timeline" at bounding box center [708, 695] width 95 height 16
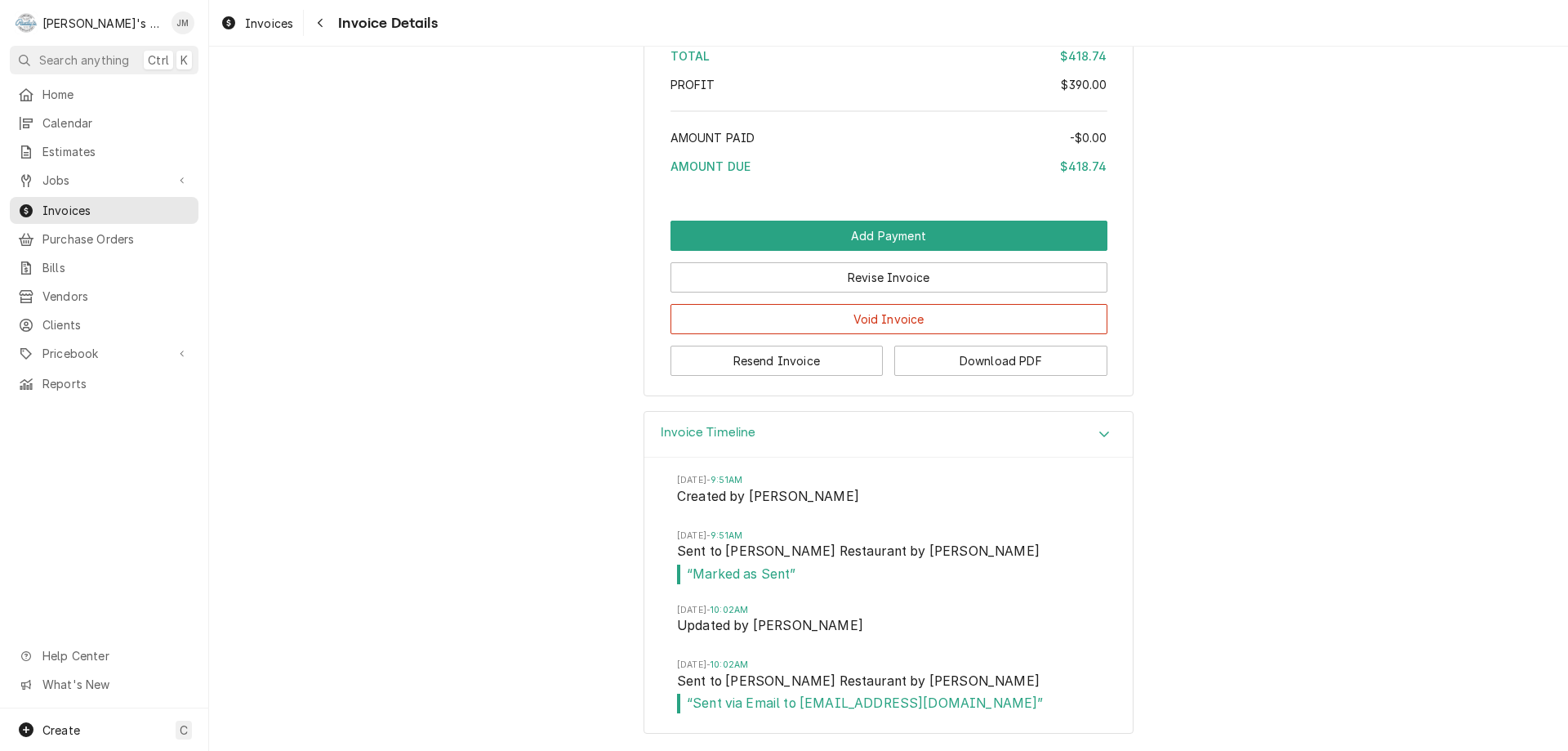
scroll to position [2184, 0]
click at [53, 180] on span "Jobs" at bounding box center [104, 179] width 124 height 17
click at [50, 200] on span "Jobs" at bounding box center [116, 208] width 148 height 17
